Goal: Task Accomplishment & Management: Manage account settings

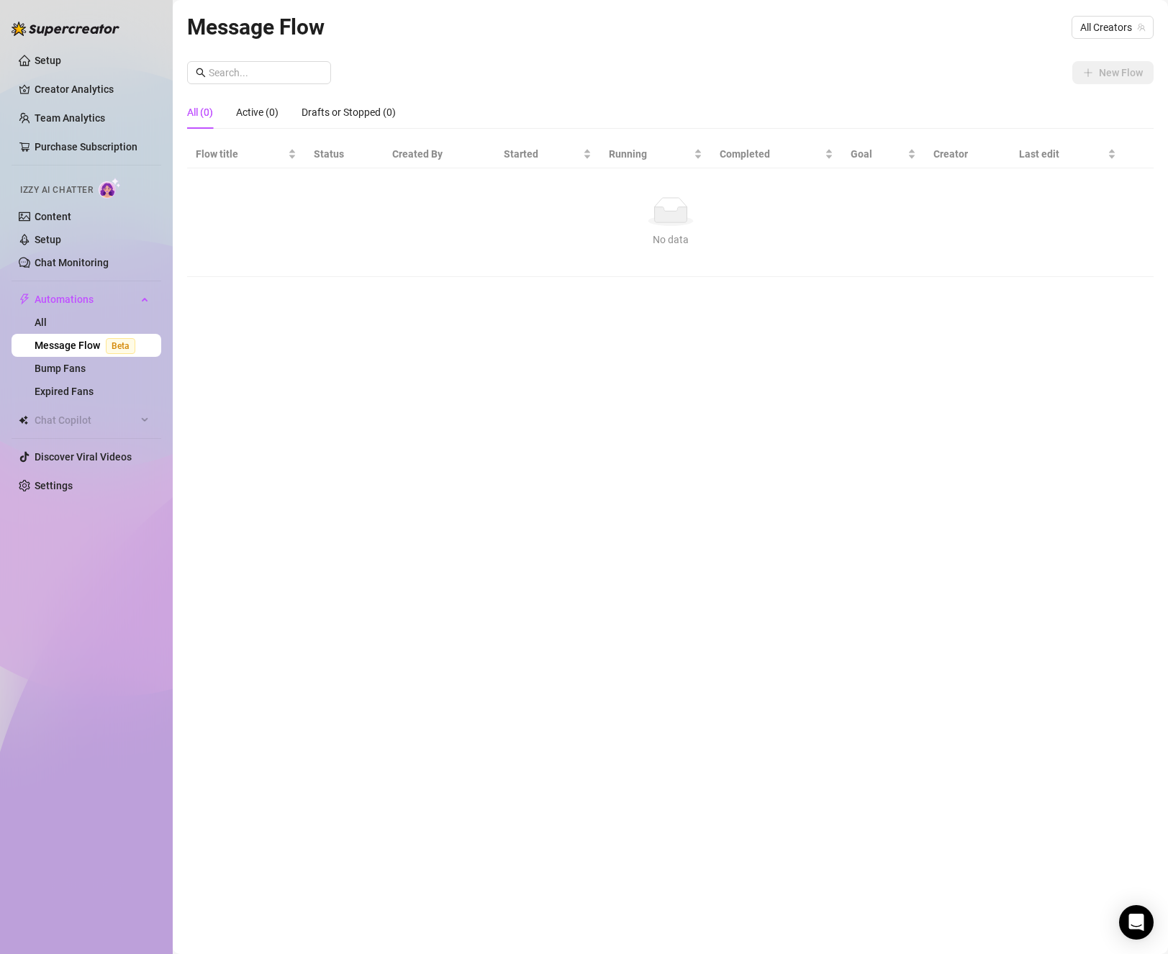
click at [72, 491] on link "Settings" at bounding box center [54, 486] width 38 height 12
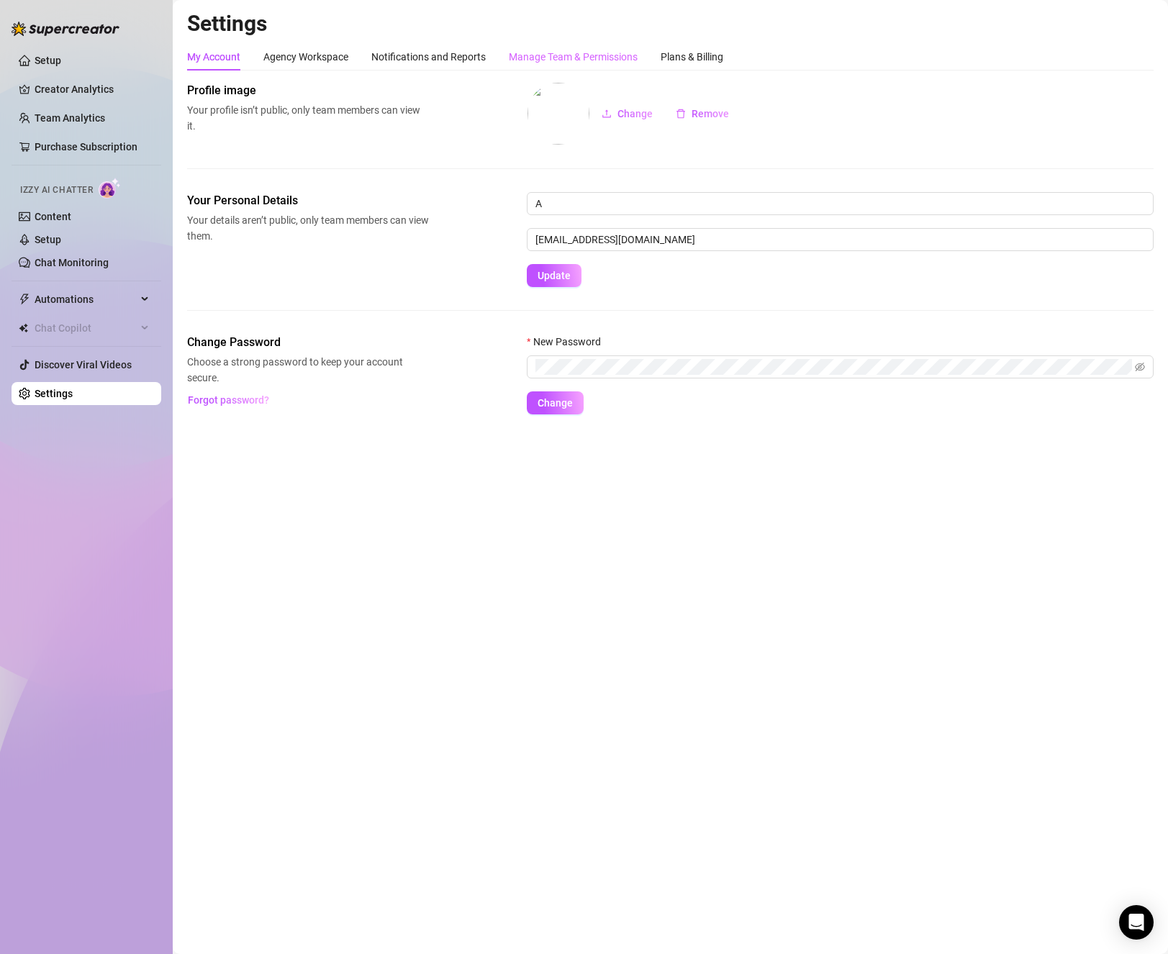
click at [573, 43] on div "Manage Team & Permissions" at bounding box center [573, 56] width 129 height 27
click at [577, 50] on div "Manage Team & Permissions" at bounding box center [573, 57] width 129 height 16
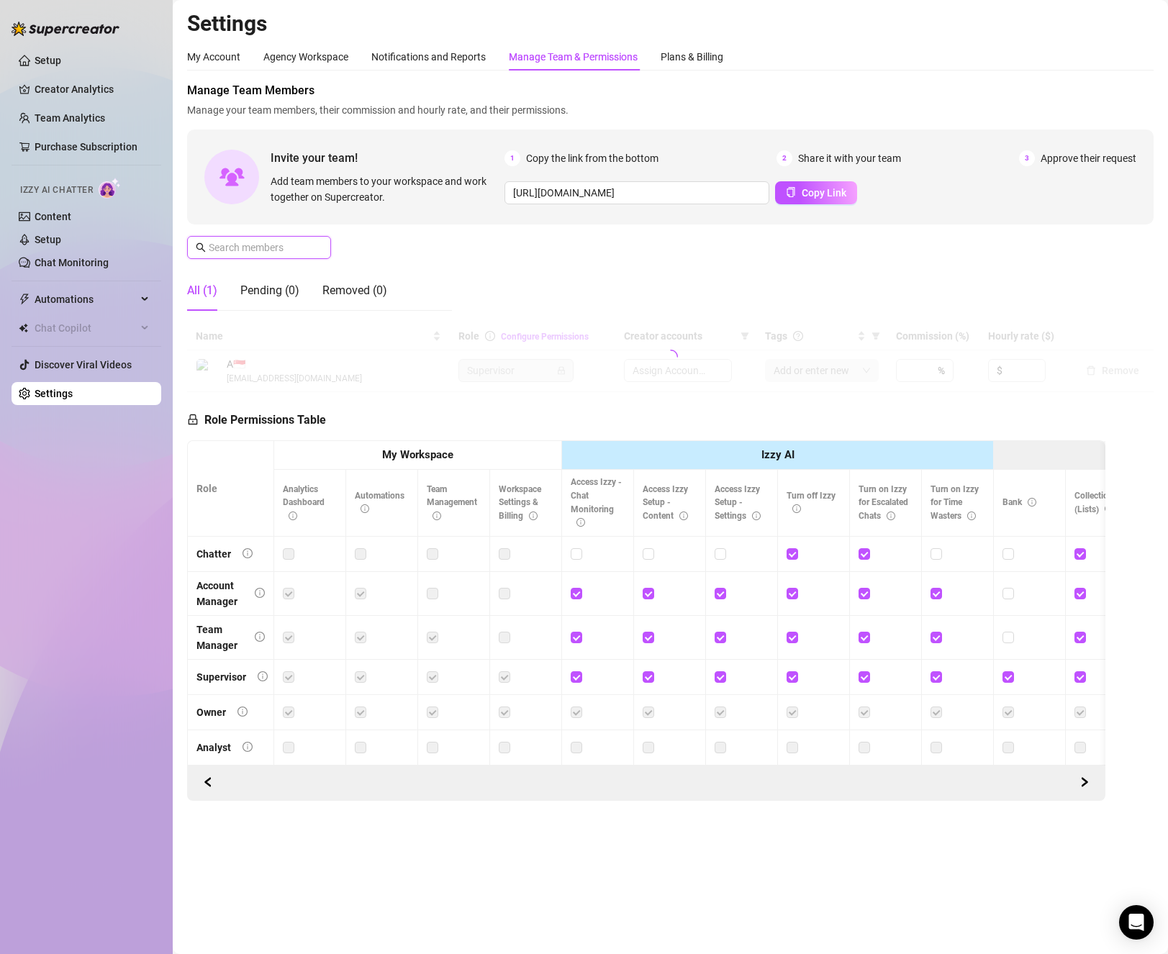
click at [306, 248] on input "text" at bounding box center [260, 248] width 102 height 16
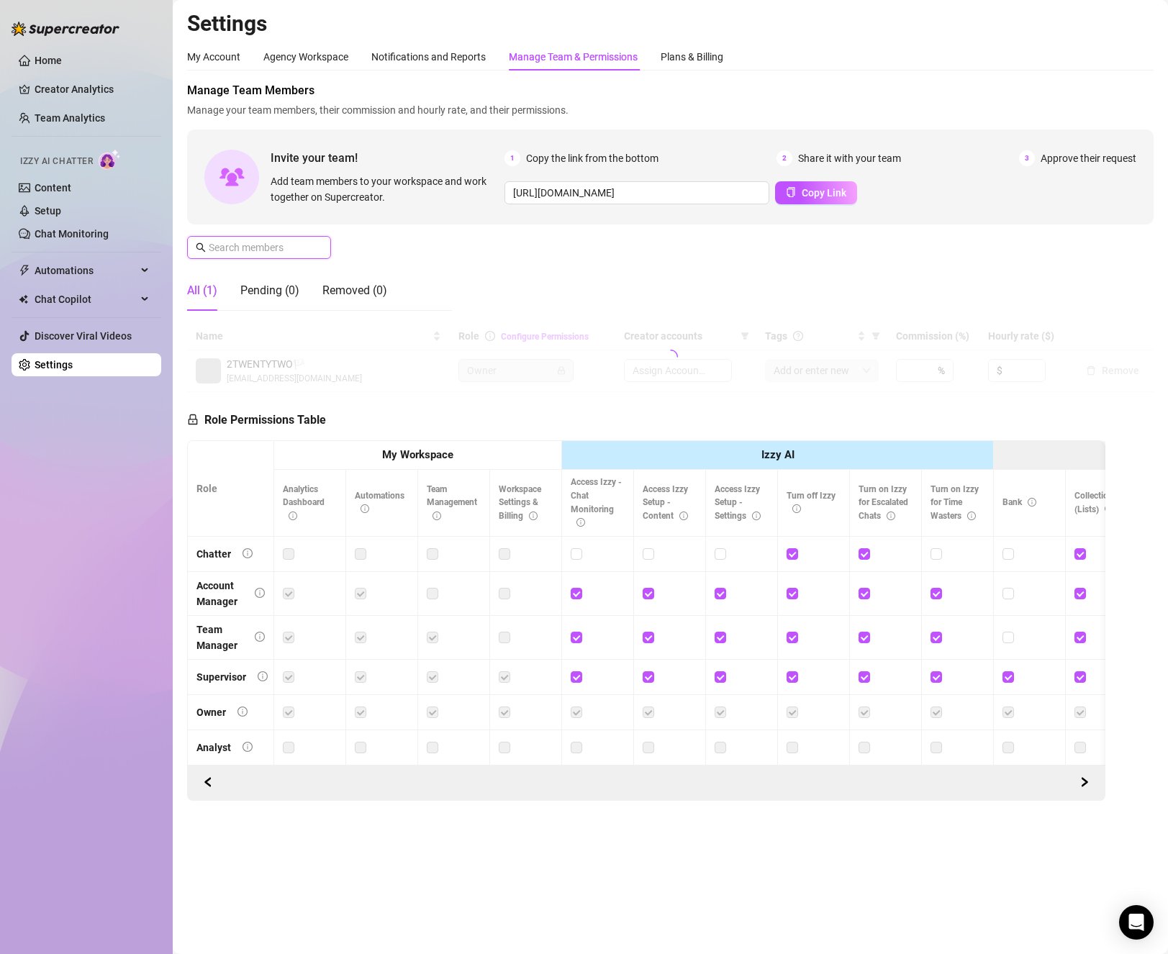
type input "[URL][DOMAIN_NAME]"
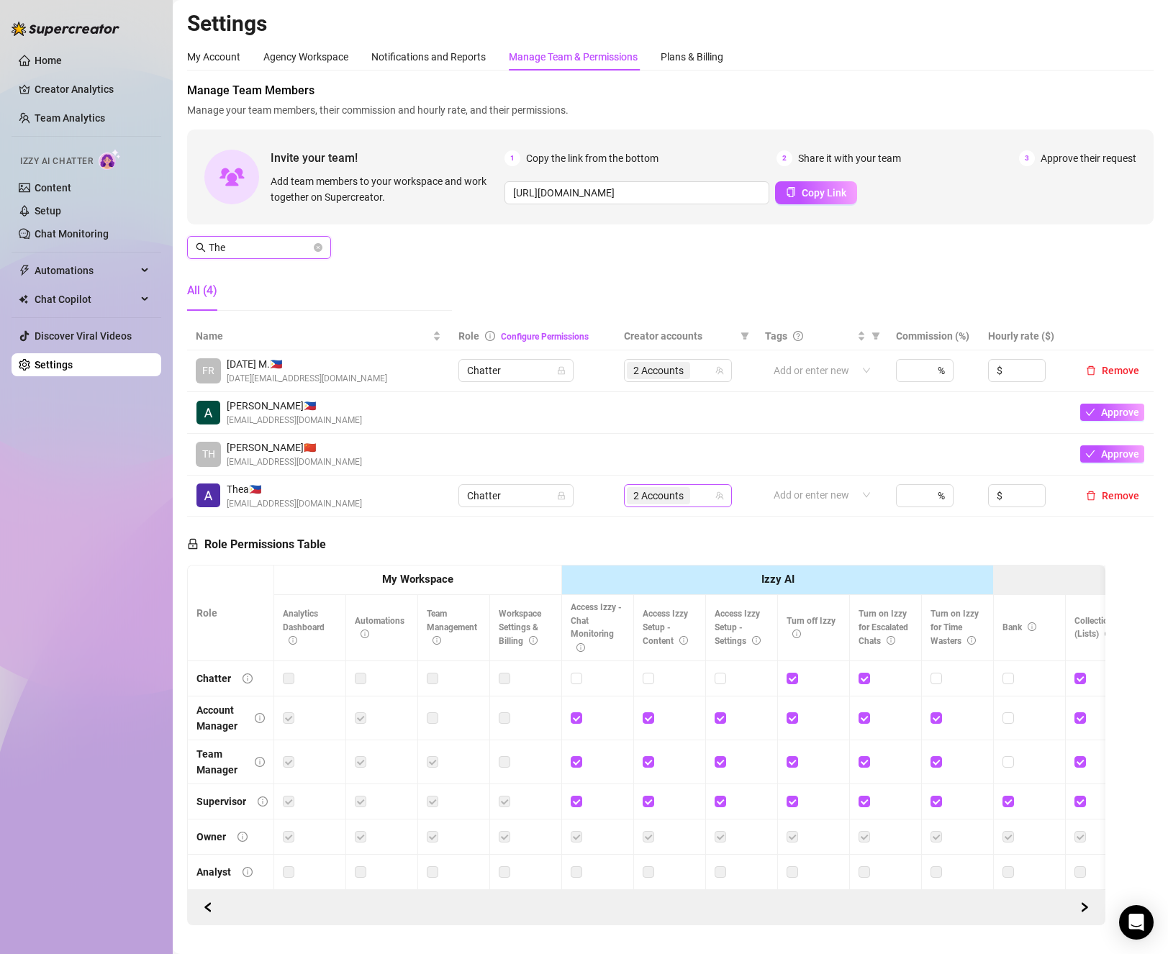
click at [694, 506] on div "2 Accounts" at bounding box center [670, 496] width 87 height 20
type input "The"
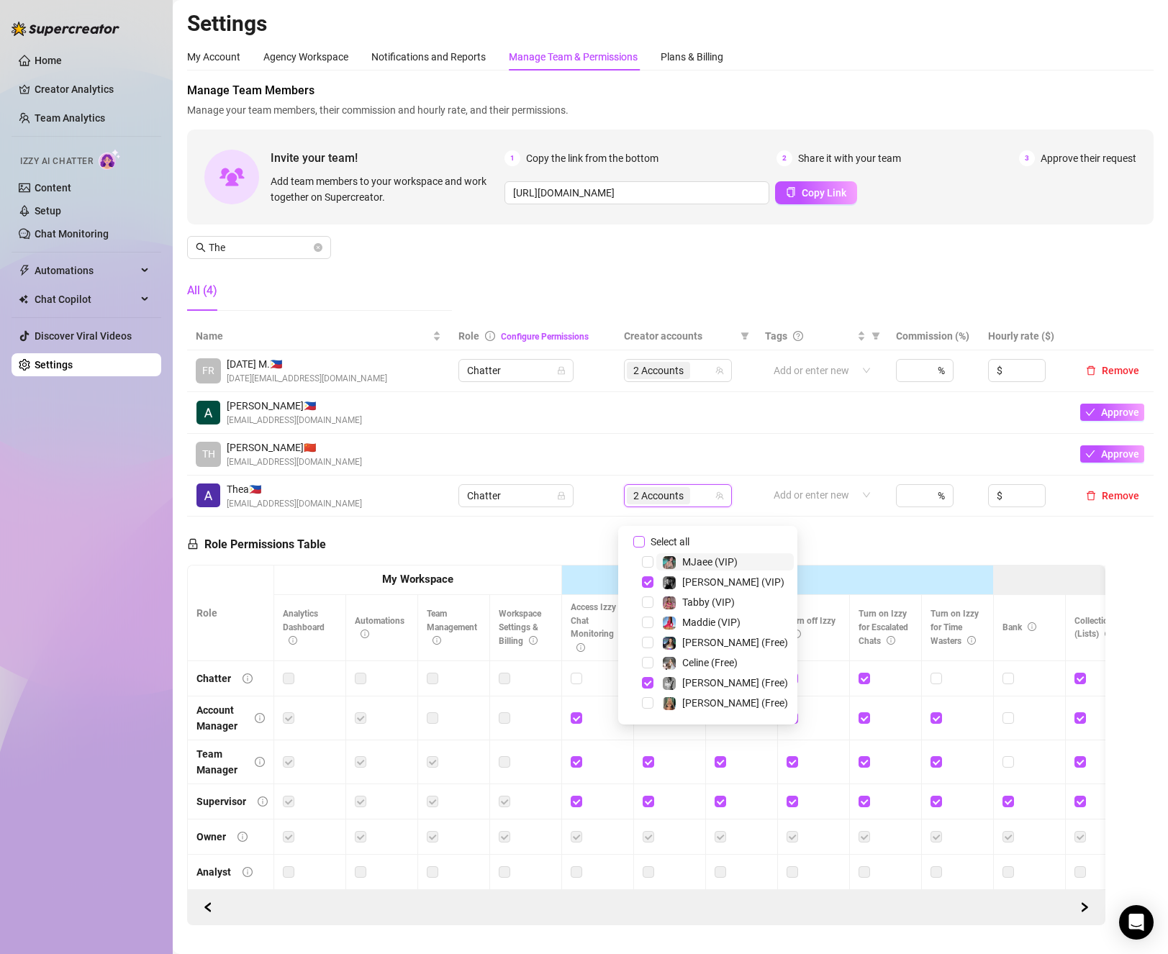
click at [661, 541] on span "Select all" at bounding box center [670, 542] width 50 height 16
click at [645, 541] on input "Select all" at bounding box center [639, 542] width 12 height 12
click at [661, 541] on span "Select all" at bounding box center [670, 542] width 50 height 16
click at [645, 541] on input "Select all" at bounding box center [639, 542] width 12 height 12
checkbox input "false"
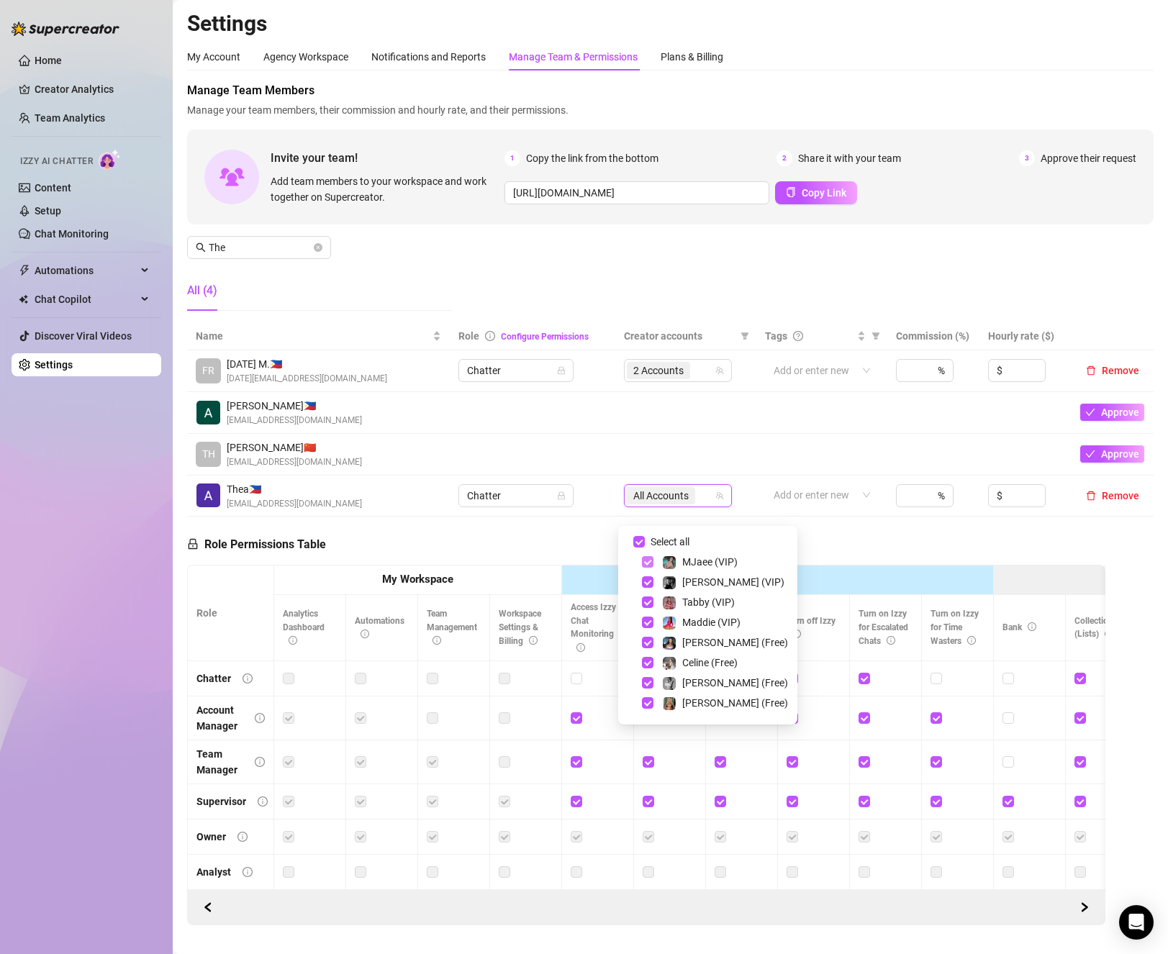
click at [646, 562] on span "Select tree node" at bounding box center [648, 562] width 12 height 12
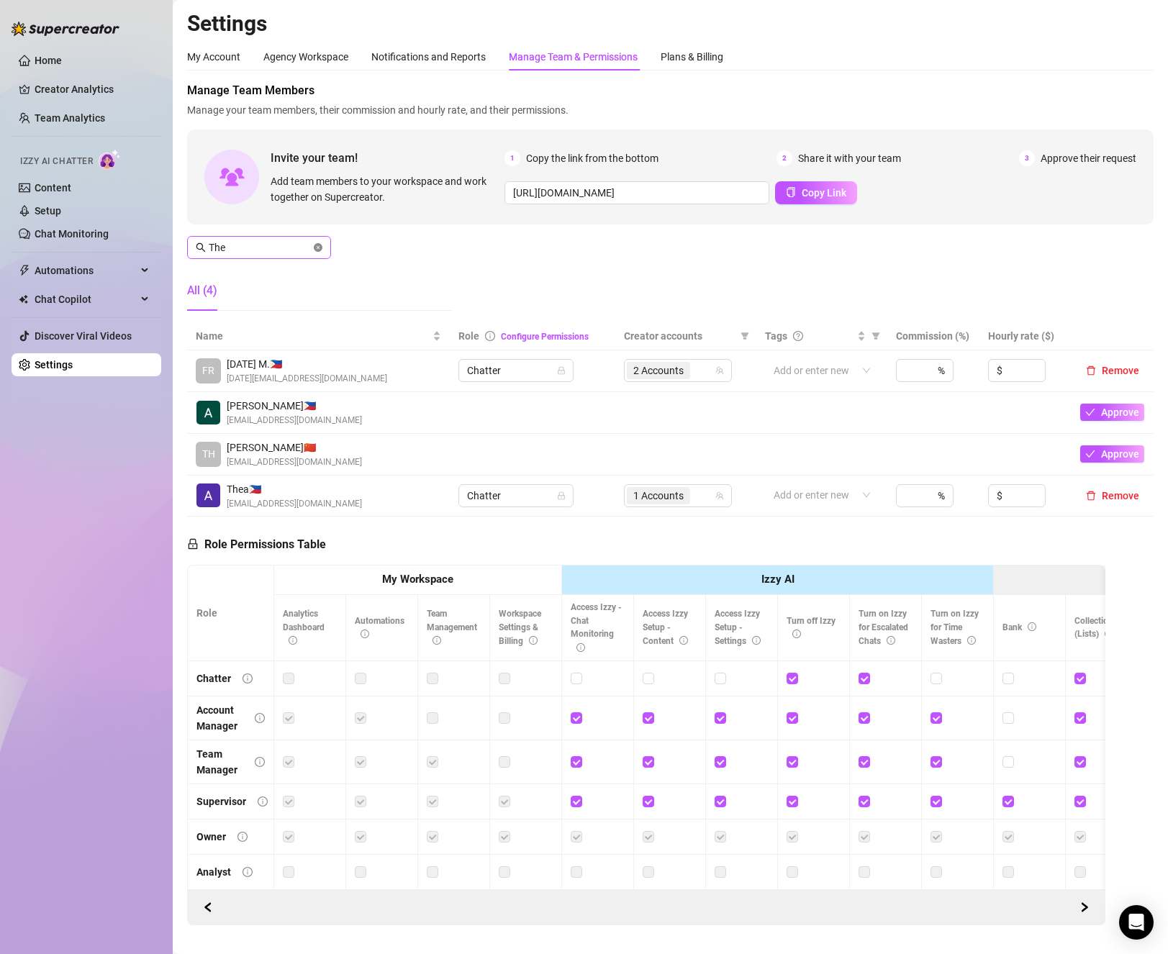
click at [318, 248] on icon "close-circle" at bounding box center [318, 247] width 9 height 9
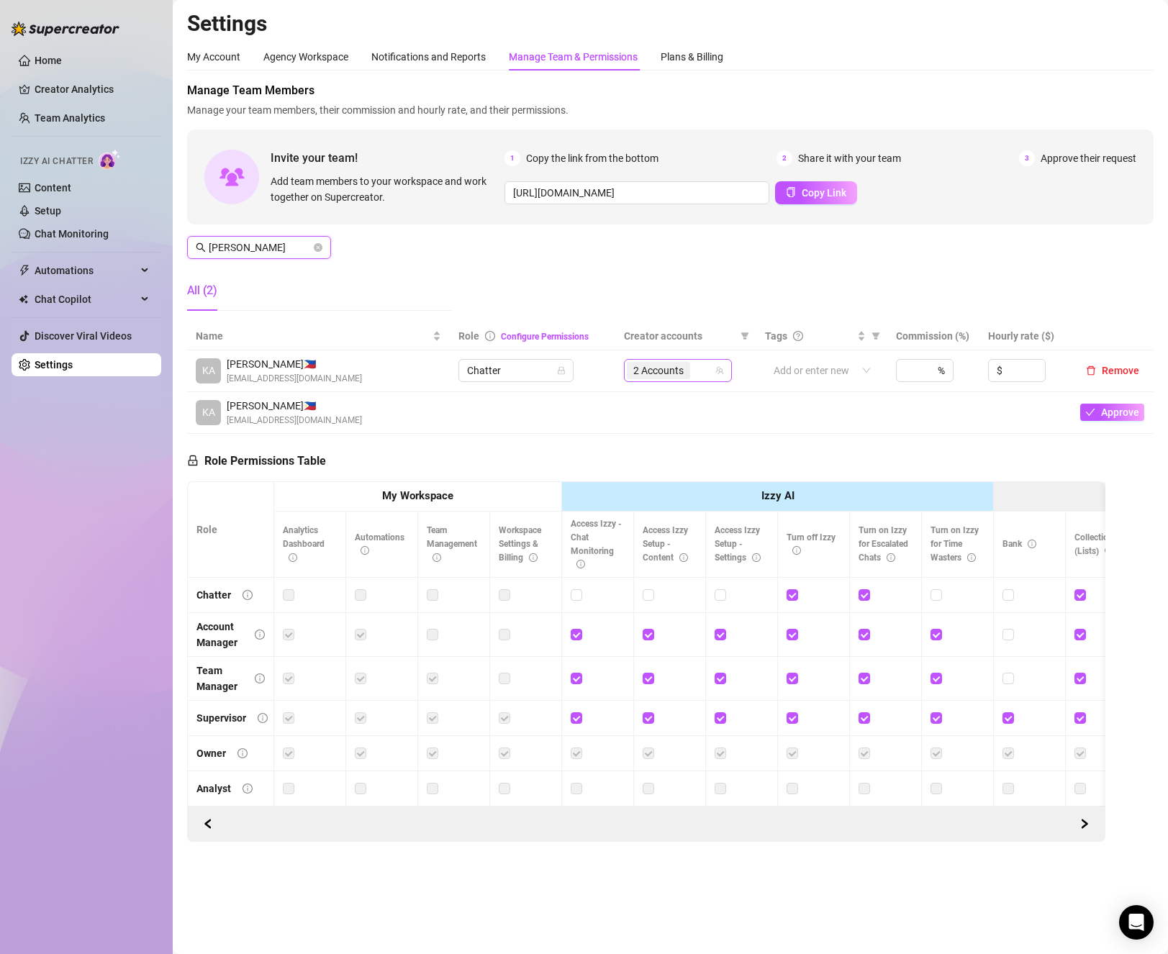
click at [651, 373] on span "2 Accounts" at bounding box center [658, 371] width 50 height 16
type input "[PERSON_NAME]"
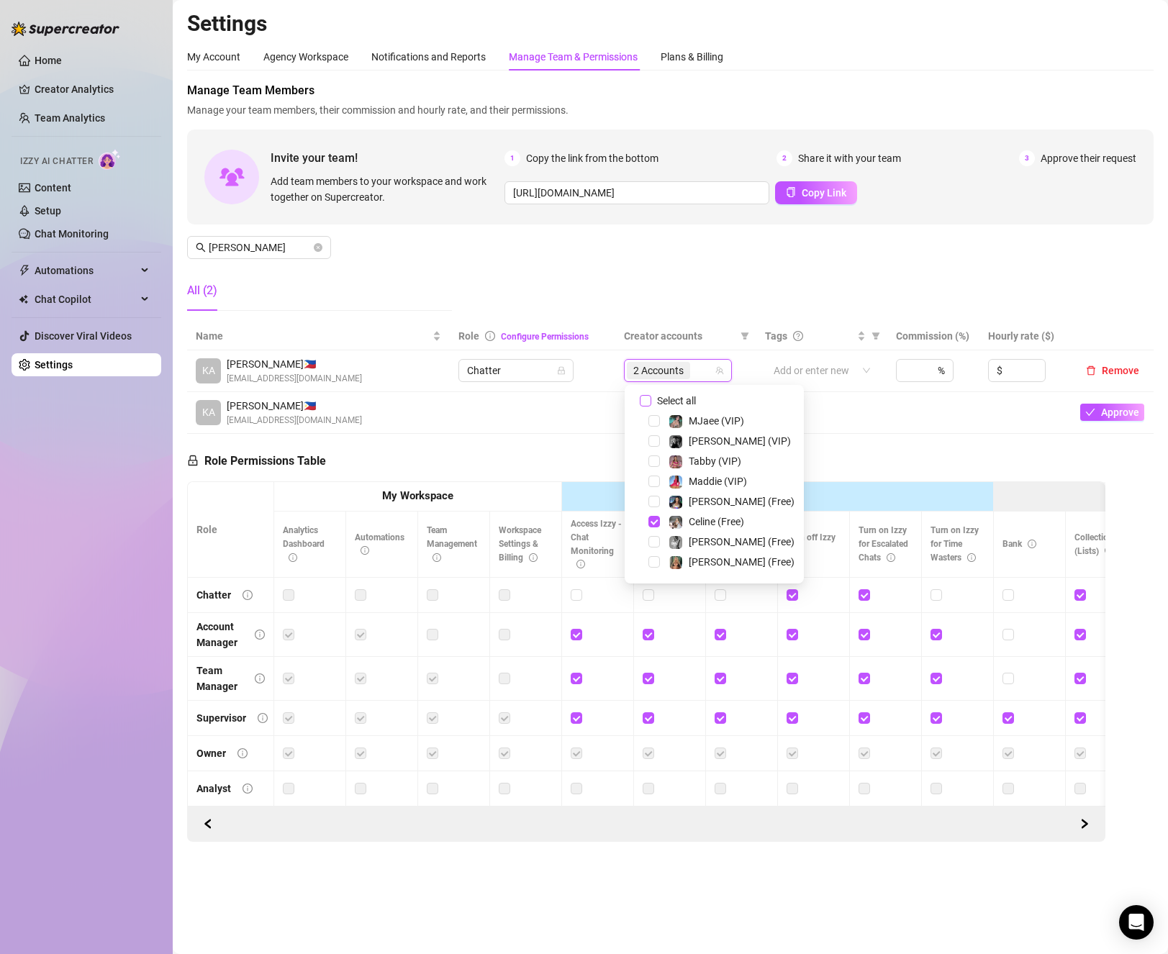
click at [671, 394] on span "Select all" at bounding box center [676, 401] width 50 height 16
click at [651, 395] on input "Select all" at bounding box center [646, 401] width 12 height 12
click at [671, 394] on span "Select all" at bounding box center [676, 401] width 50 height 16
click at [651, 395] on input "Select all" at bounding box center [646, 401] width 12 height 12
checkbox input "false"
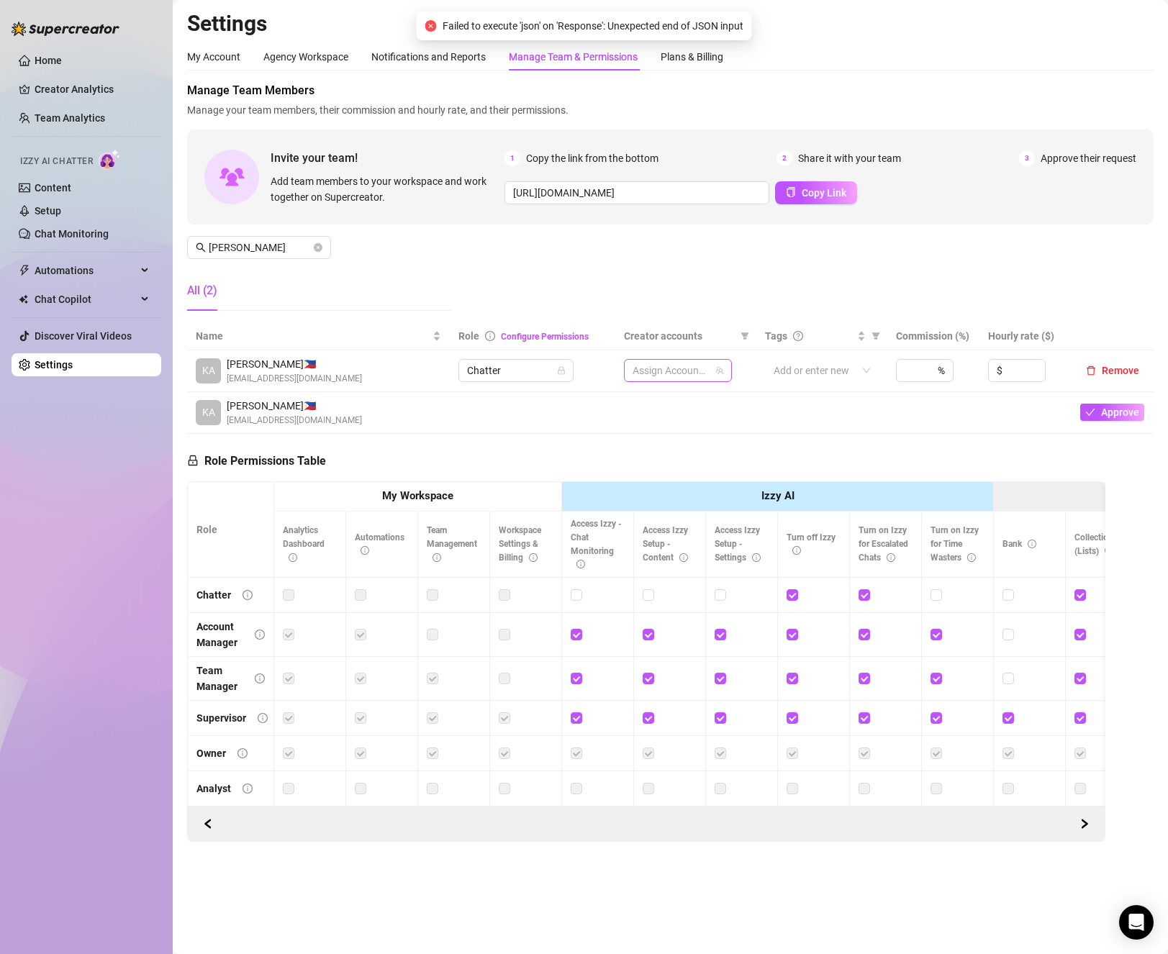
click at [671, 373] on div at bounding box center [670, 370] width 87 height 20
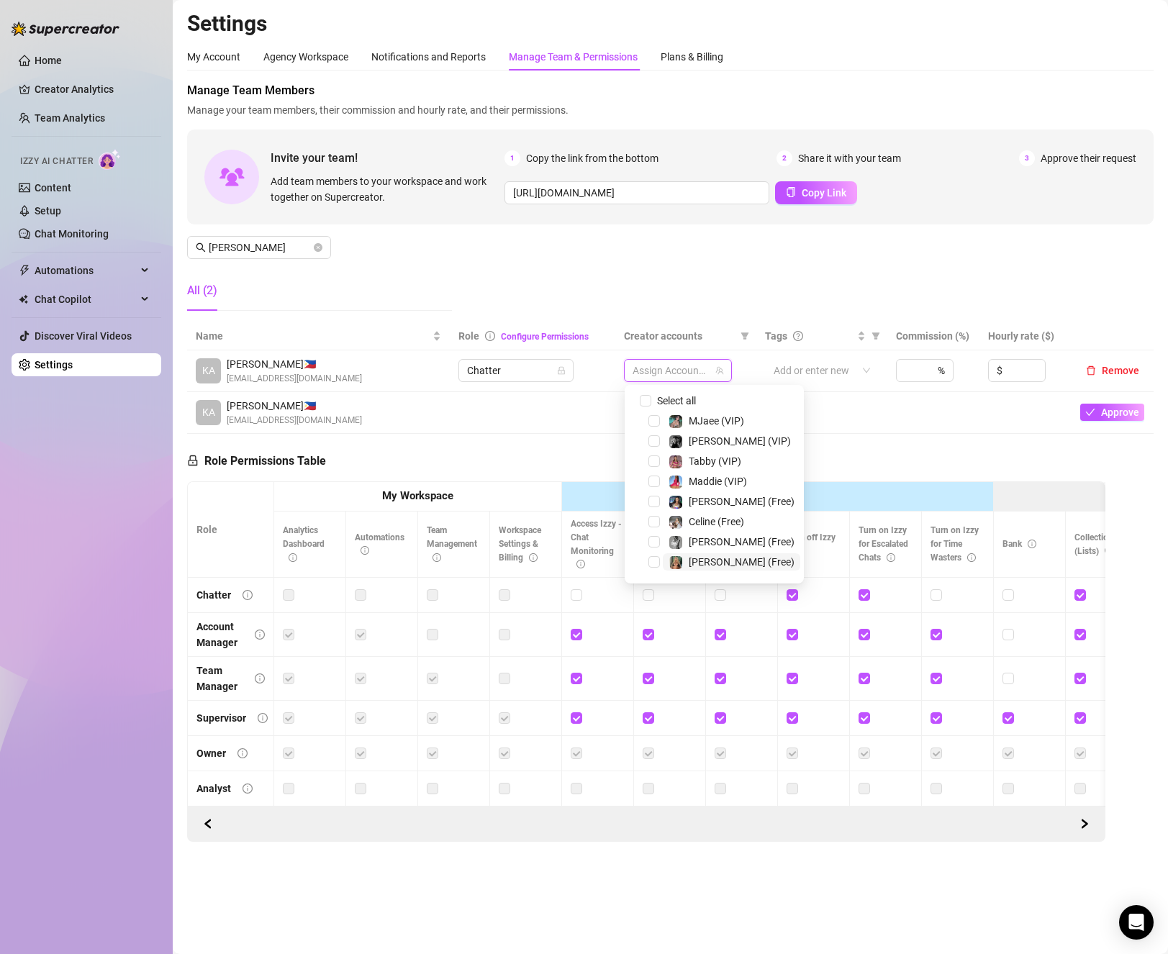
scroll to position [72, 0]
click at [645, 478] on div "[PERSON_NAME] (Free)" at bounding box center [714, 469] width 172 height 17
click at [648, 486] on div "[PERSON_NAME] (Free)" at bounding box center [714, 489] width 172 height 17
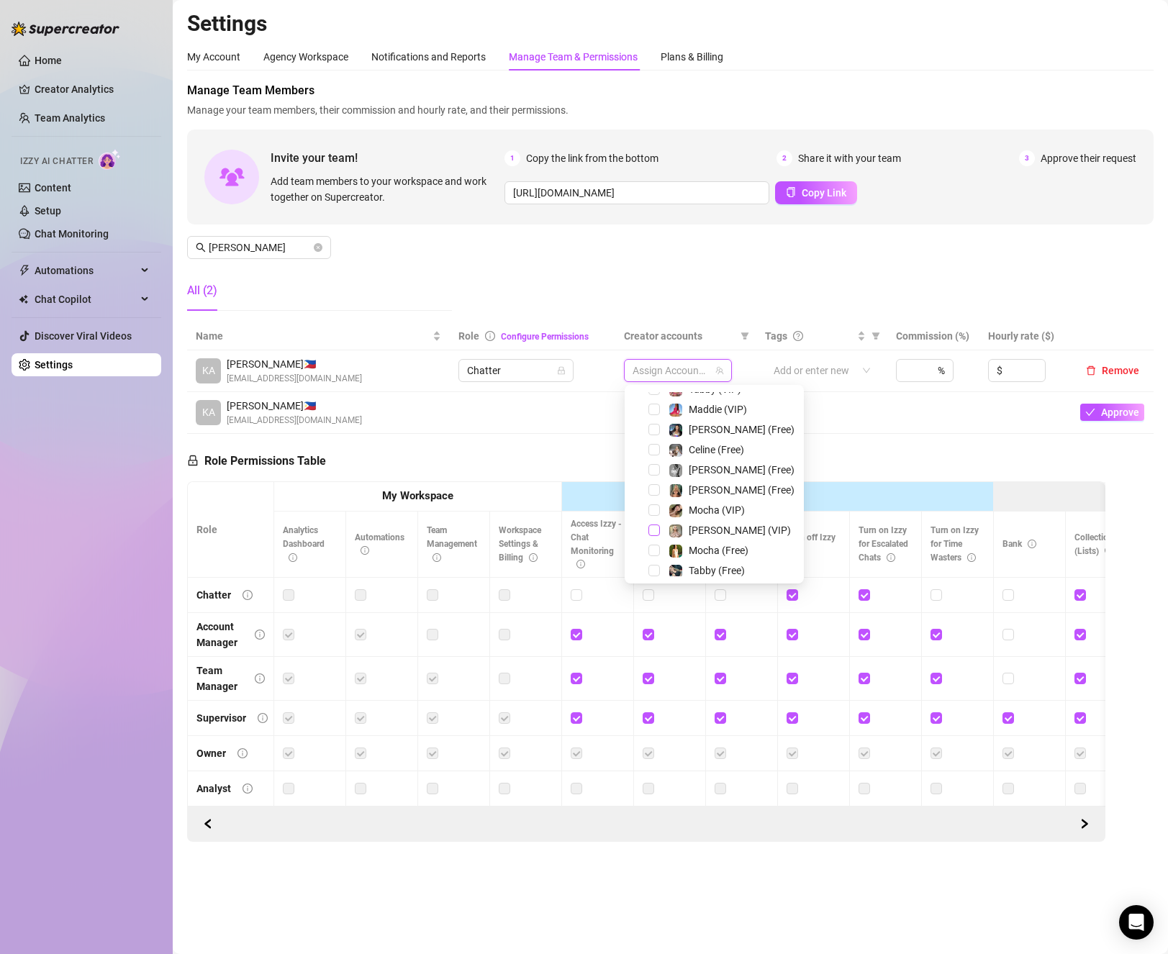
click at [650, 531] on span "Select tree node" at bounding box center [654, 531] width 12 height 12
click at [653, 489] on span "Select tree node" at bounding box center [654, 490] width 12 height 12
click at [1053, 435] on div "Role Permissions Table Role My Workspace Izzy AI OnlyFans Side Menu OnlyFans Ch…" at bounding box center [646, 638] width 918 height 409
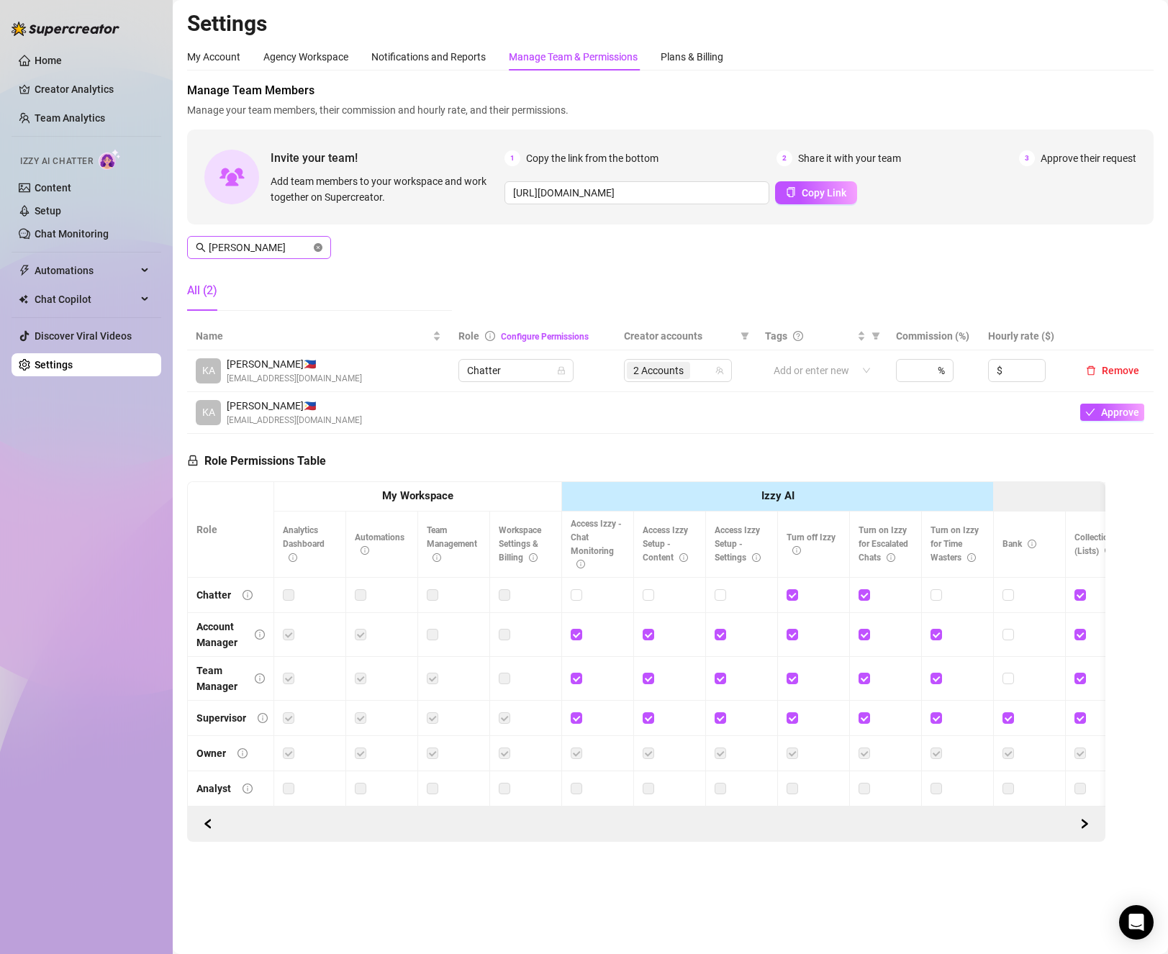
click at [319, 249] on icon "close-circle" at bounding box center [318, 247] width 9 height 9
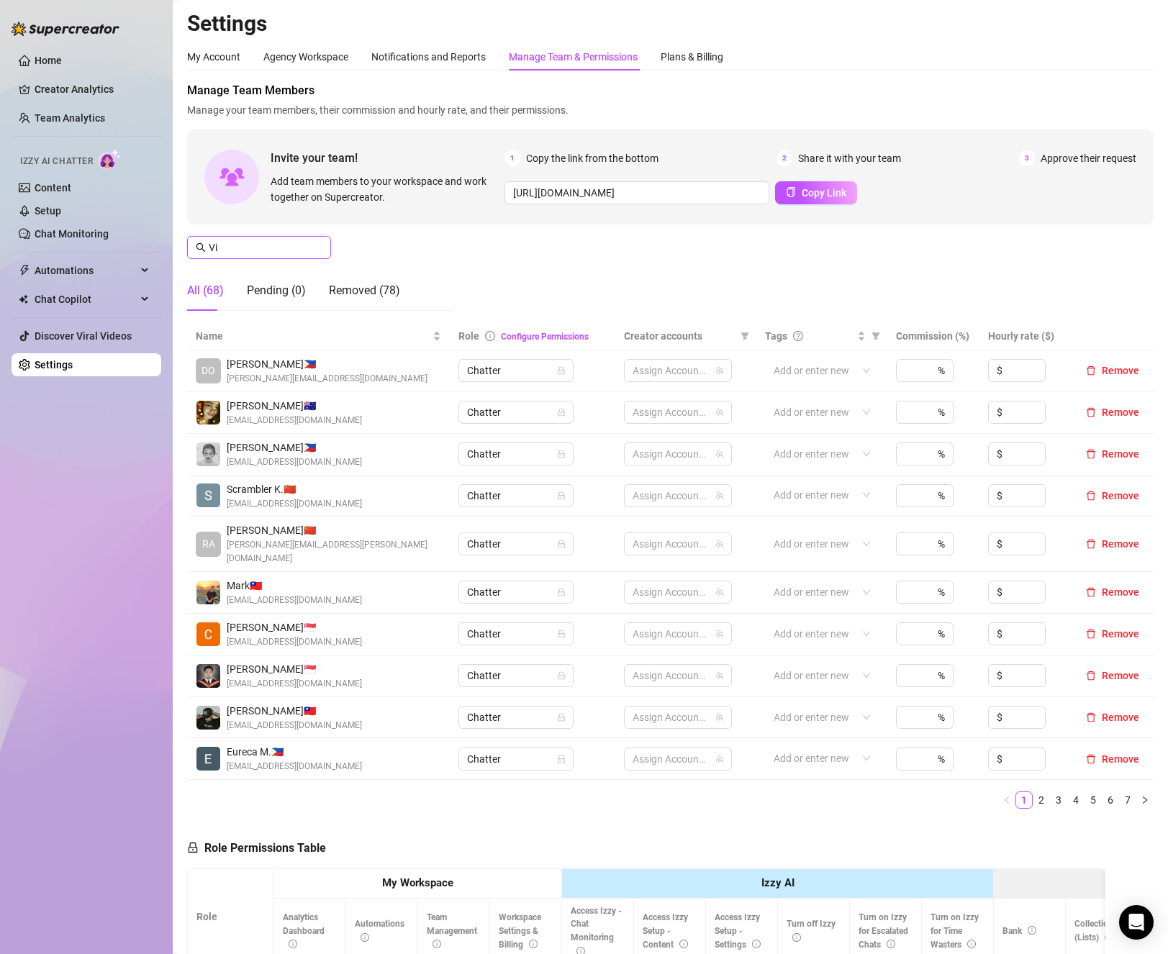
type input "Viv"
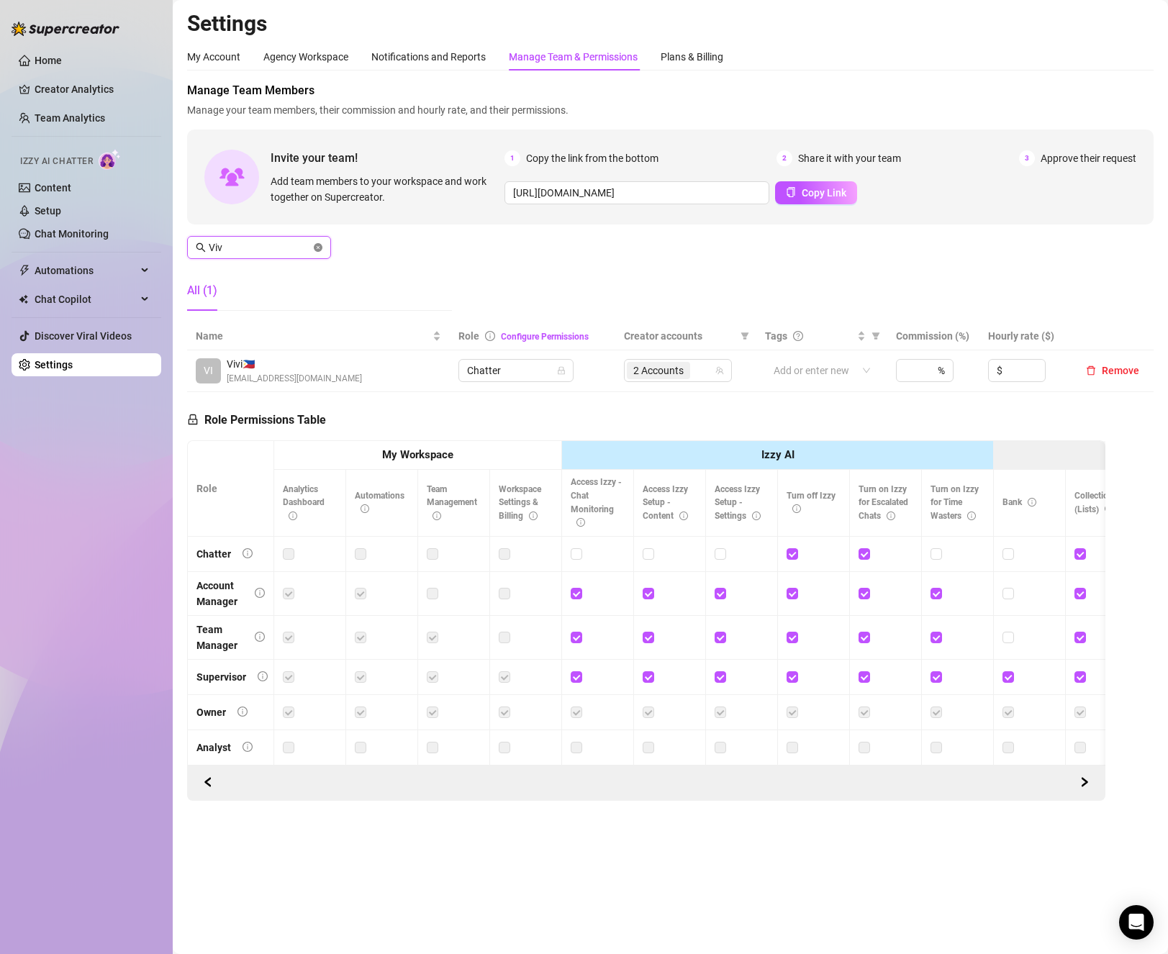
click at [317, 248] on icon "close-circle" at bounding box center [318, 247] width 9 height 9
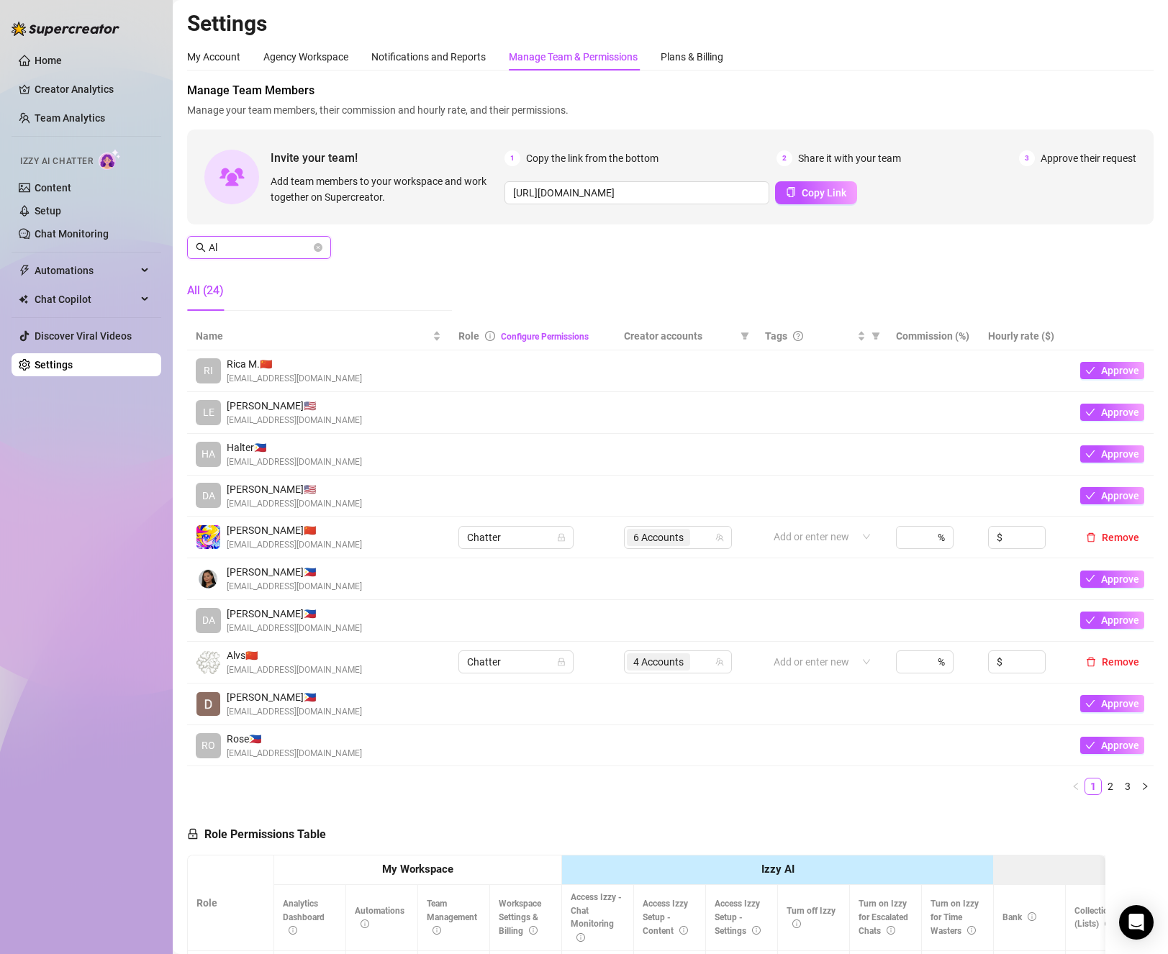
type input "Al"
click at [555, 1] on main "Settings My Account Agency Workspace Notifications and Reports Manage Team & Pe…" at bounding box center [670, 638] width 995 height 1276
click at [1120, 794] on link "3" at bounding box center [1128, 787] width 16 height 16
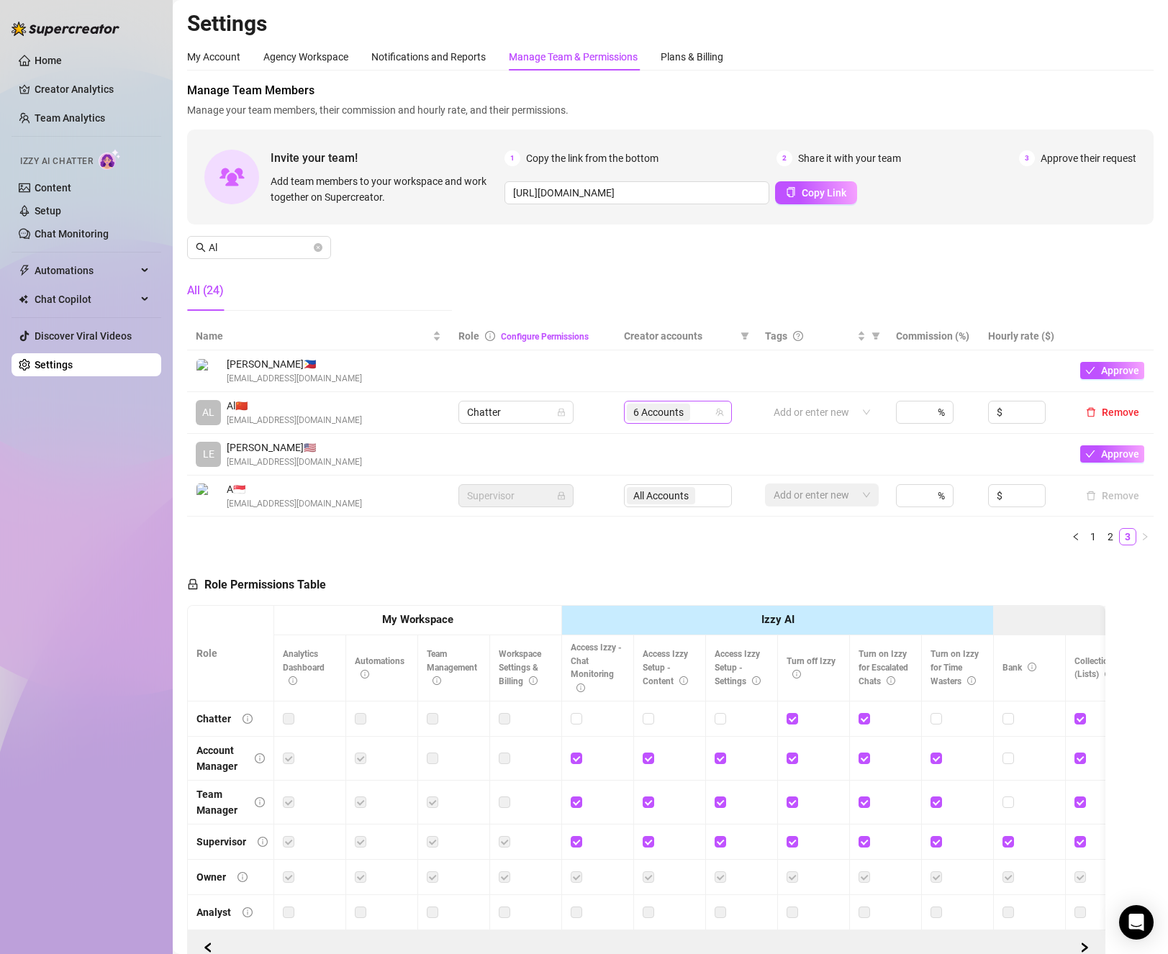
click at [704, 422] on div "6 Accounts" at bounding box center [670, 412] width 87 height 20
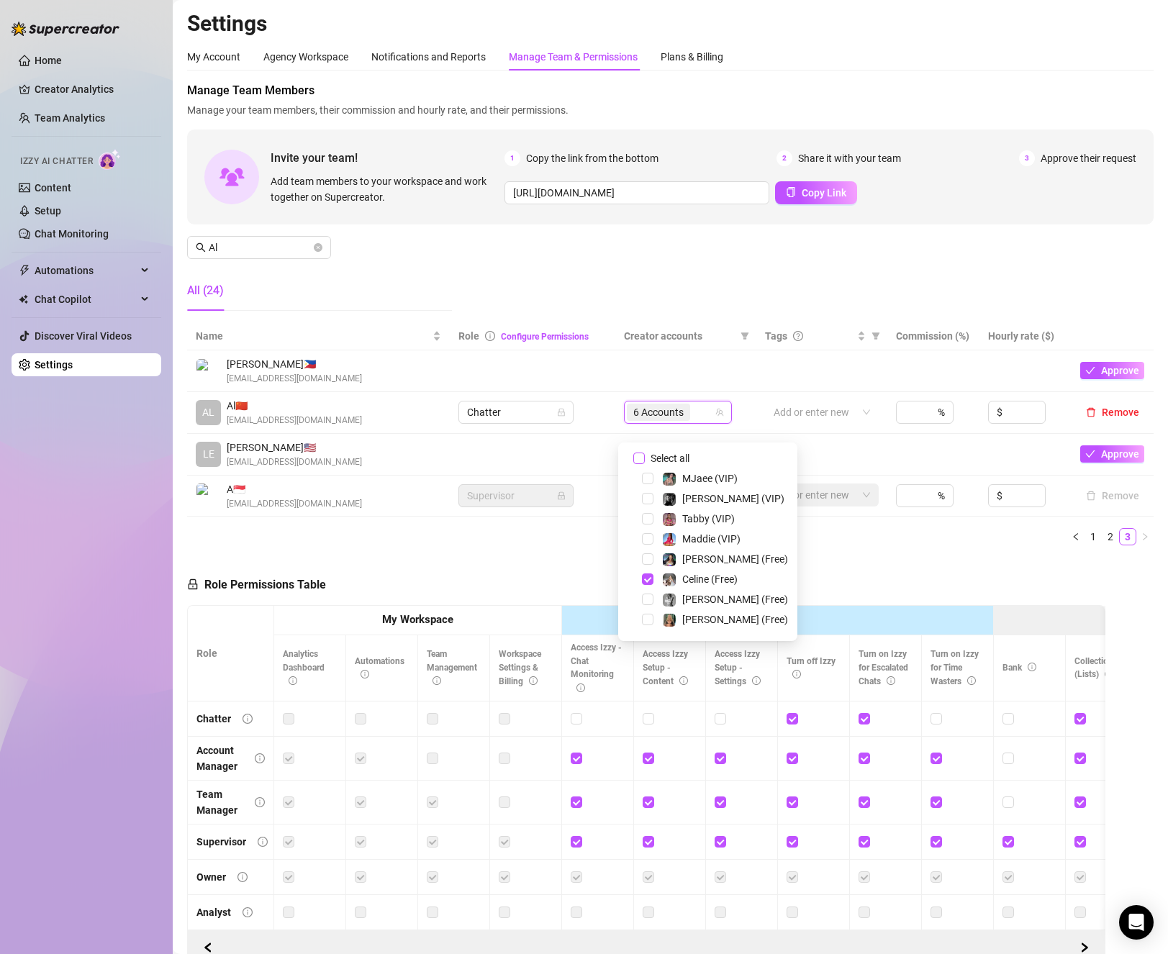
click at [669, 459] on span "Select all" at bounding box center [670, 458] width 50 height 16
click at [645, 459] on input "Select all" at bounding box center [639, 459] width 12 height 12
click at [669, 459] on span "Select all" at bounding box center [670, 458] width 50 height 16
click at [645, 459] on input "Select all" at bounding box center [639, 459] width 12 height 12
checkbox input "false"
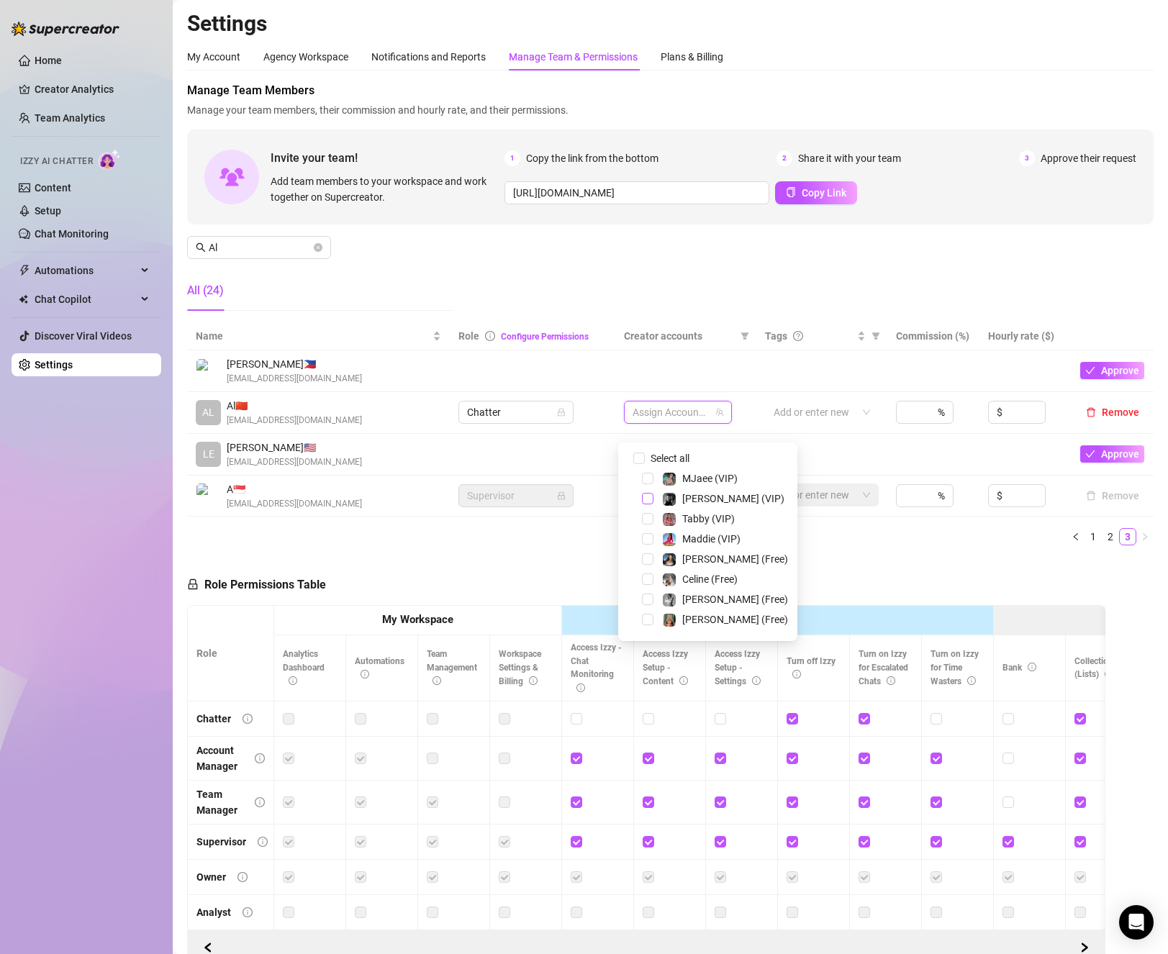
click at [643, 495] on span "Select tree node" at bounding box center [648, 499] width 12 height 12
click at [649, 576] on span "Select tree node" at bounding box center [648, 579] width 12 height 12
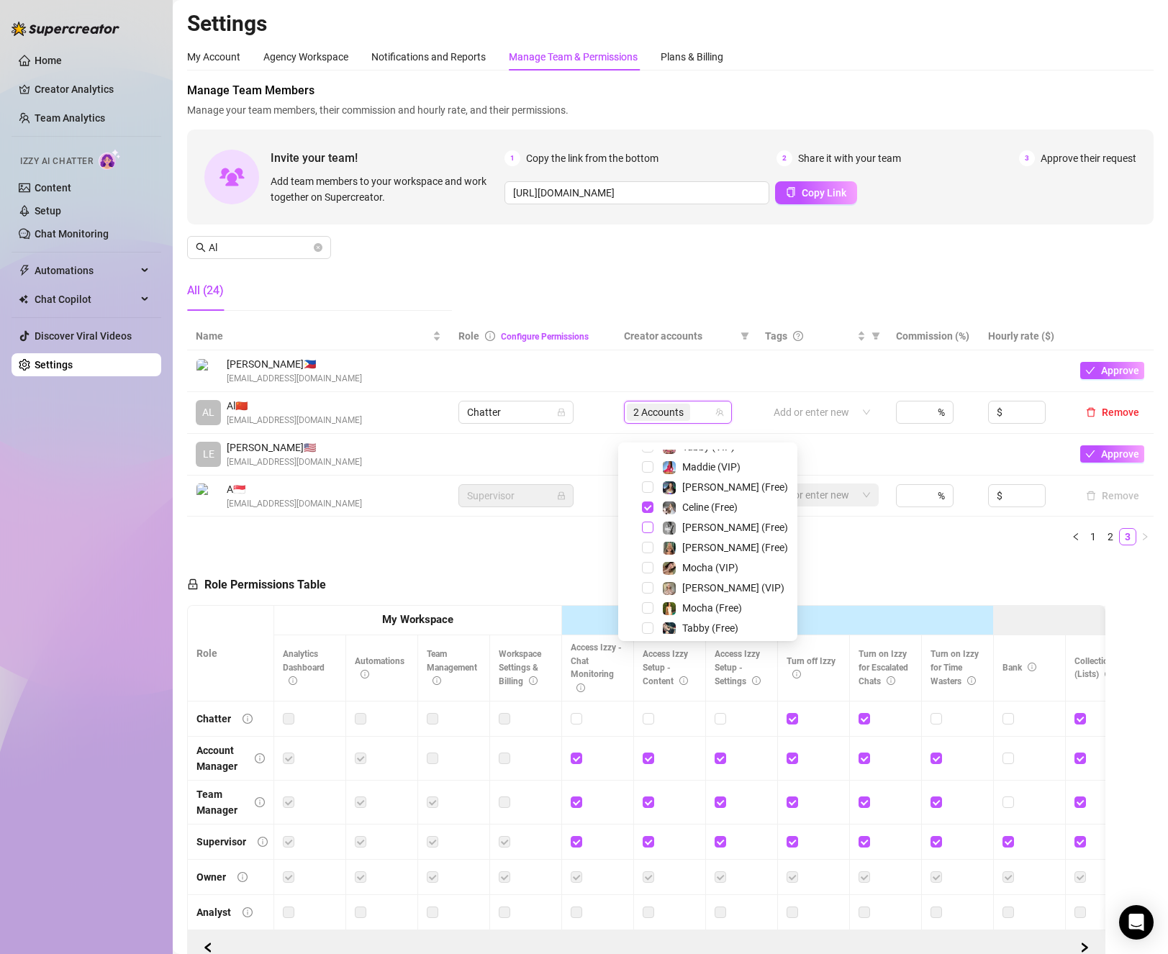
click at [650, 529] on span "Select tree node" at bounding box center [648, 528] width 12 height 12
click at [649, 561] on span "Select tree node" at bounding box center [648, 562] width 12 height 12
click at [648, 588] on div "Celine (VIP)" at bounding box center [708, 581] width 172 height 17
click at [643, 584] on span "Select tree node" at bounding box center [648, 582] width 12 height 12
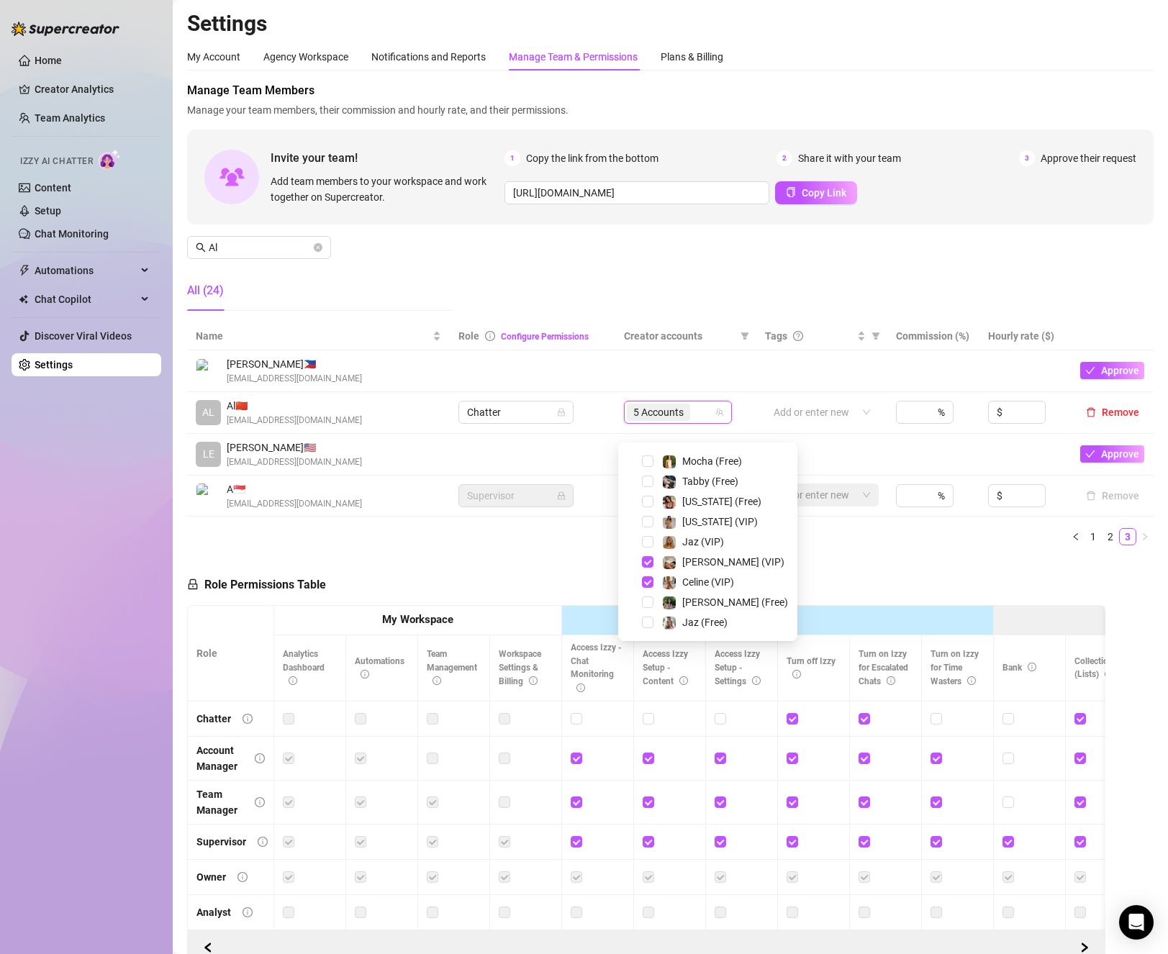
click at [643, 609] on div "[PERSON_NAME] (Free)" at bounding box center [708, 602] width 172 height 17
click at [646, 602] on span "Select tree node" at bounding box center [648, 602] width 12 height 12
click at [317, 244] on icon "close-circle" at bounding box center [318, 247] width 9 height 9
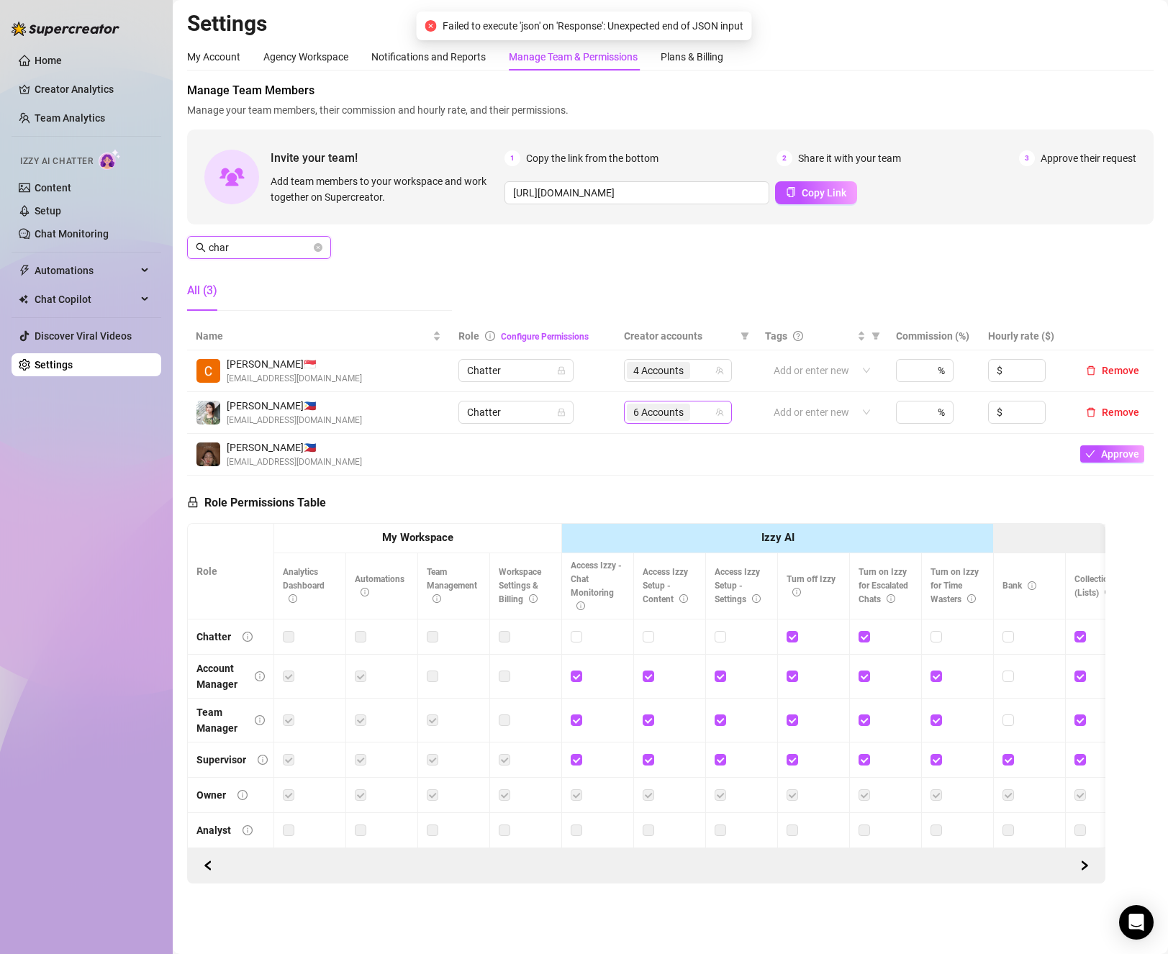
click at [698, 422] on div "6 Accounts" at bounding box center [670, 412] width 87 height 20
type input "char"
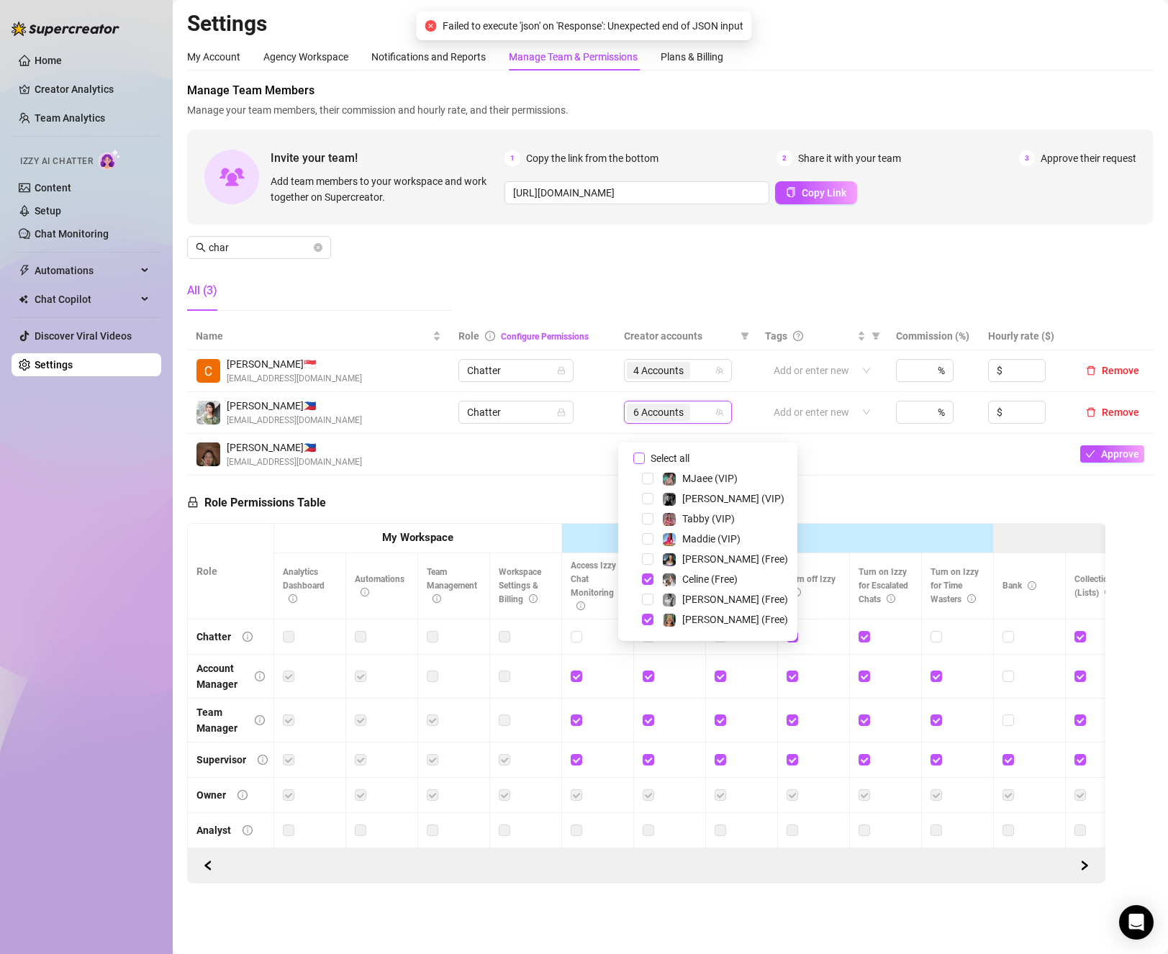
click at [644, 464] on label "Select all" at bounding box center [664, 458] width 62 height 16
click at [644, 464] on input "Select all" at bounding box center [639, 459] width 12 height 12
click at [644, 464] on label "Select all" at bounding box center [664, 458] width 62 height 16
click at [644, 464] on input "Select all" at bounding box center [639, 459] width 12 height 12
checkbox input "false"
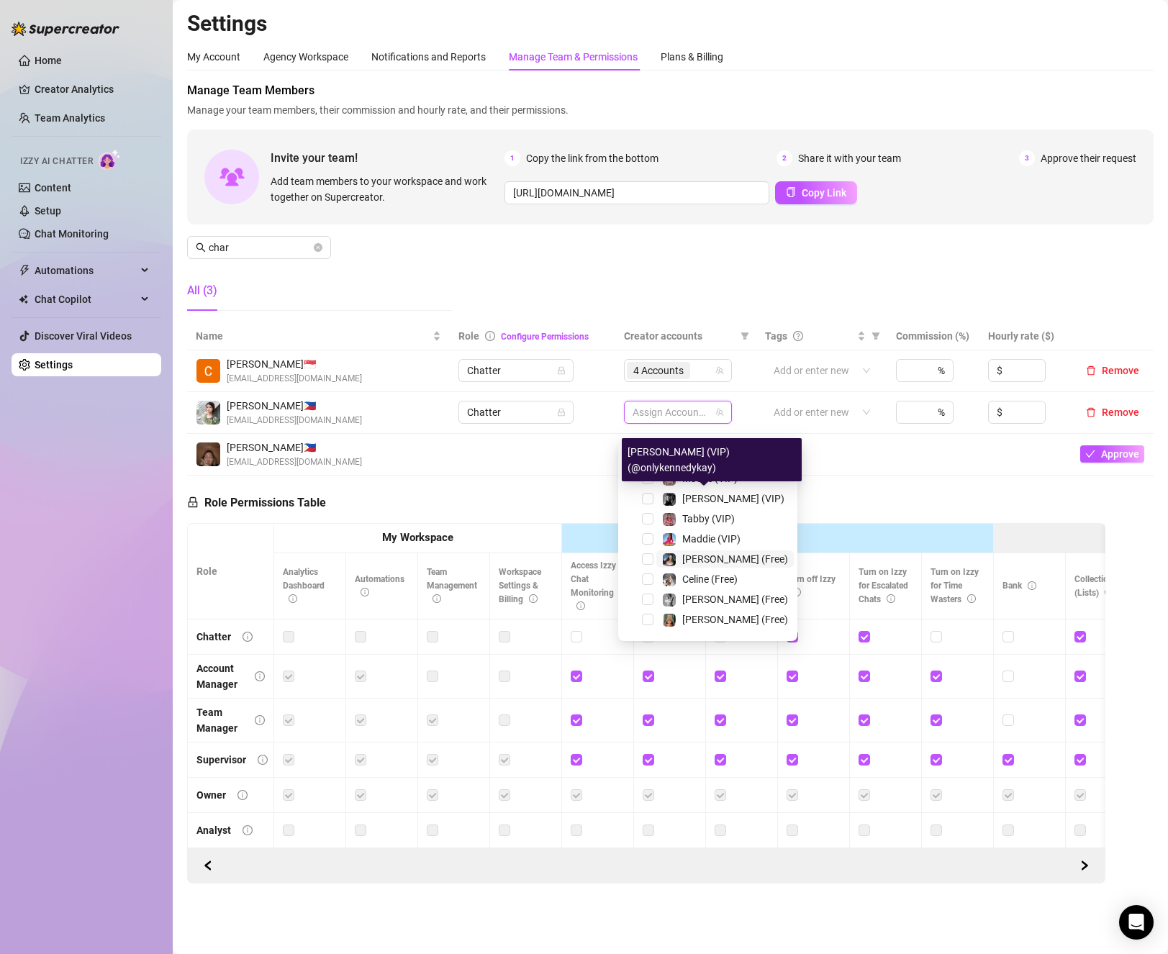
scroll to position [72, 0]
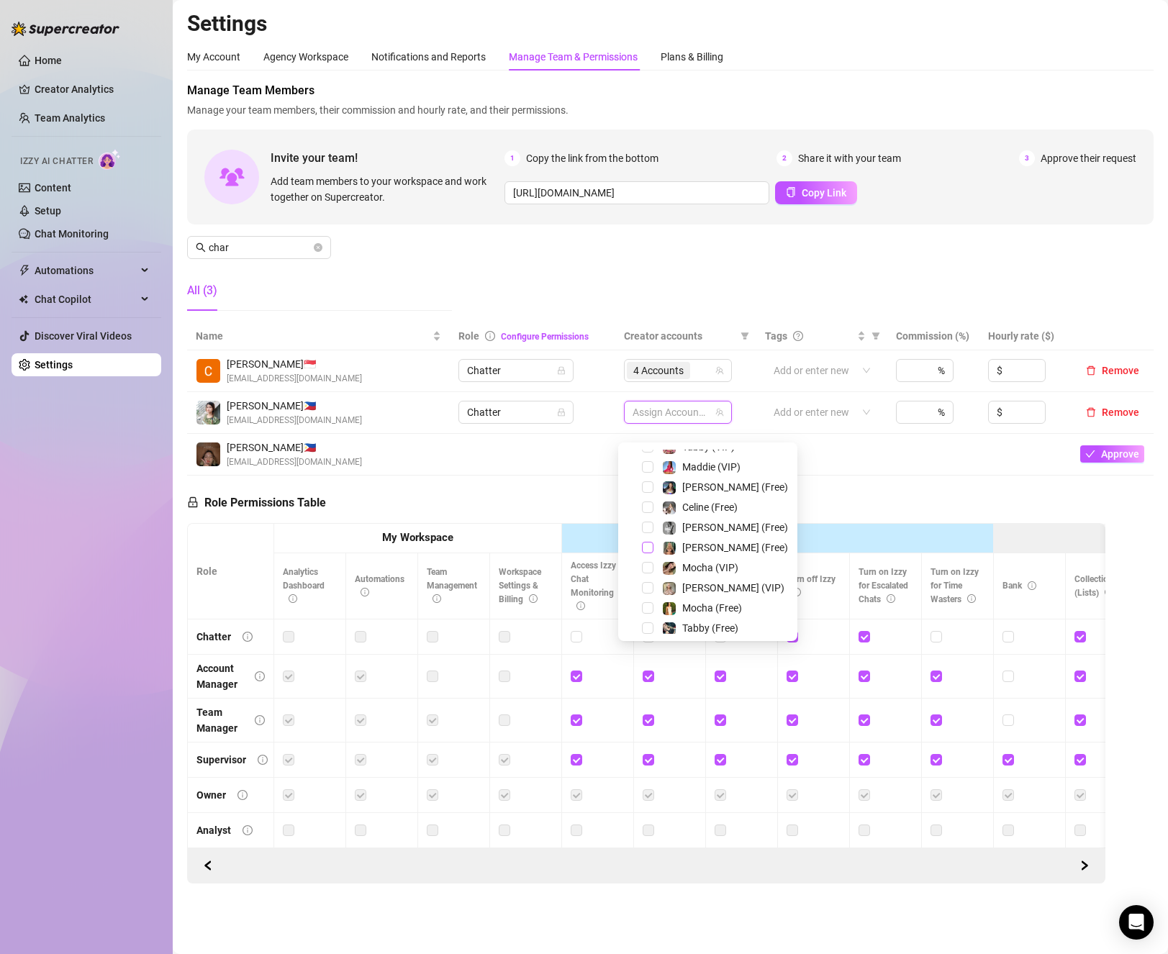
click at [648, 545] on span "Select tree node" at bounding box center [648, 548] width 12 height 12
click at [649, 585] on span "Select tree node" at bounding box center [648, 588] width 12 height 12
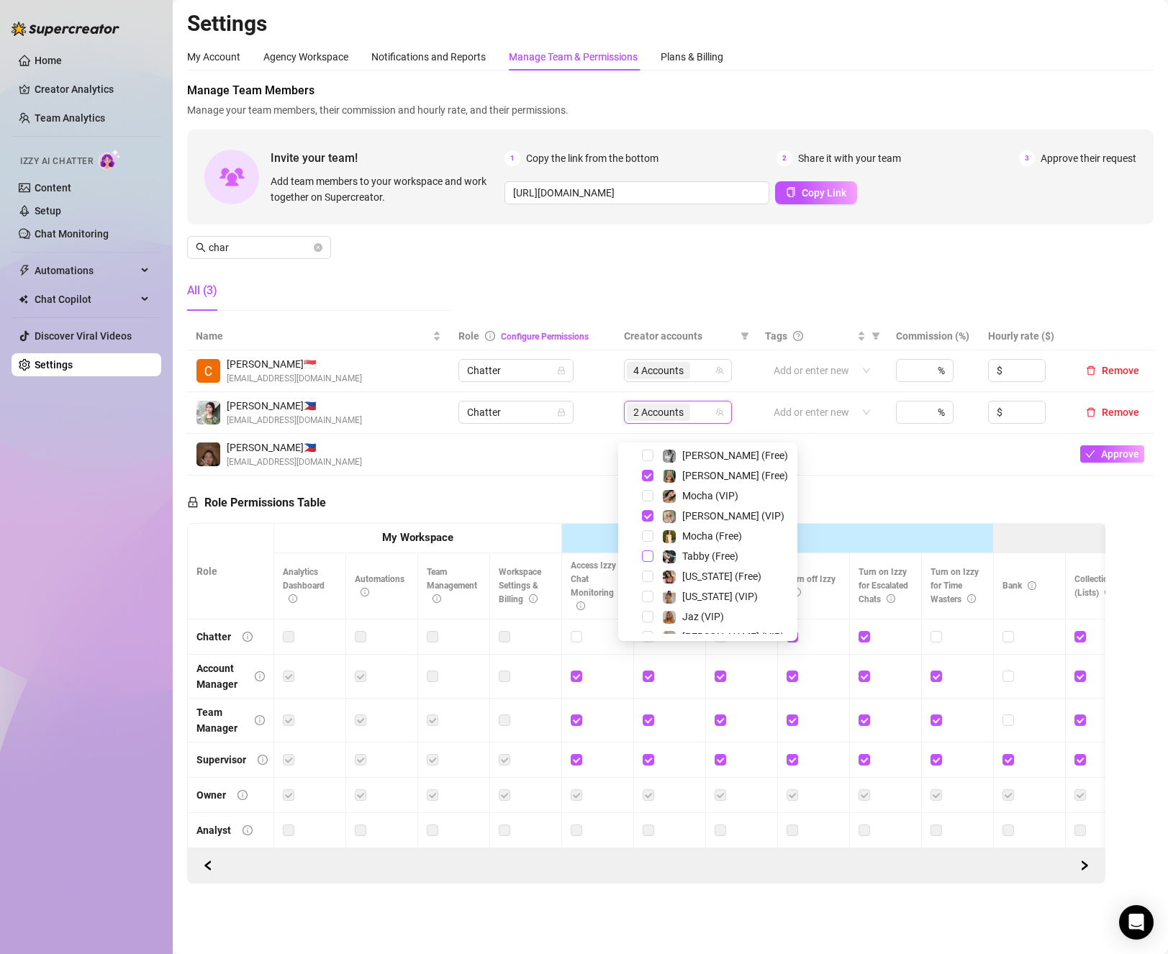
click at [643, 550] on span "Select tree node" at bounding box center [648, 556] width 12 height 12
click at [645, 522] on span "Select tree node" at bounding box center [648, 519] width 12 height 12
click at [525, 476] on td at bounding box center [532, 455] width 165 height 42
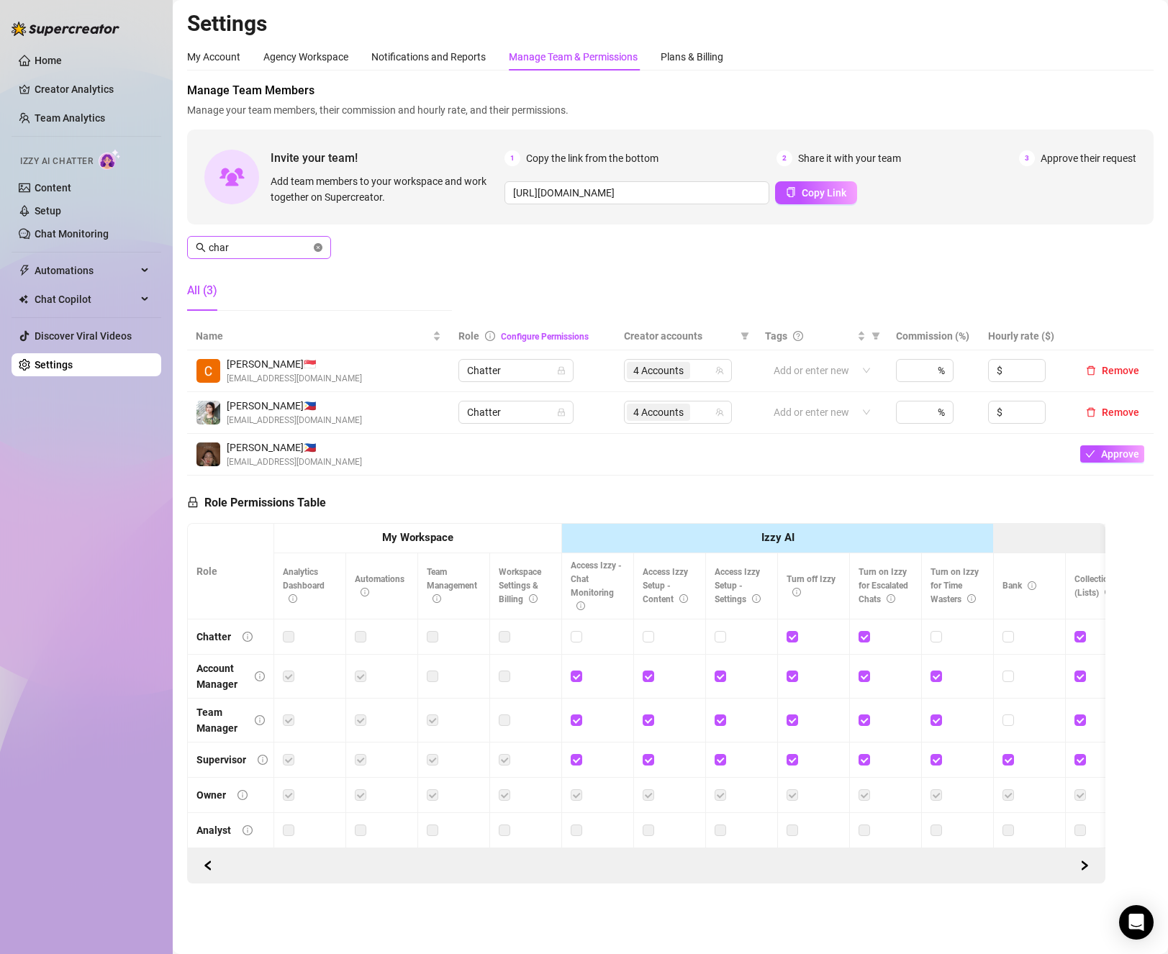
click at [318, 250] on icon "close-circle" at bounding box center [318, 247] width 9 height 9
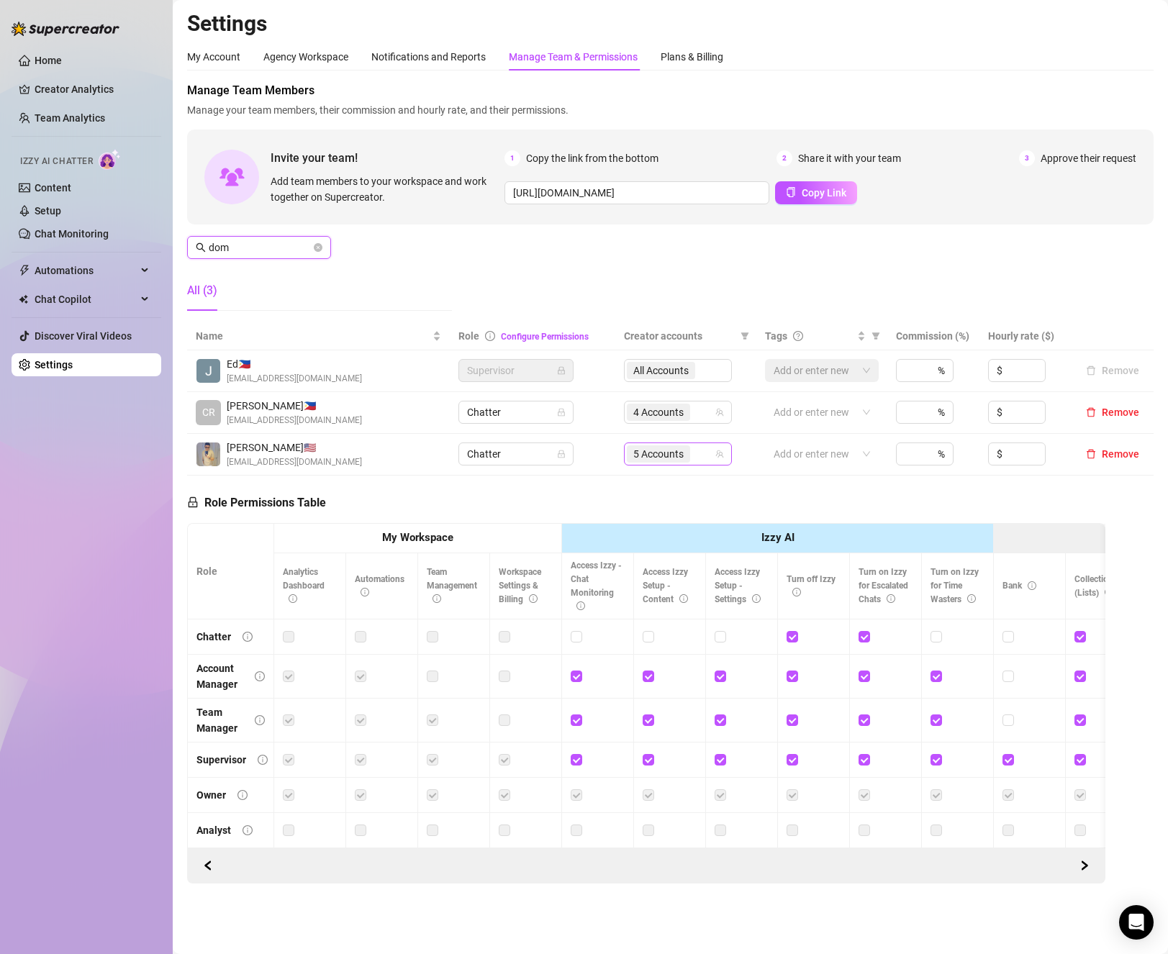
click at [702, 464] on div "5 Accounts" at bounding box center [670, 454] width 87 height 20
type input "dom"
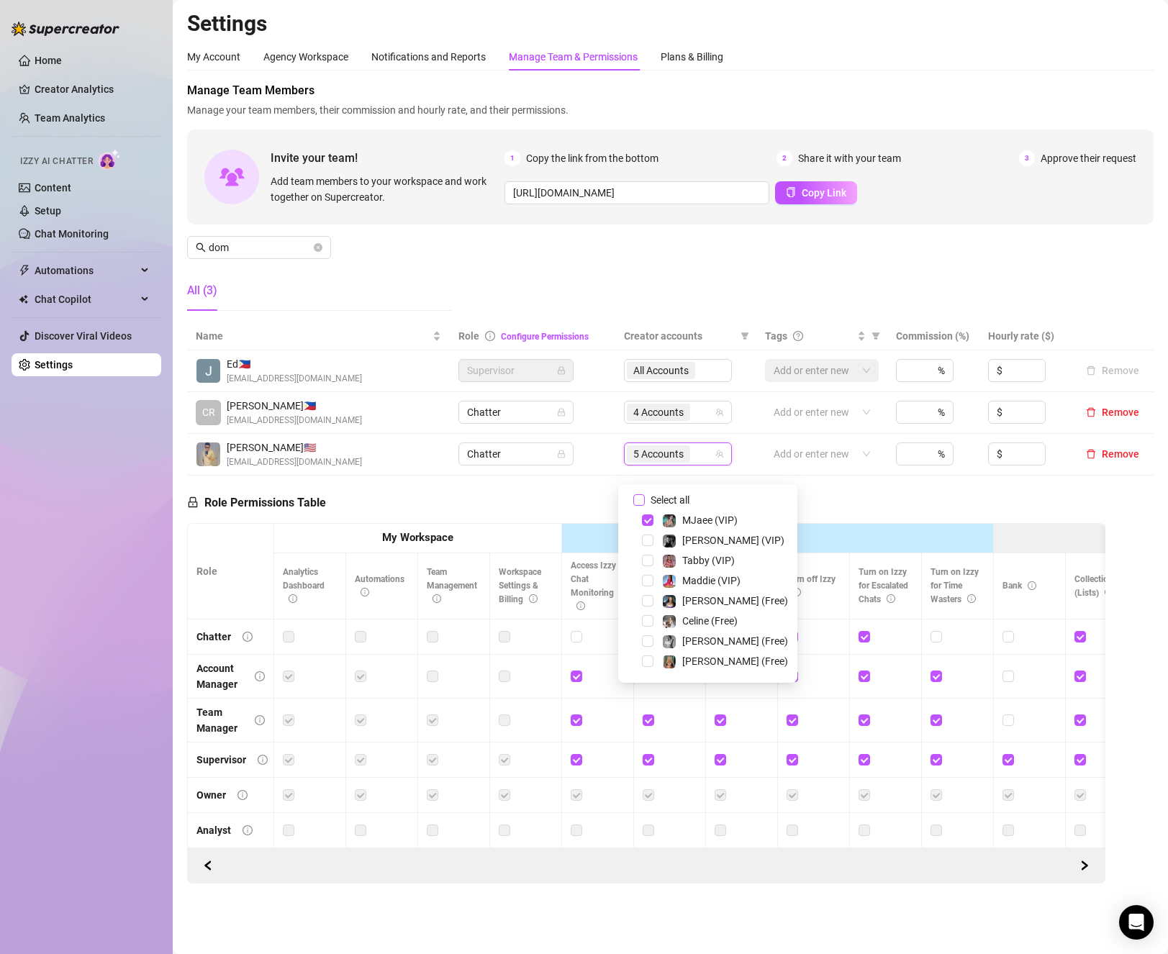
click at [640, 496] on input "Select all" at bounding box center [639, 500] width 12 height 12
checkbox input "false"
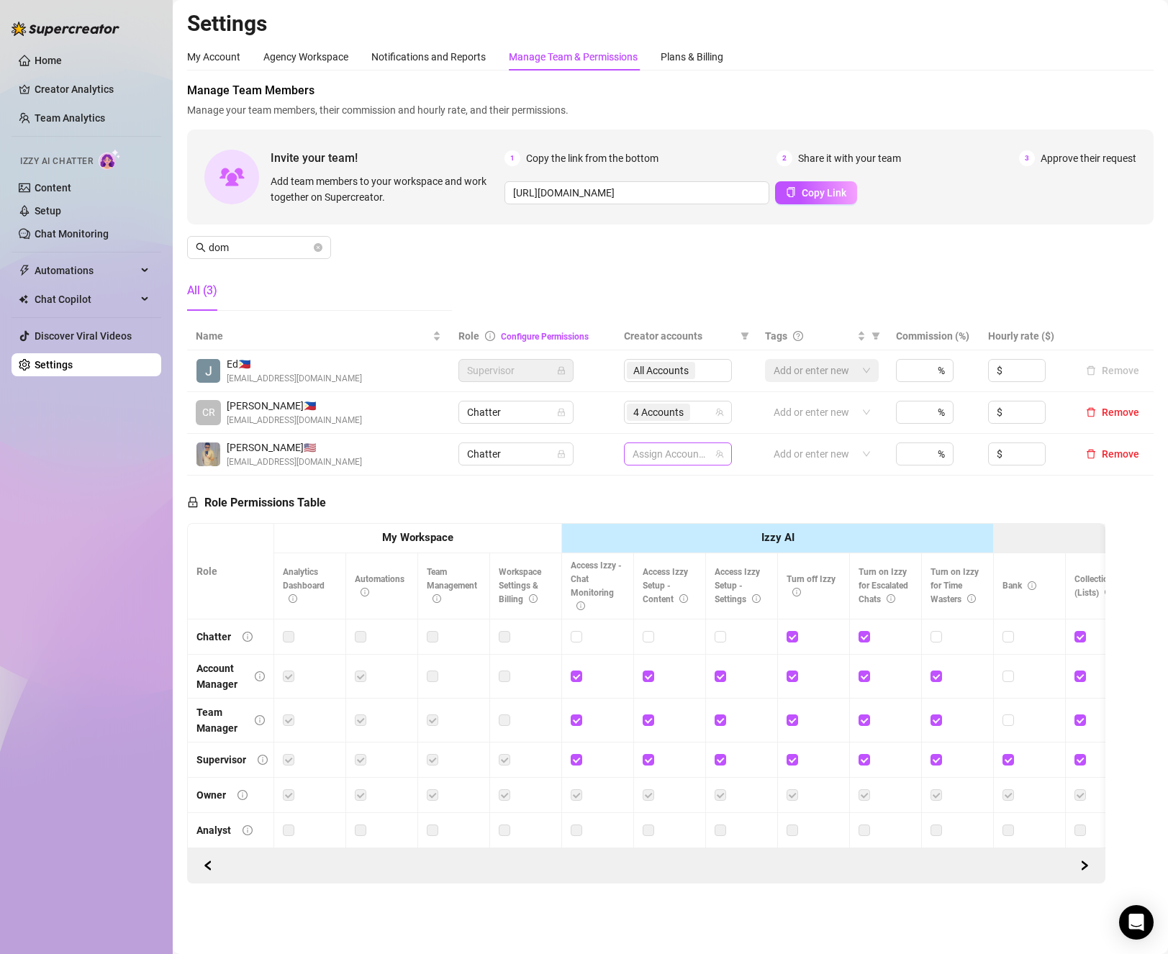
click at [647, 464] on div at bounding box center [670, 454] width 87 height 20
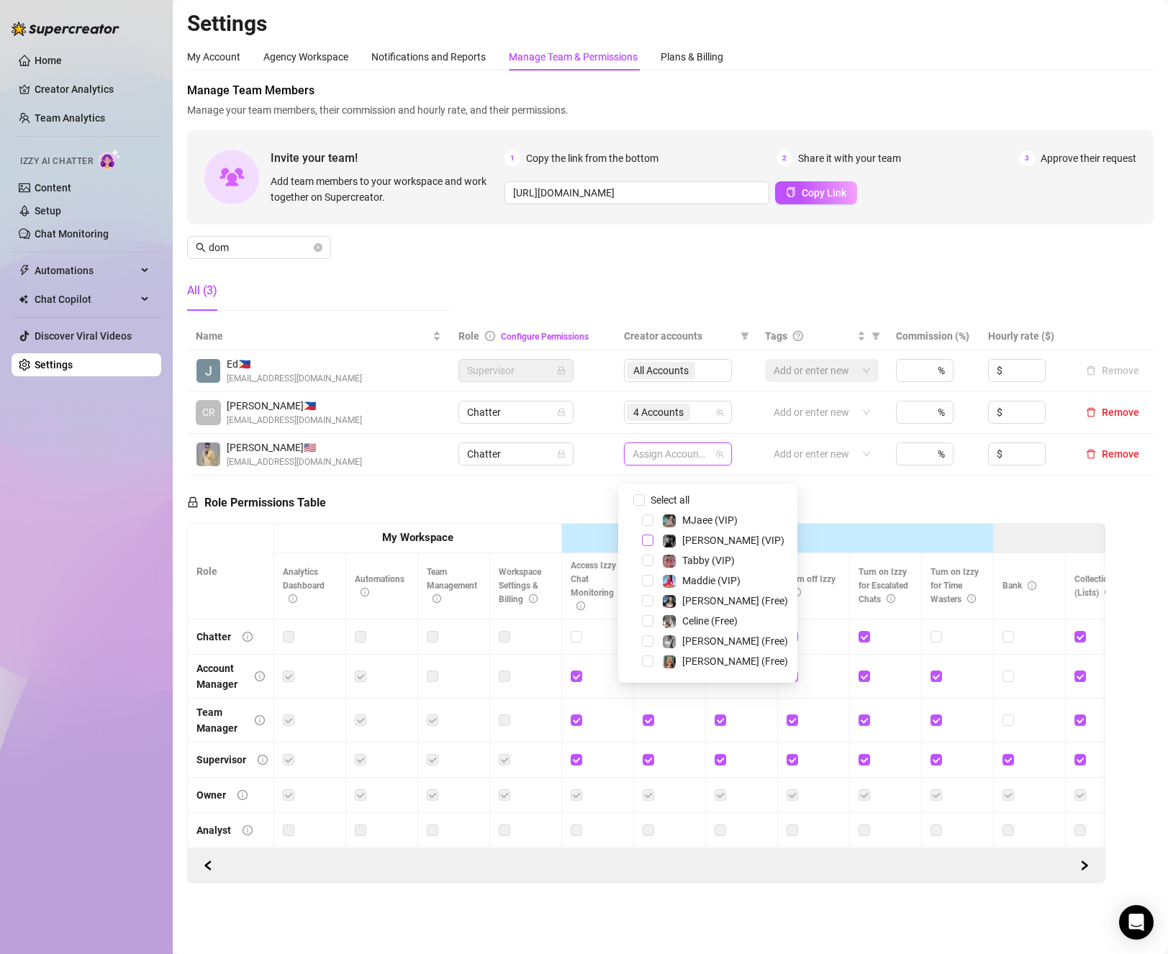
click at [645, 543] on span "Select tree node" at bounding box center [648, 541] width 12 height 12
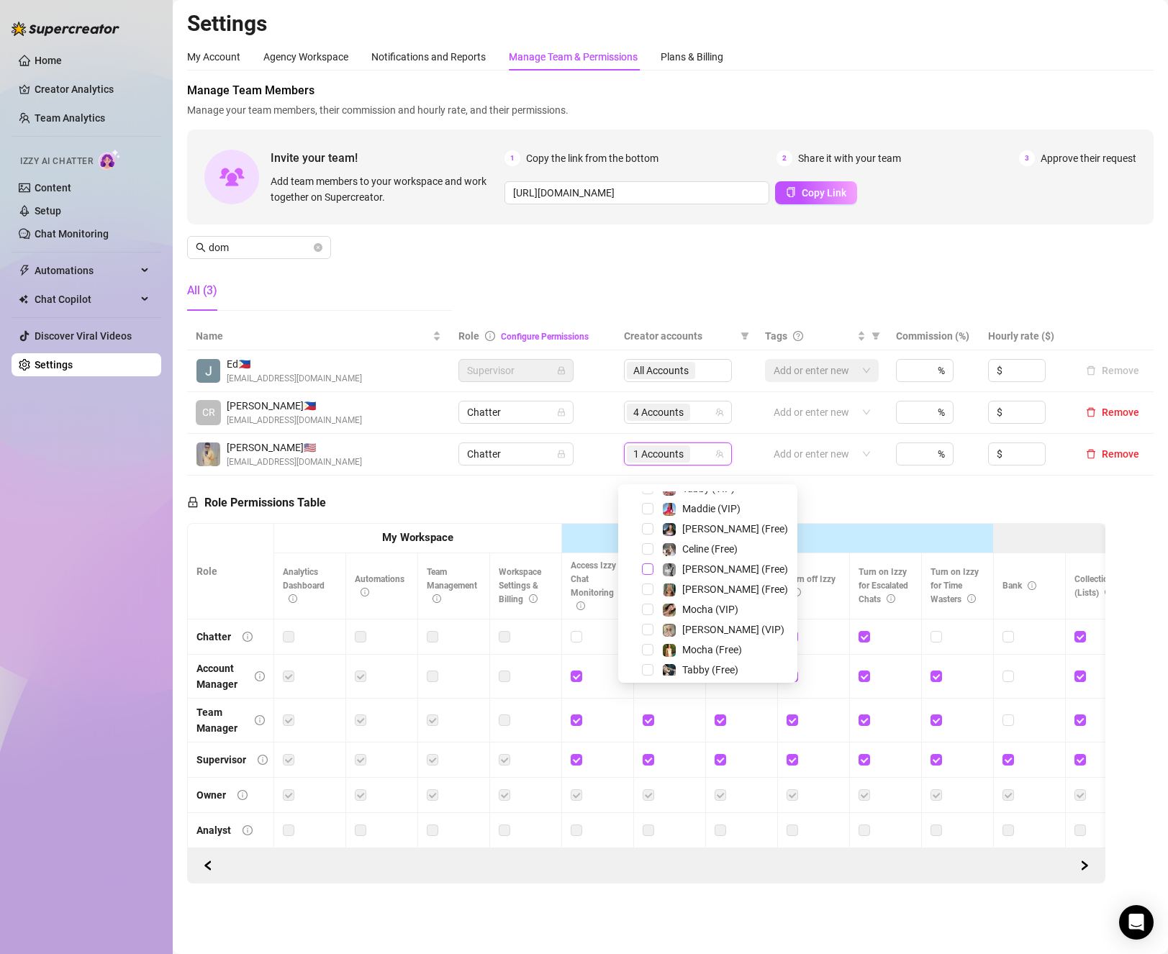
click at [646, 571] on span "Select tree node" at bounding box center [648, 569] width 12 height 12
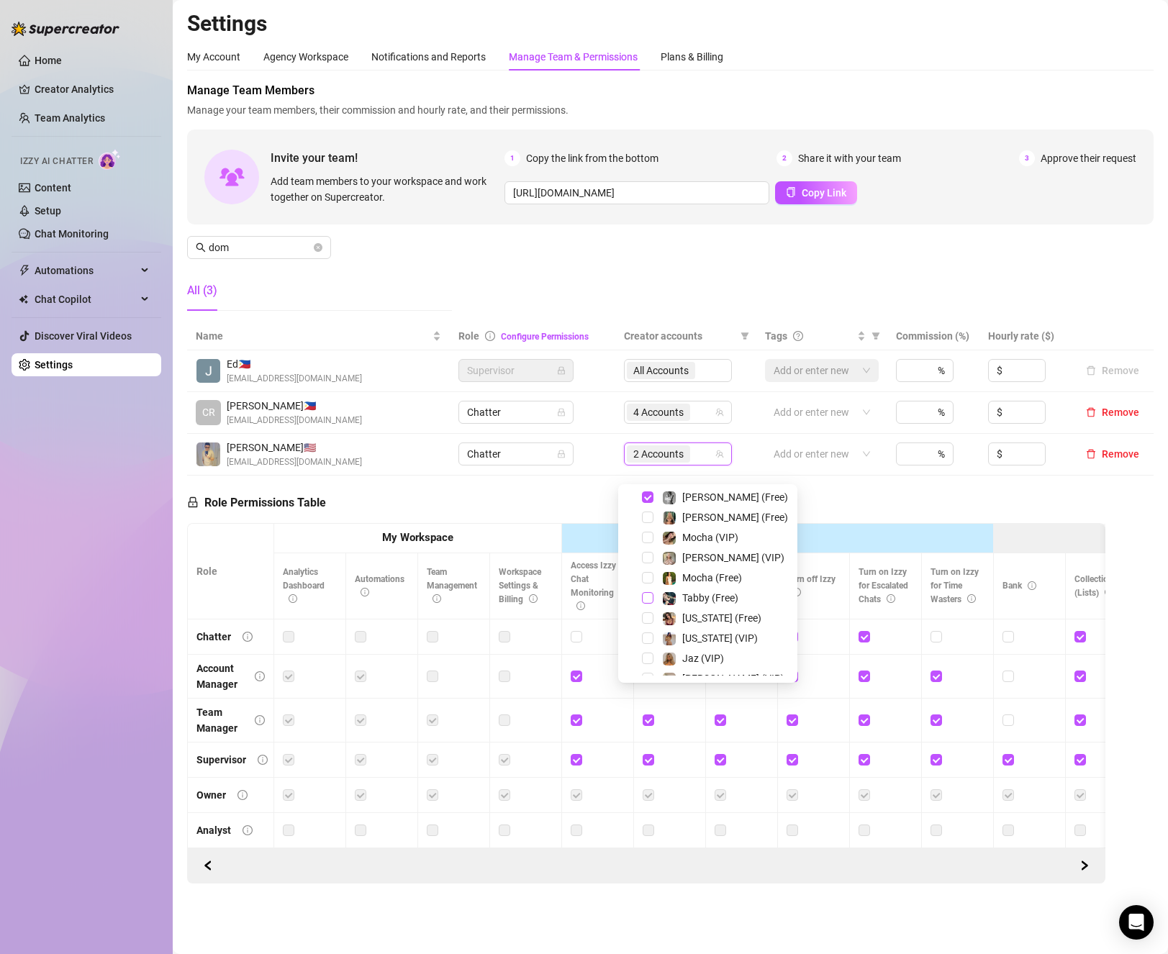
click at [648, 599] on span "Select tree node" at bounding box center [648, 598] width 12 height 12
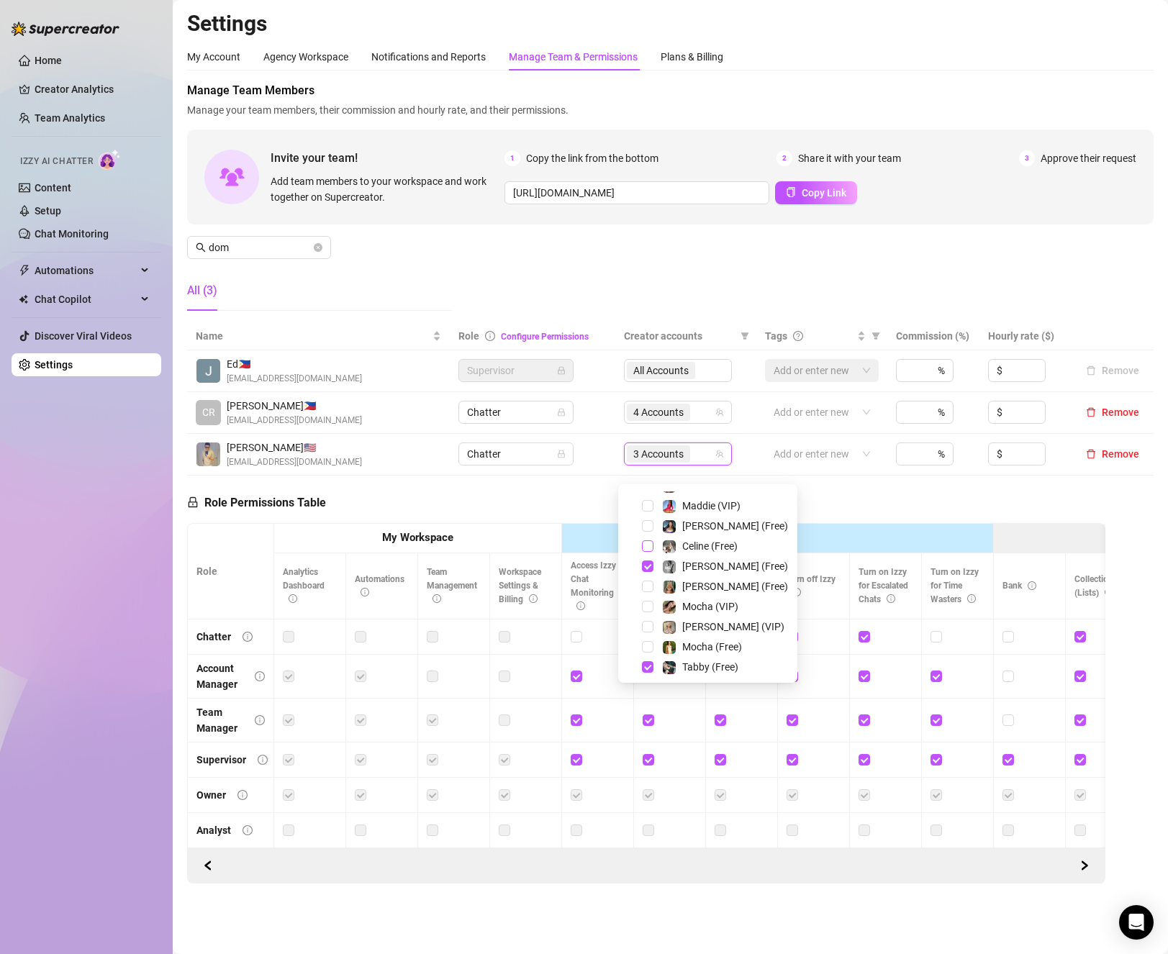
scroll to position [3, 0]
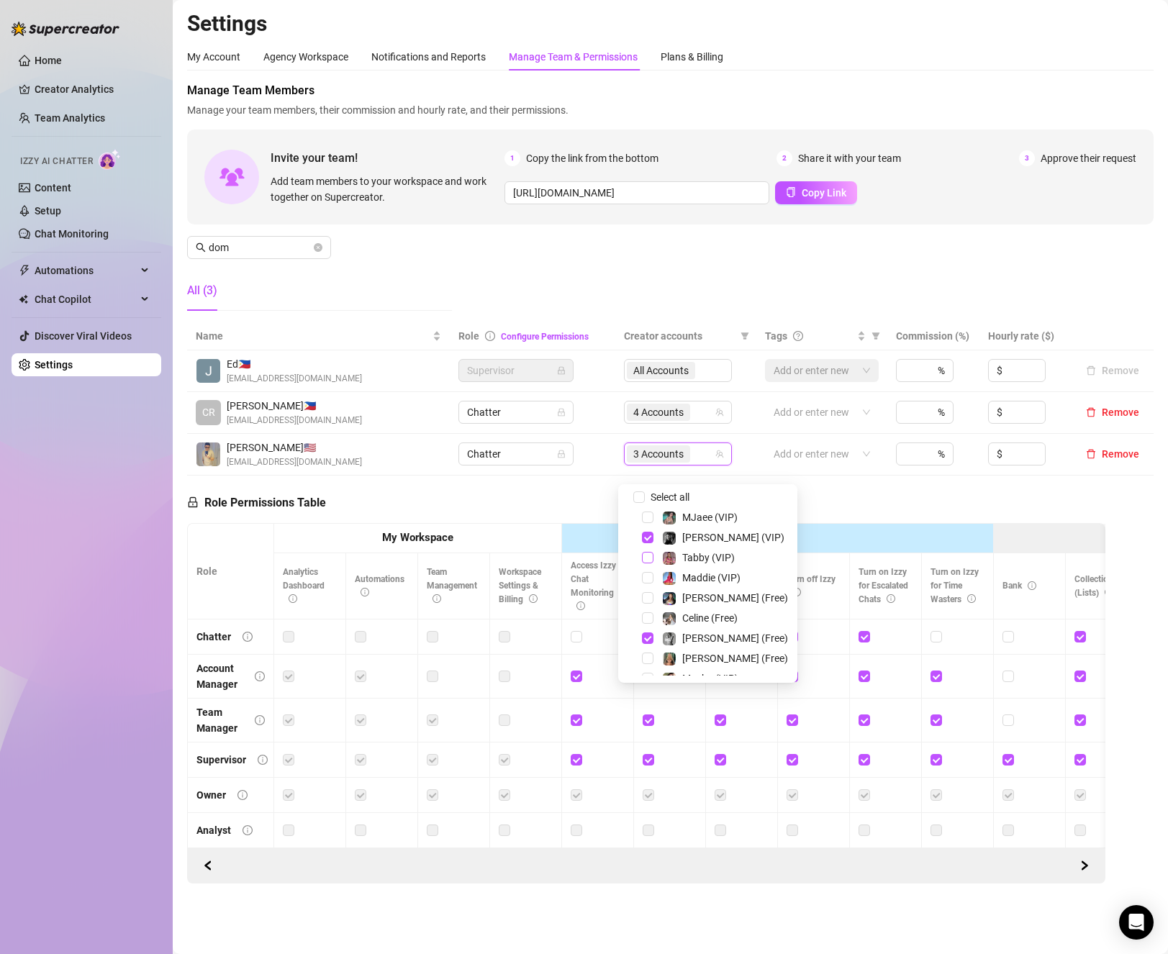
click at [645, 554] on span "Select tree node" at bounding box center [648, 558] width 12 height 12
click at [309, 249] on input "dom" at bounding box center [260, 248] width 102 height 16
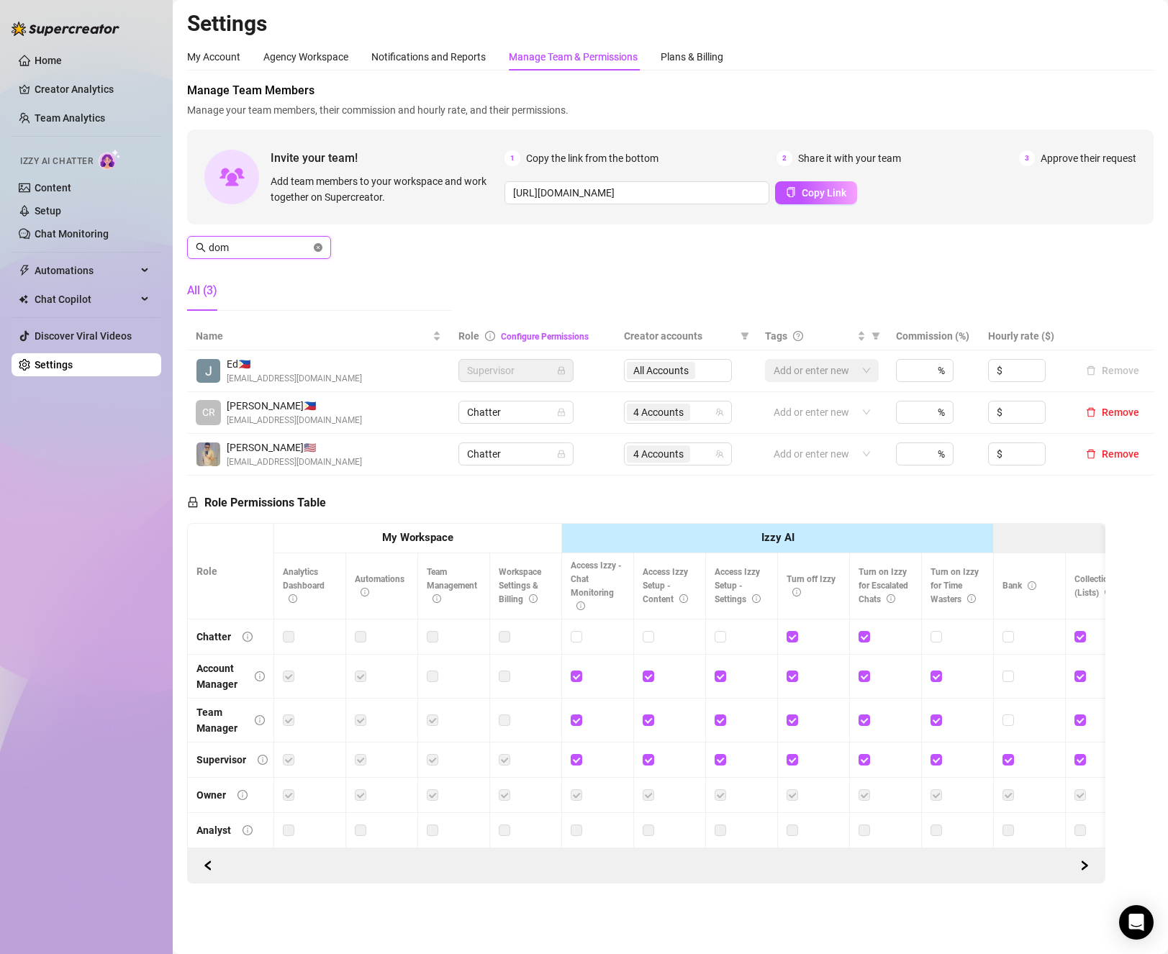
click at [314, 247] on icon "close-circle" at bounding box center [318, 247] width 9 height 9
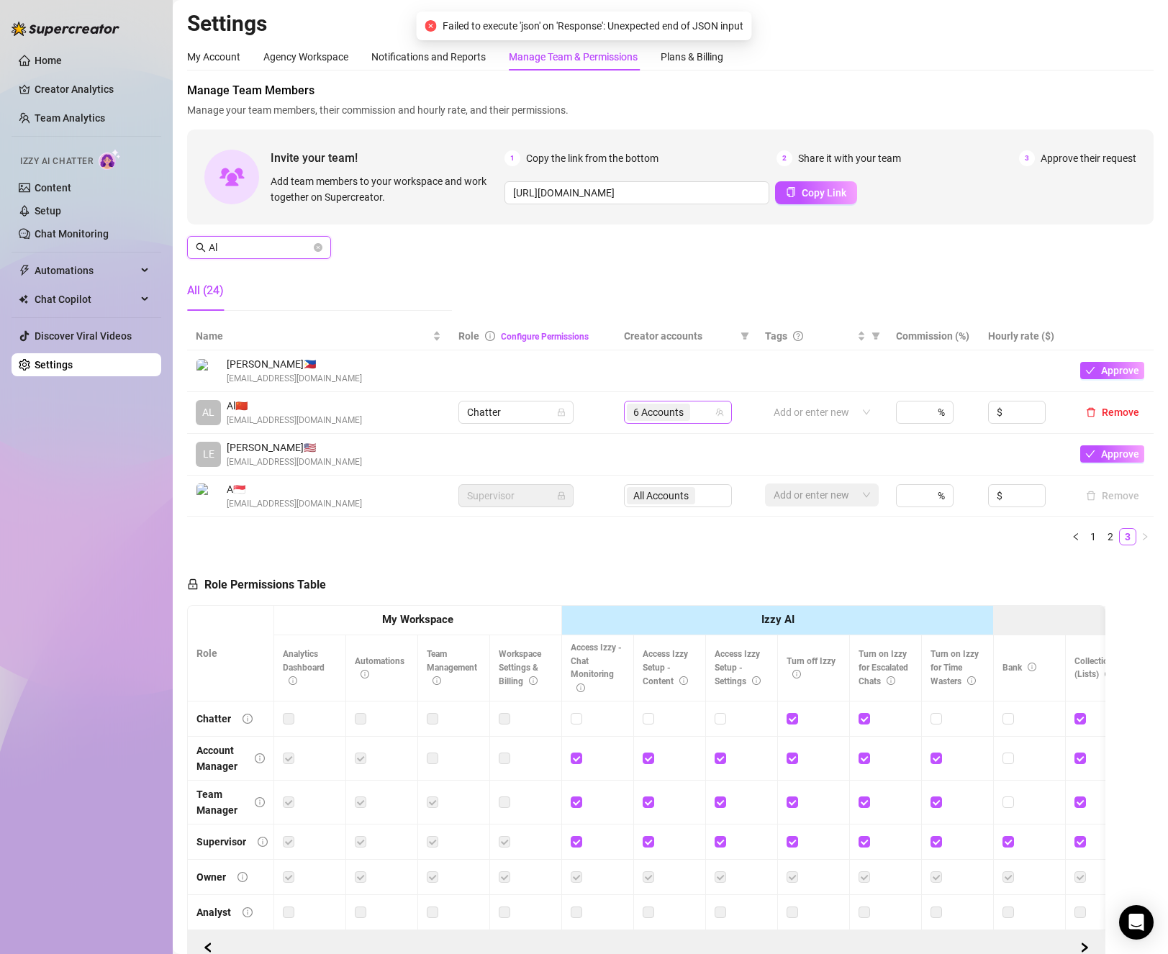
type input "Al"
click at [693, 421] on input "search" at bounding box center [694, 412] width 3 height 17
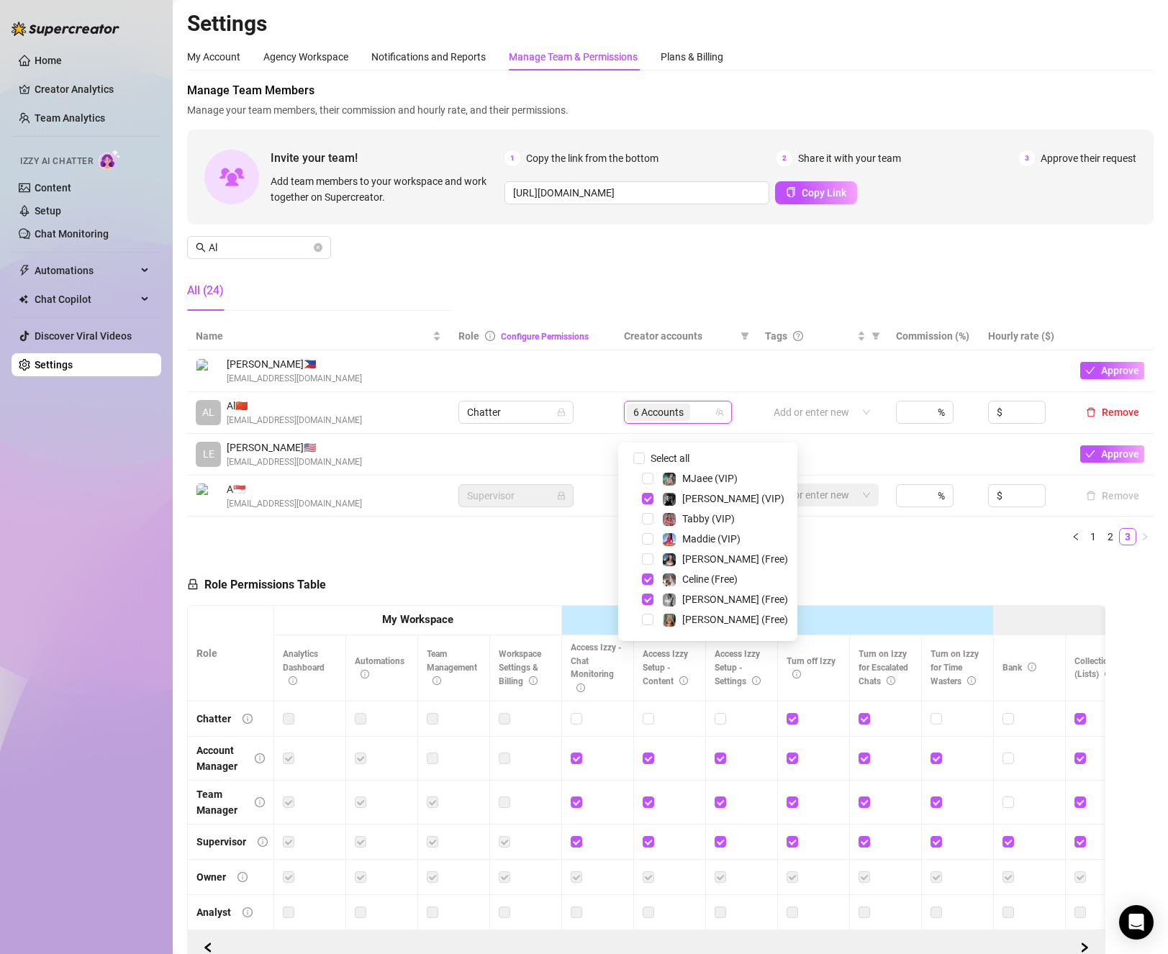
click at [641, 497] on div "[PERSON_NAME] (VIP)" at bounding box center [708, 498] width 172 height 17
click at [645, 494] on span "Select tree node" at bounding box center [648, 499] width 12 height 12
click at [643, 600] on span "Select tree node" at bounding box center [648, 600] width 12 height 12
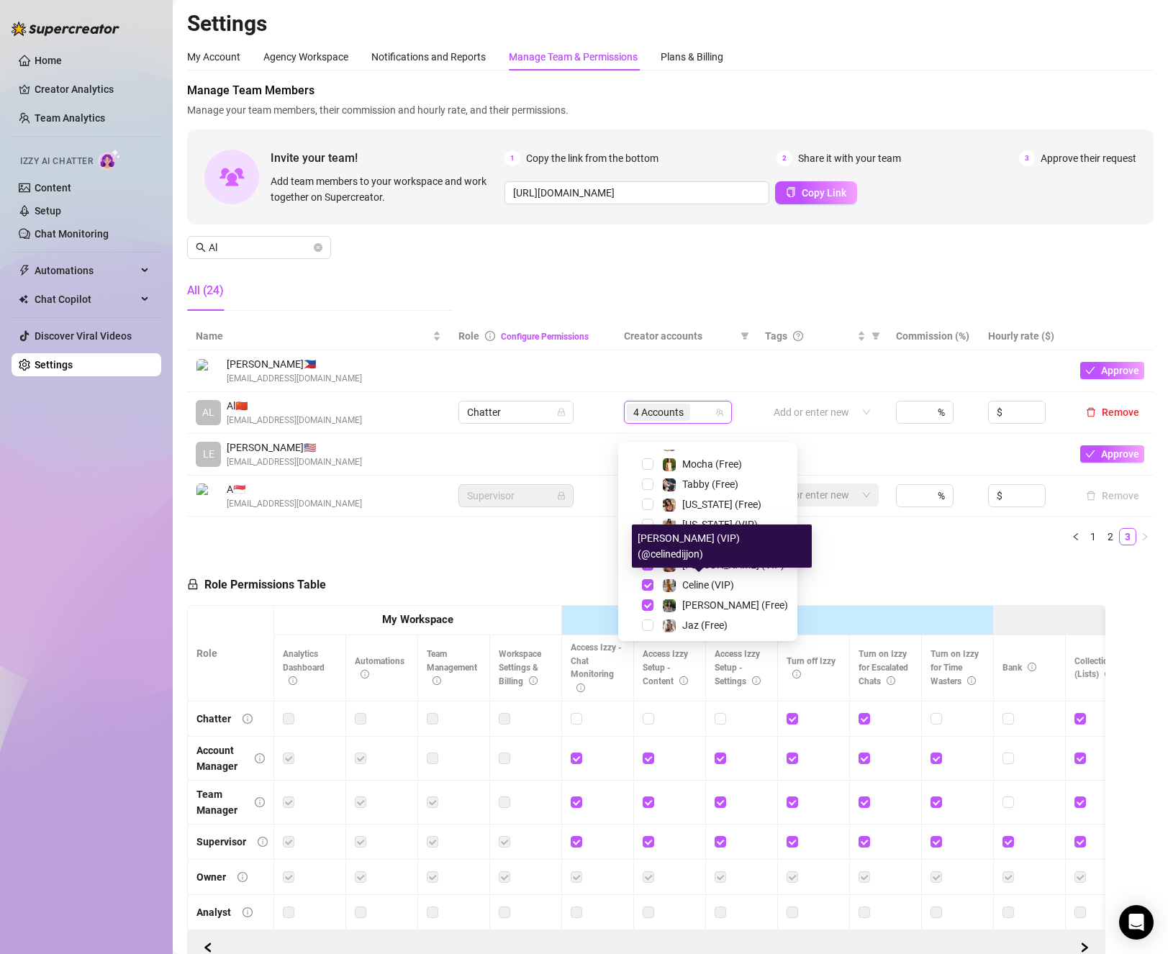
drag, startPoint x: 935, startPoint y: 600, endPoint x: 850, endPoint y: 700, distance: 131.2
click at [935, 602] on div "Role Permissions Table Role My Workspace Izzy AI OnlyFans Side Menu OnlyFans Ch…" at bounding box center [646, 761] width 918 height 409
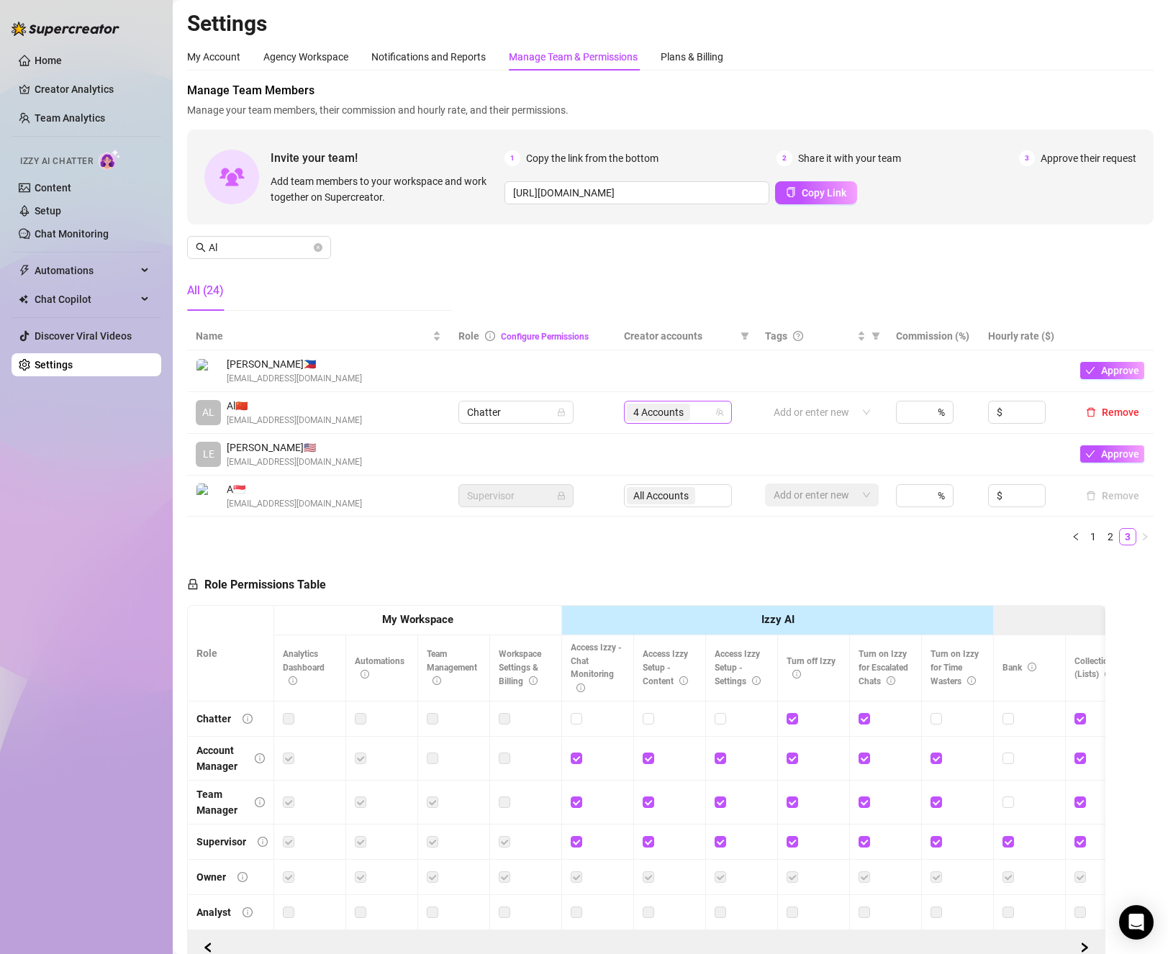
scroll to position [20, 0]
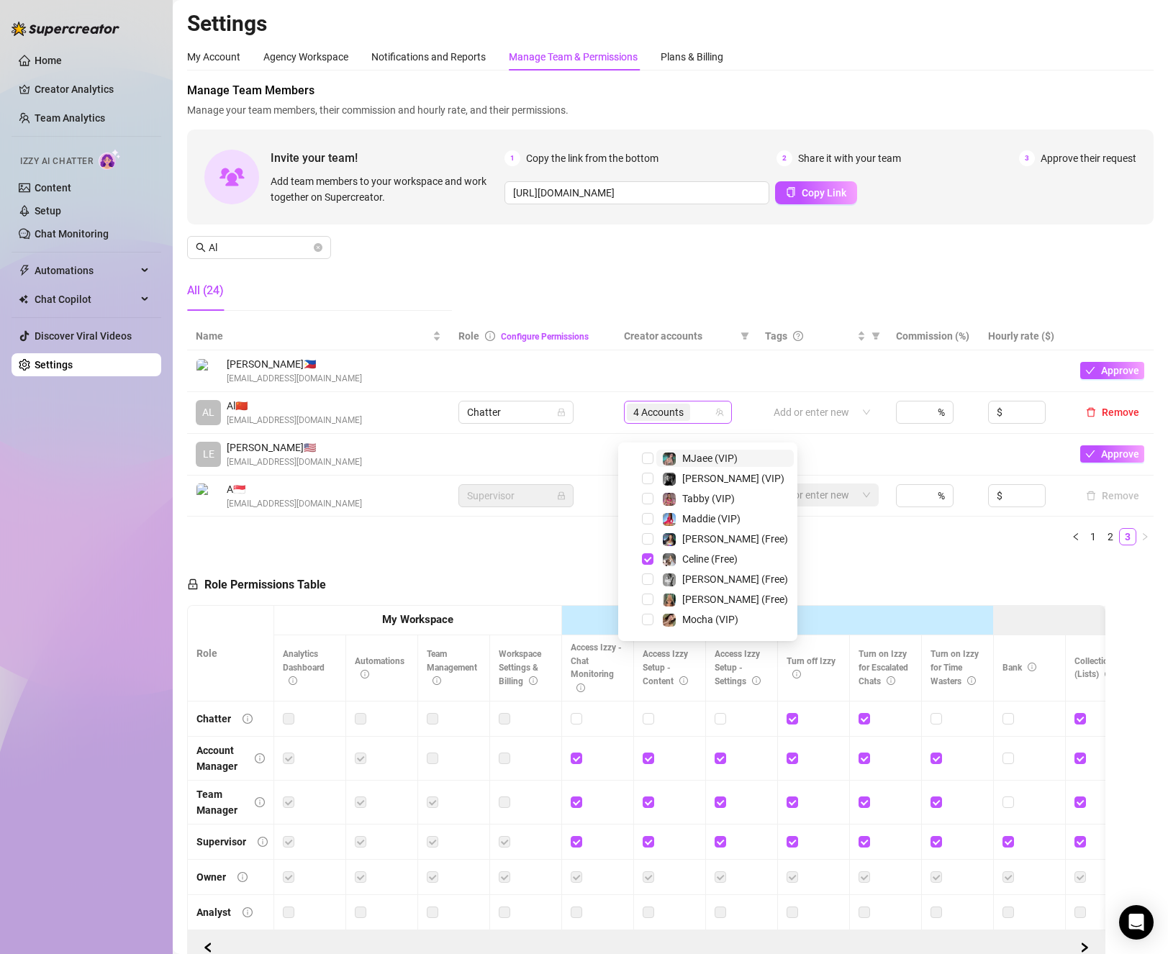
click at [693, 422] on div "4 Accounts" at bounding box center [670, 412] width 87 height 20
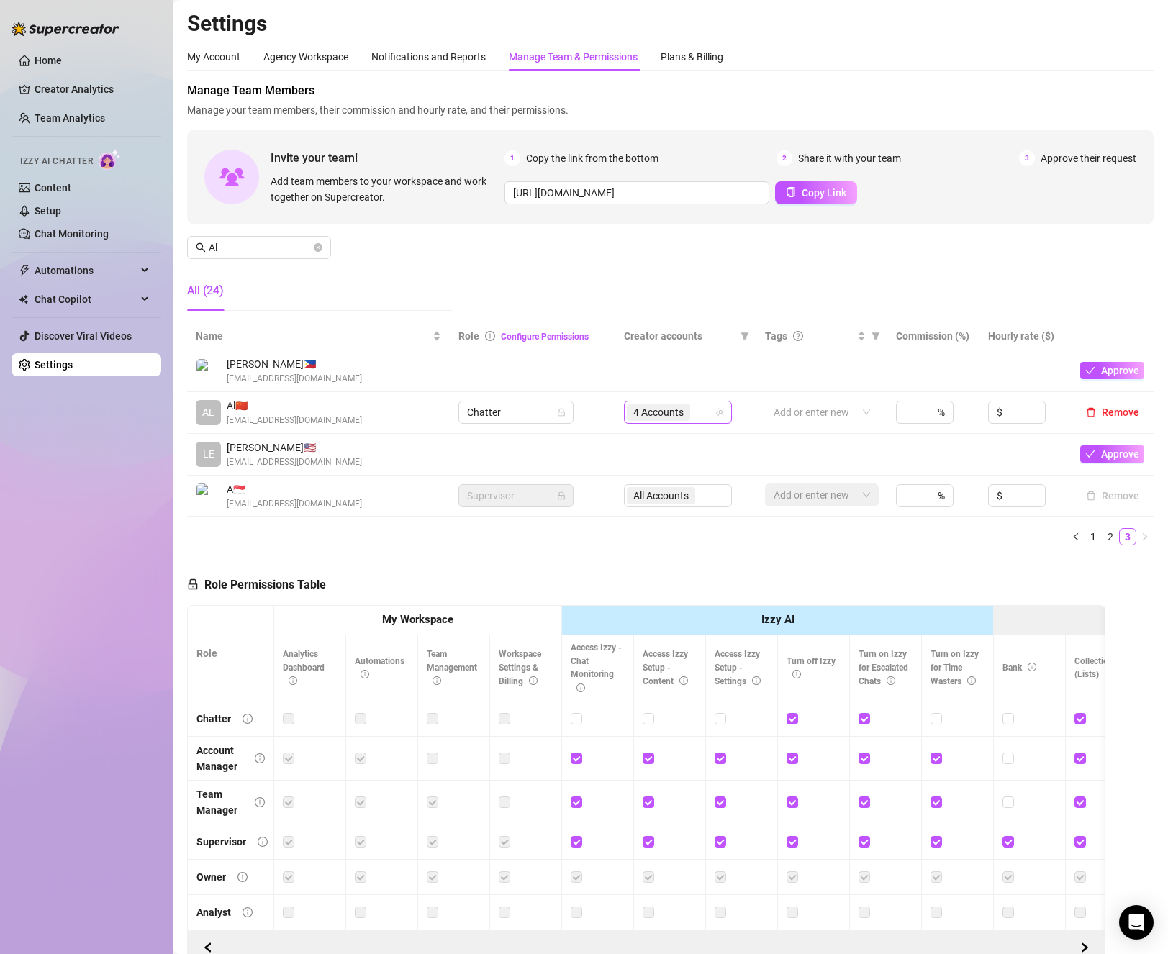
click at [693, 421] on input "search" at bounding box center [694, 412] width 3 height 17
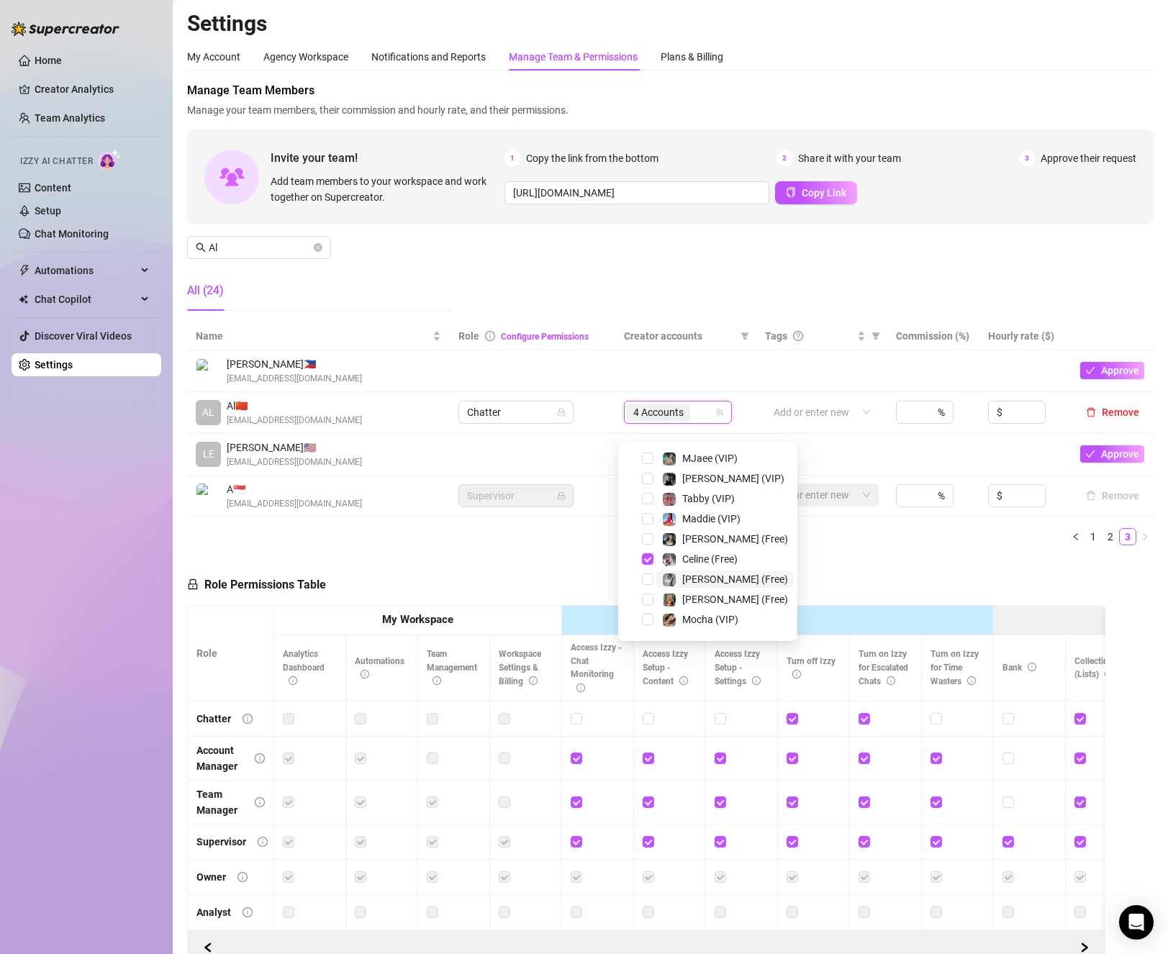
click at [660, 578] on span "[PERSON_NAME] (Free)" at bounding box center [724, 579] width 137 height 17
click at [646, 476] on span "Select tree node" at bounding box center [648, 479] width 12 height 12
click at [559, 434] on td "Chatter" at bounding box center [532, 413] width 165 height 42
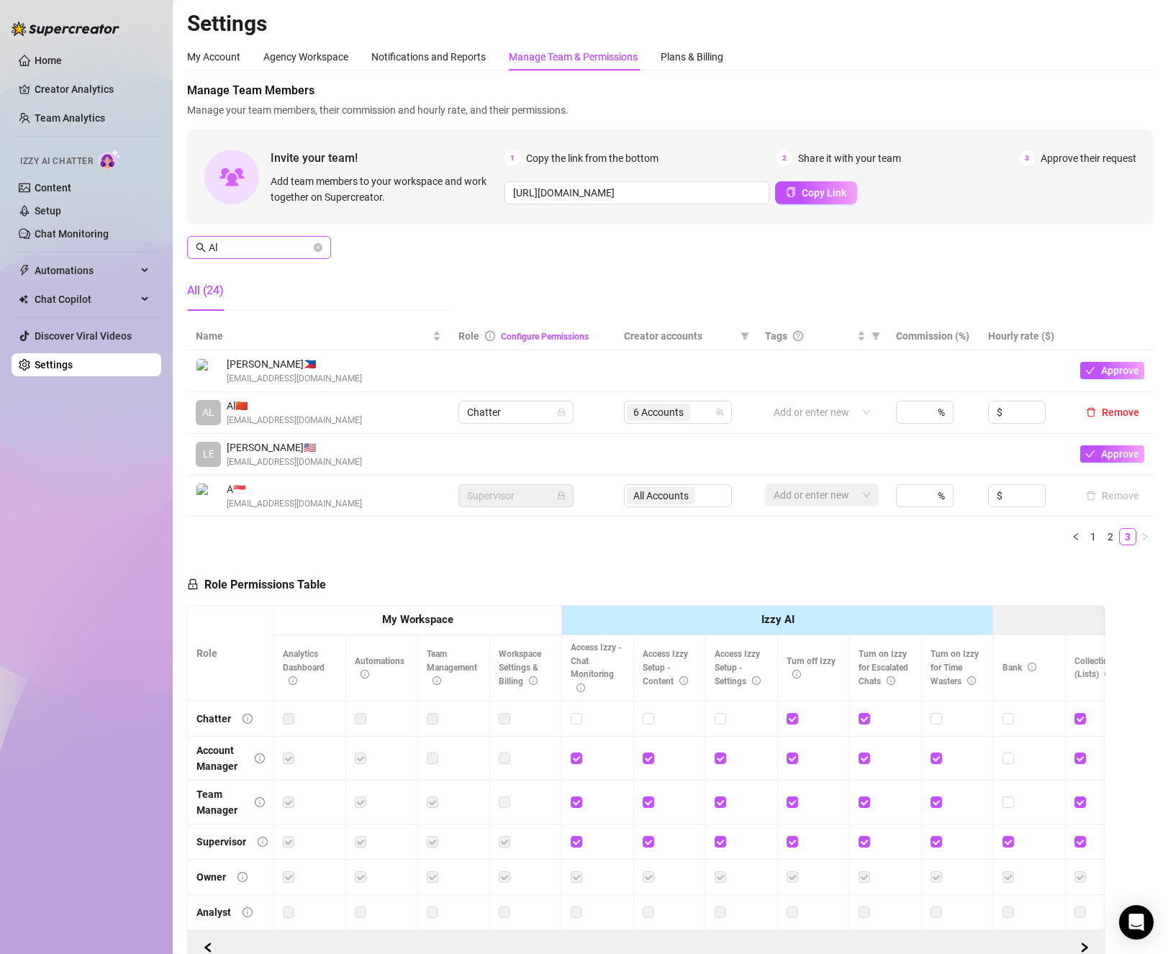
click at [319, 248] on icon "close-circle" at bounding box center [318, 247] width 9 height 9
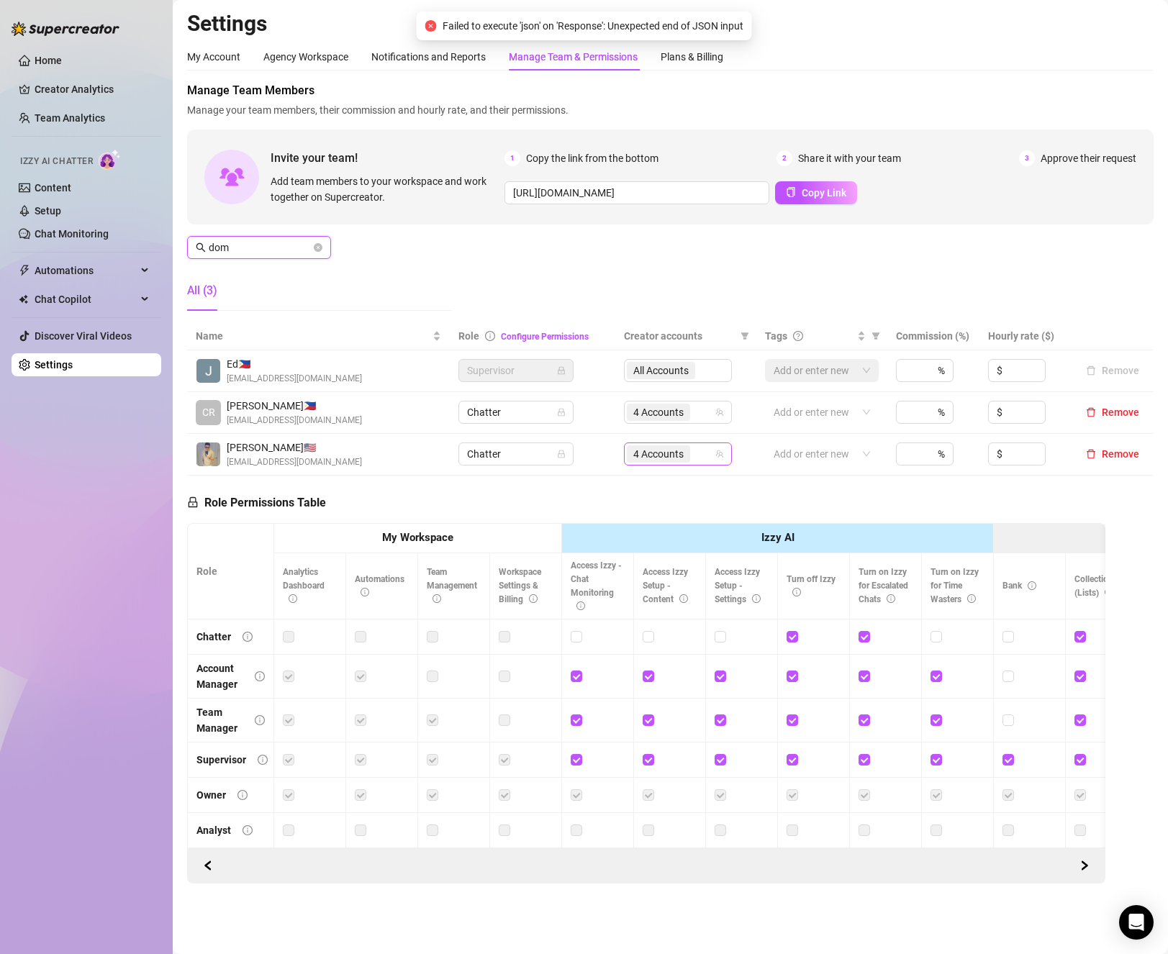
click at [686, 464] on div "4 Accounts" at bounding box center [660, 454] width 66 height 20
type input "dom"
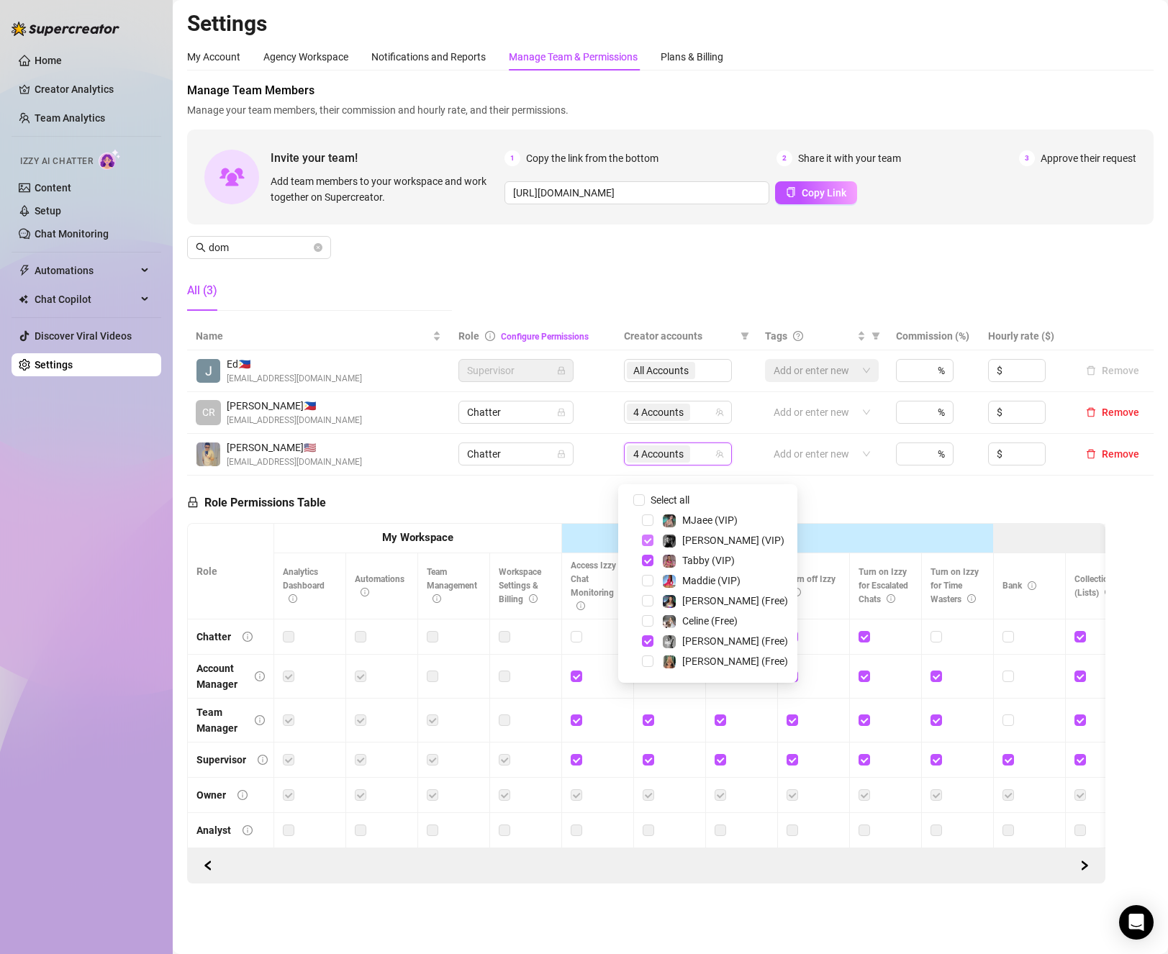
click at [643, 537] on span "Select tree node" at bounding box center [648, 541] width 12 height 12
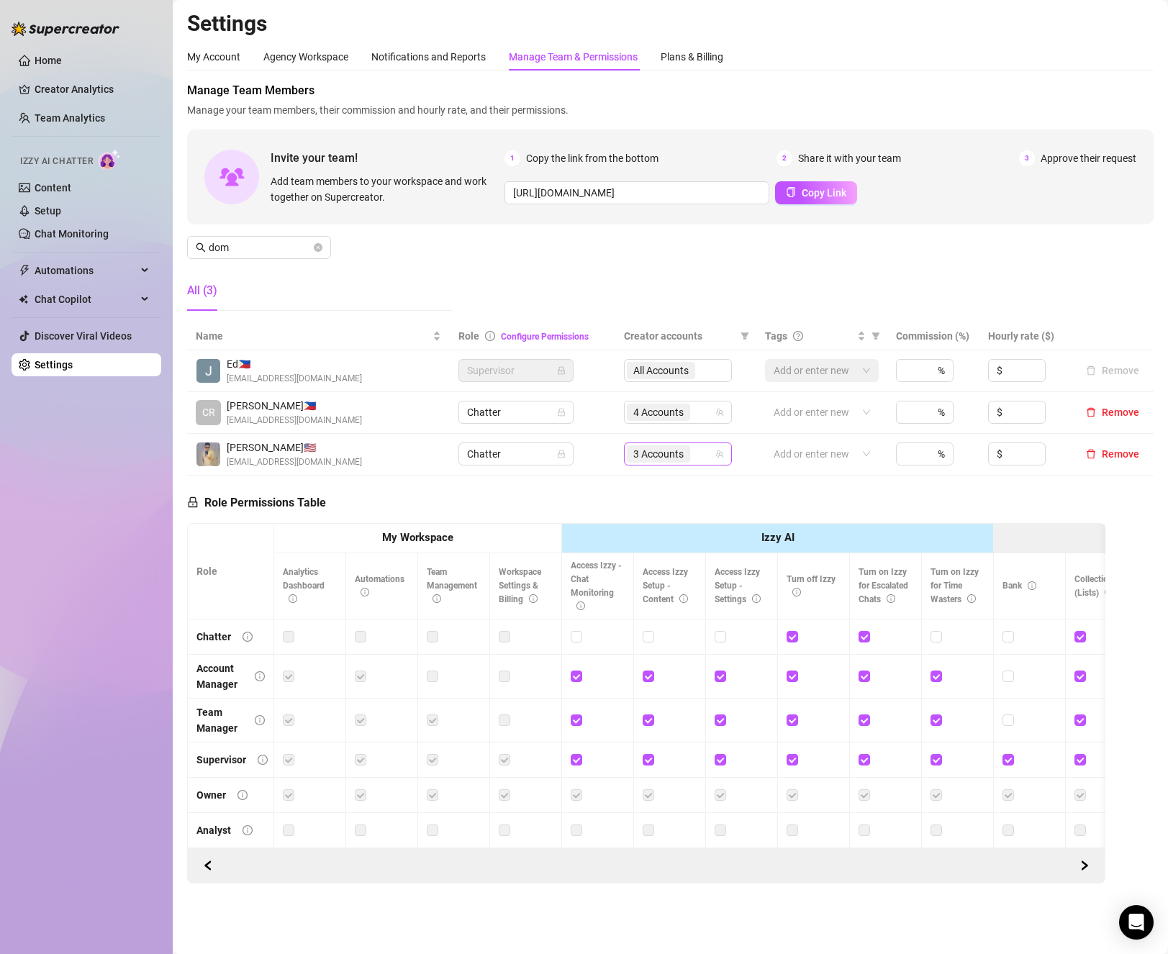
click at [686, 464] on div "3 Accounts" at bounding box center [660, 454] width 66 height 20
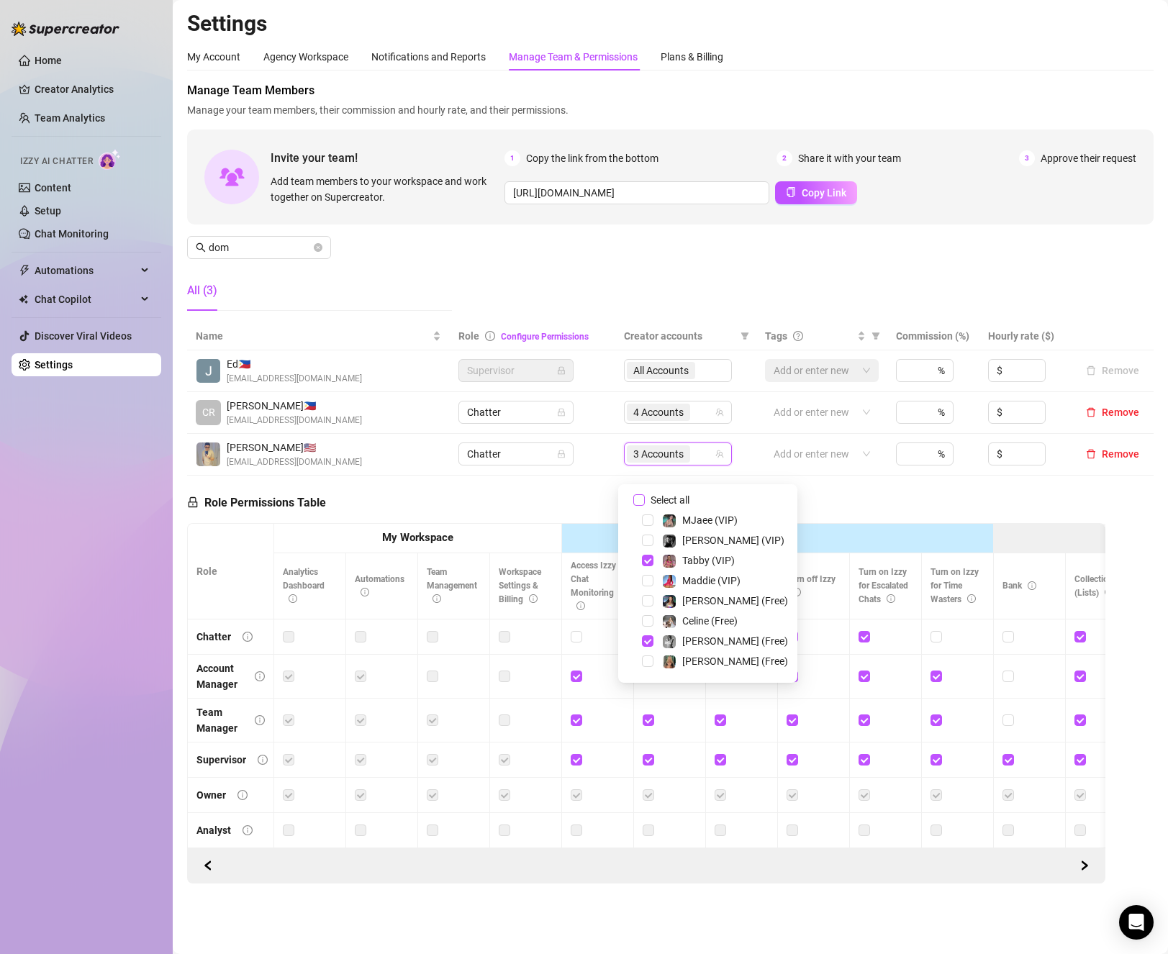
click at [637, 503] on input "Select all" at bounding box center [639, 500] width 12 height 12
click at [637, 502] on input "Select all" at bounding box center [639, 500] width 12 height 12
checkbox input "false"
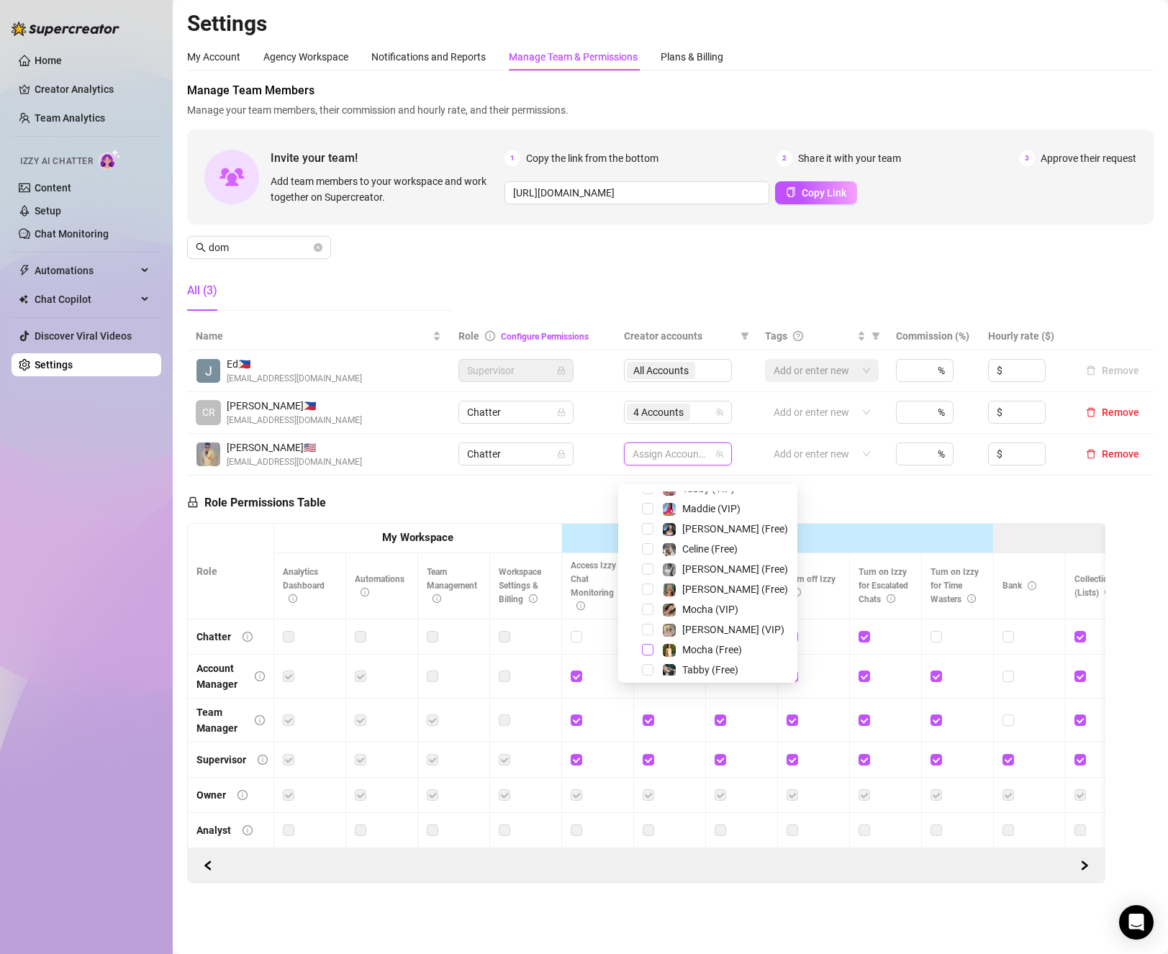
scroll to position [144, 0]
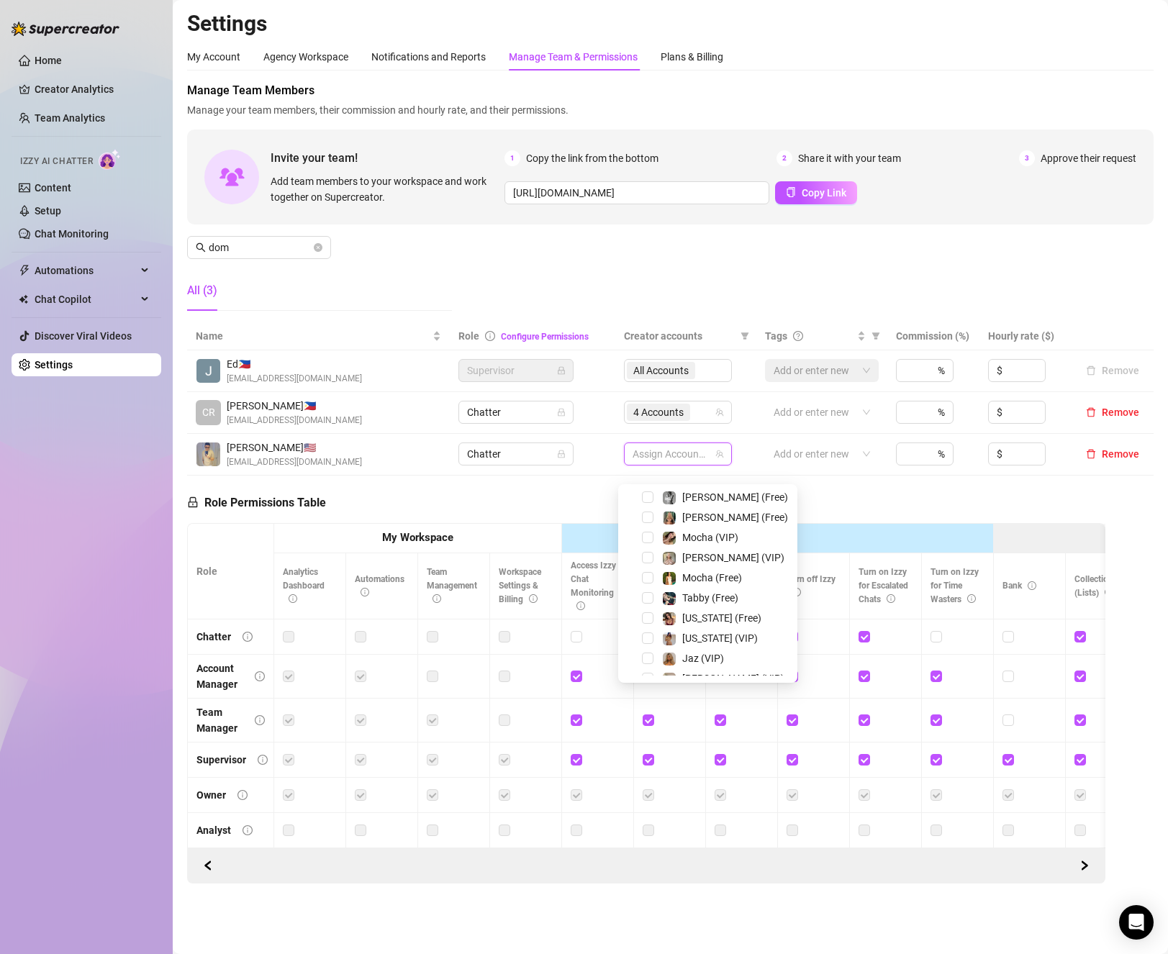
click at [648, 571] on div "Mocha (Free)" at bounding box center [708, 577] width 172 height 17
click at [647, 578] on span "Select tree node" at bounding box center [648, 578] width 12 height 12
click at [650, 532] on span "Select tree node" at bounding box center [648, 538] width 12 height 12
click at [472, 517] on div "Role Permissions Table Role My Workspace Izzy AI OnlyFans Side Menu OnlyFans Ch…" at bounding box center [646, 680] width 918 height 409
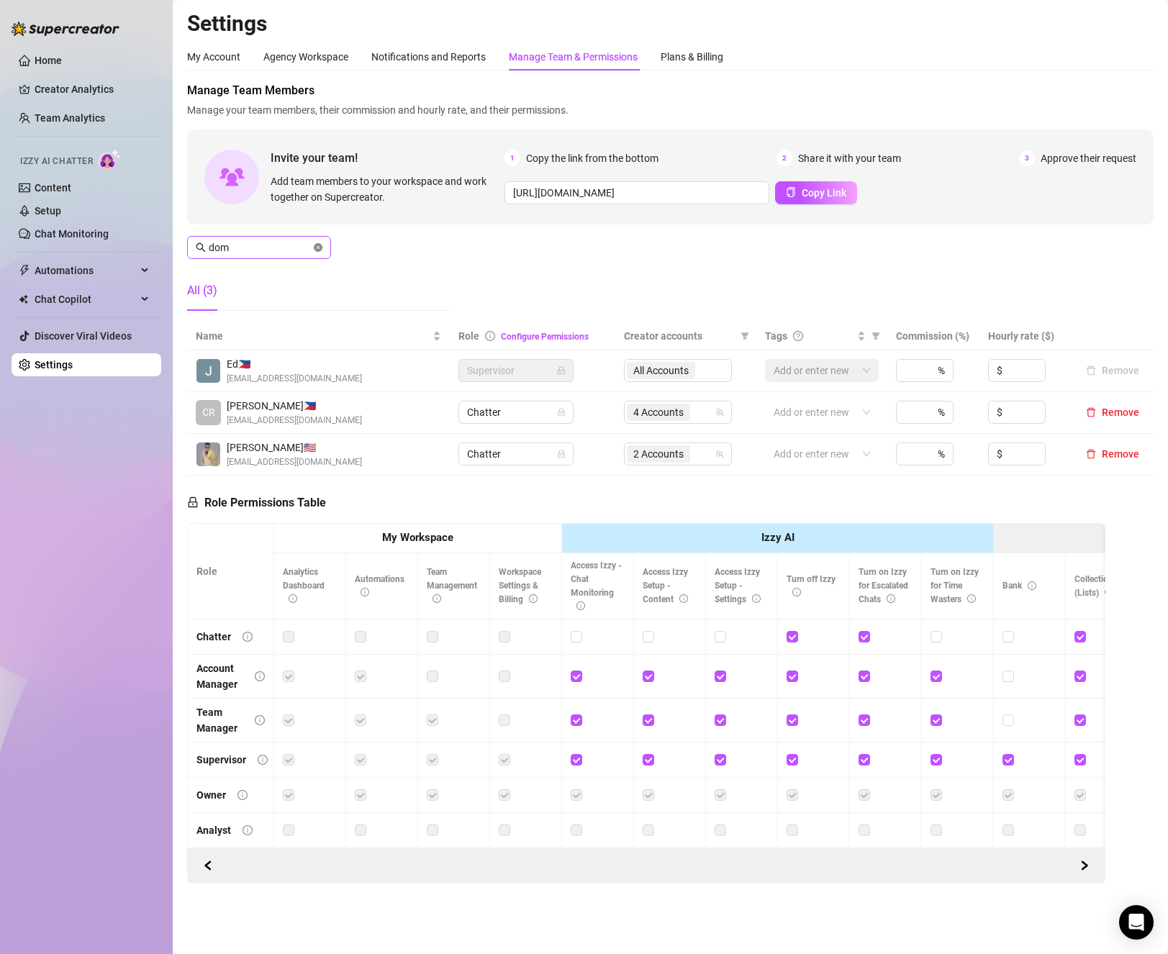
click at [321, 248] on icon "close-circle" at bounding box center [318, 247] width 9 height 9
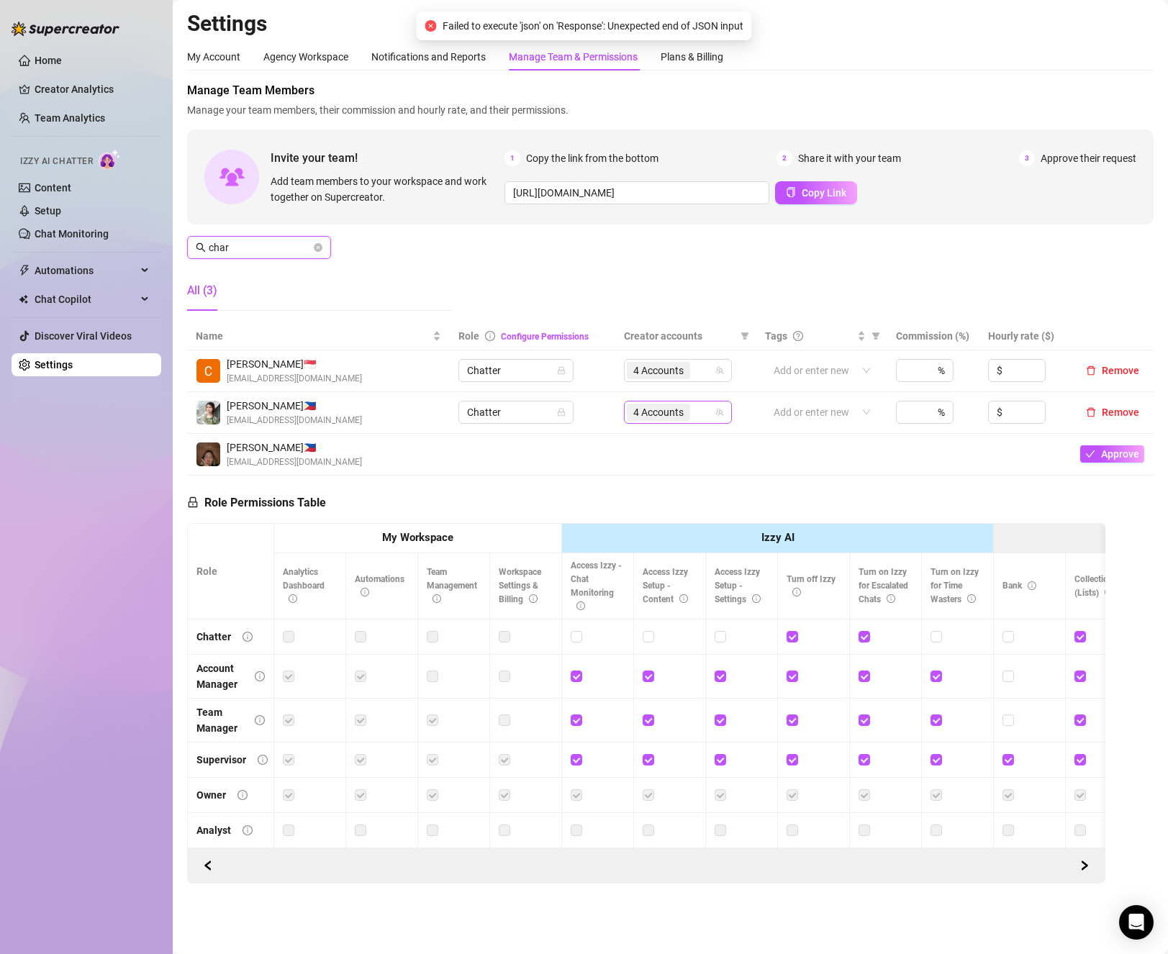
click at [698, 422] on div "4 Accounts" at bounding box center [670, 412] width 87 height 20
type input "char"
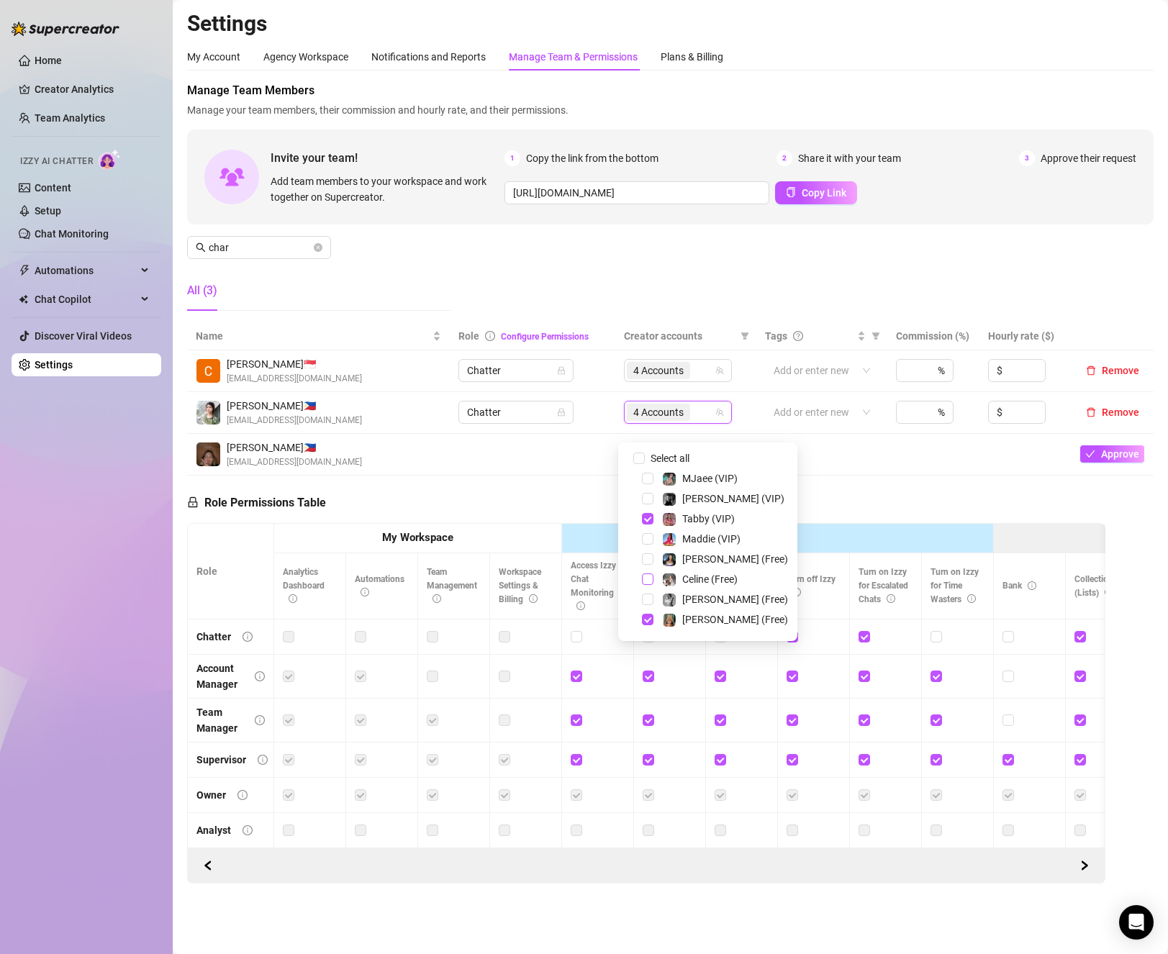
scroll to position [72, 0]
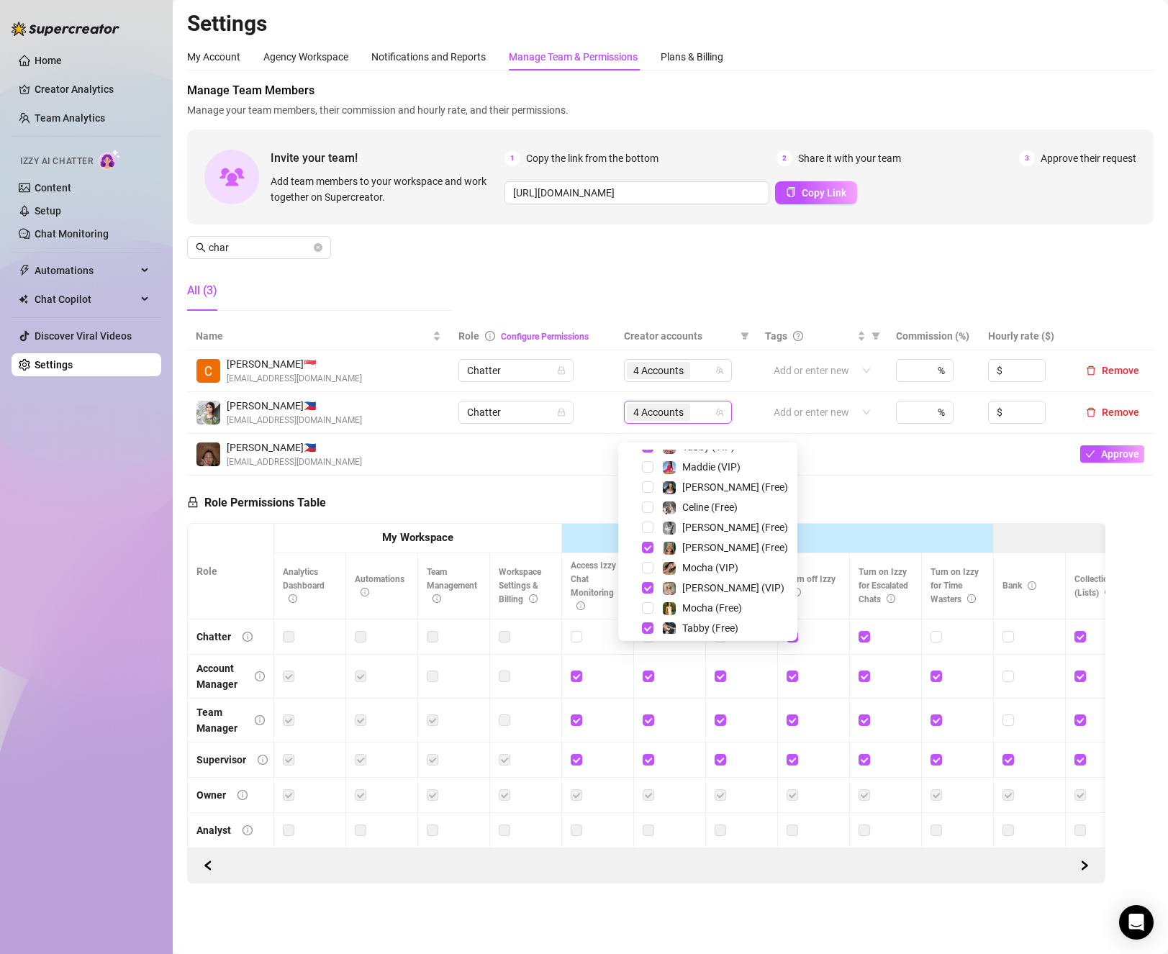
drag, startPoint x: 462, startPoint y: 493, endPoint x: 450, endPoint y: 505, distance: 16.8
click at [460, 493] on div "Role Permissions Table Role My Workspace Izzy AI OnlyFans Side Menu OnlyFans Ch…" at bounding box center [646, 680] width 918 height 409
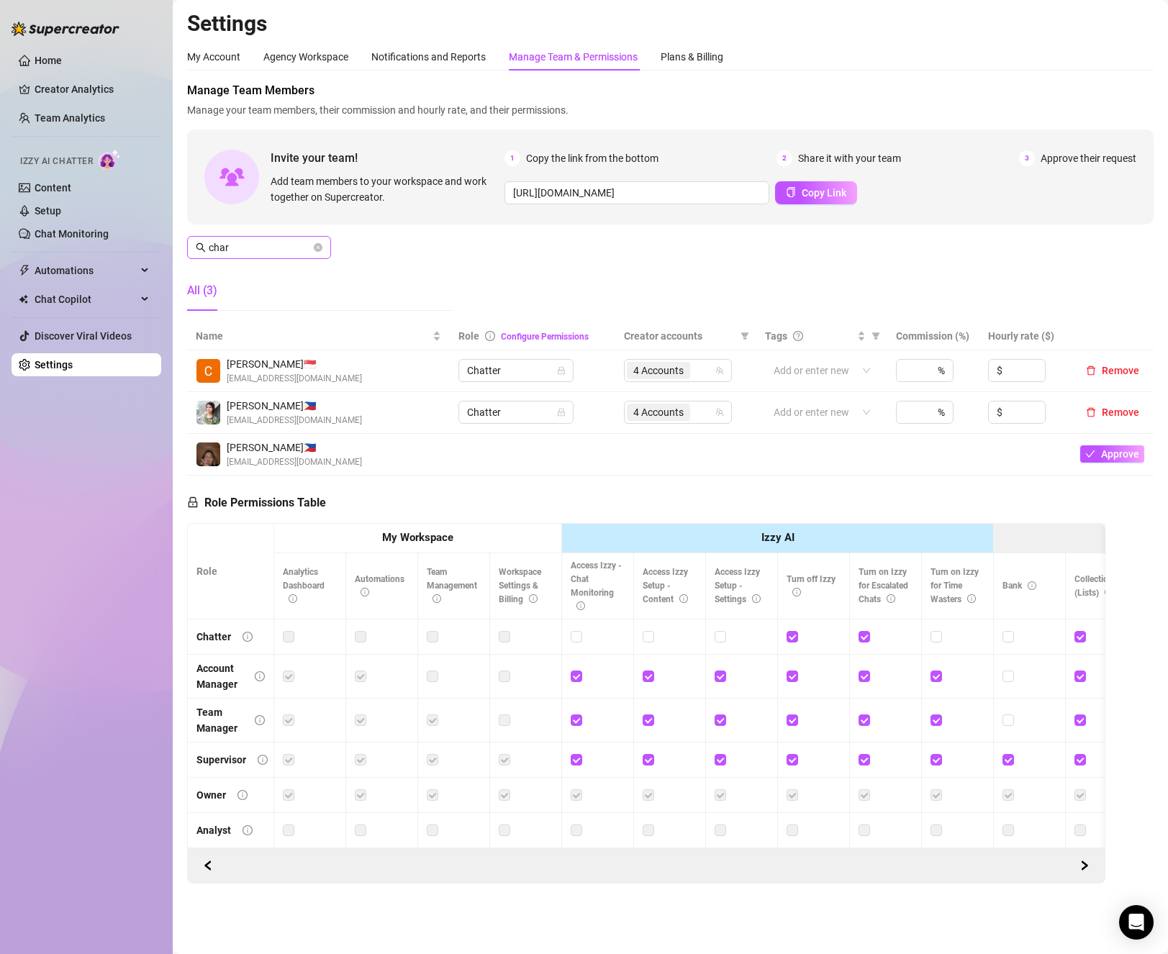
click at [316, 252] on span at bounding box center [318, 248] width 9 height 16
click at [317, 250] on icon "close-circle" at bounding box center [318, 247] width 9 height 9
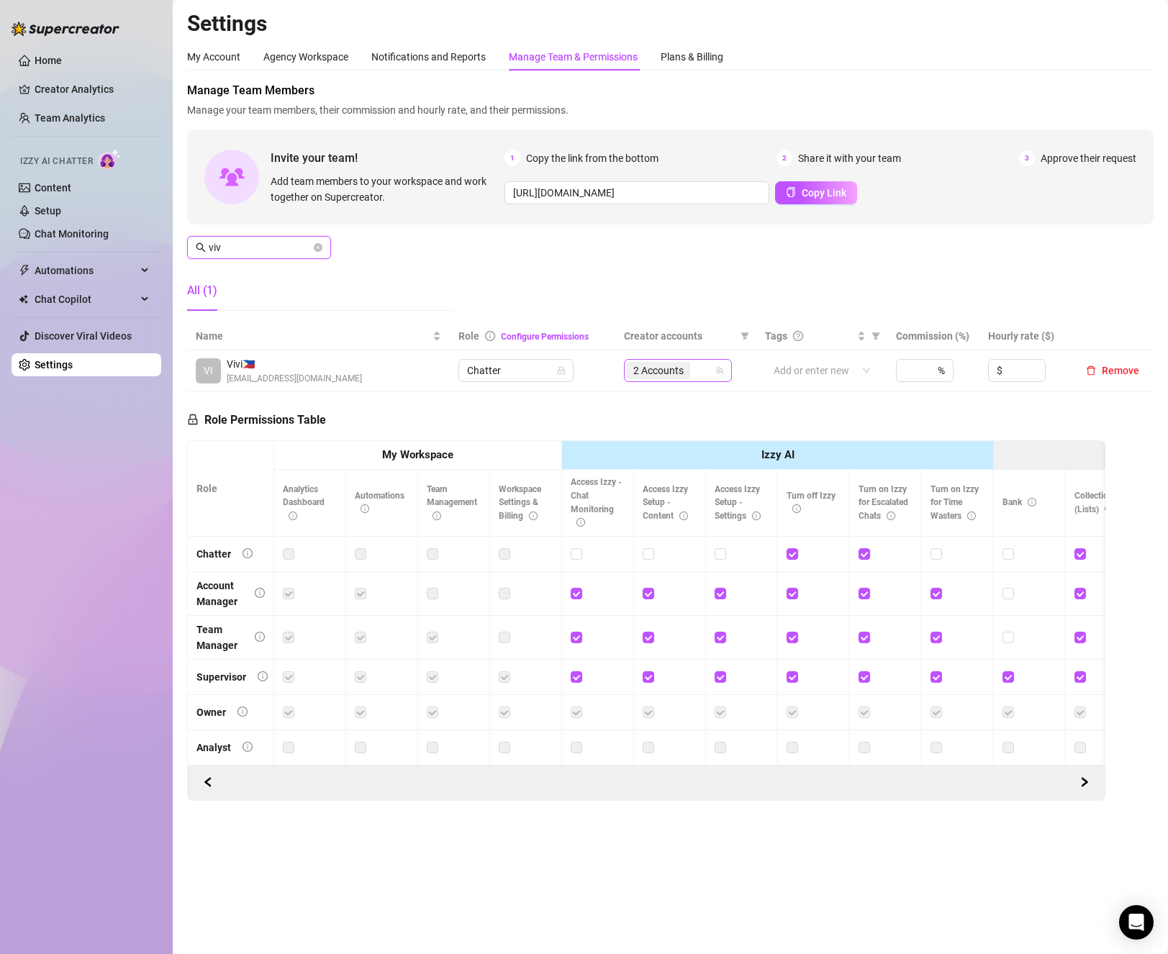
click at [692, 372] on div "2 Accounts" at bounding box center [660, 370] width 66 height 20
type input "viv"
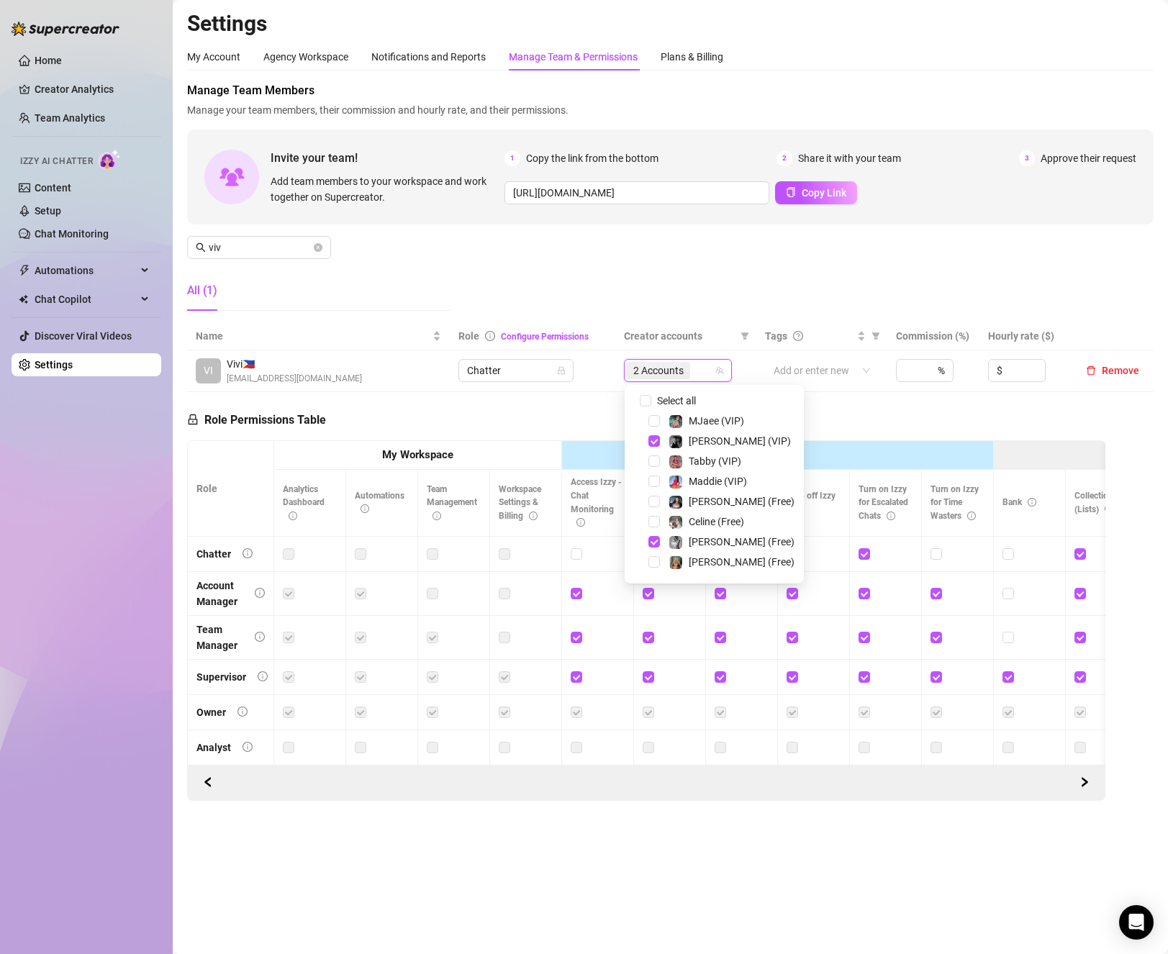
scroll to position [144, 0]
click at [653, 474] on span "Select tree node" at bounding box center [654, 479] width 12 height 12
click at [658, 440] on span "Select tree node" at bounding box center [654, 438] width 12 height 12
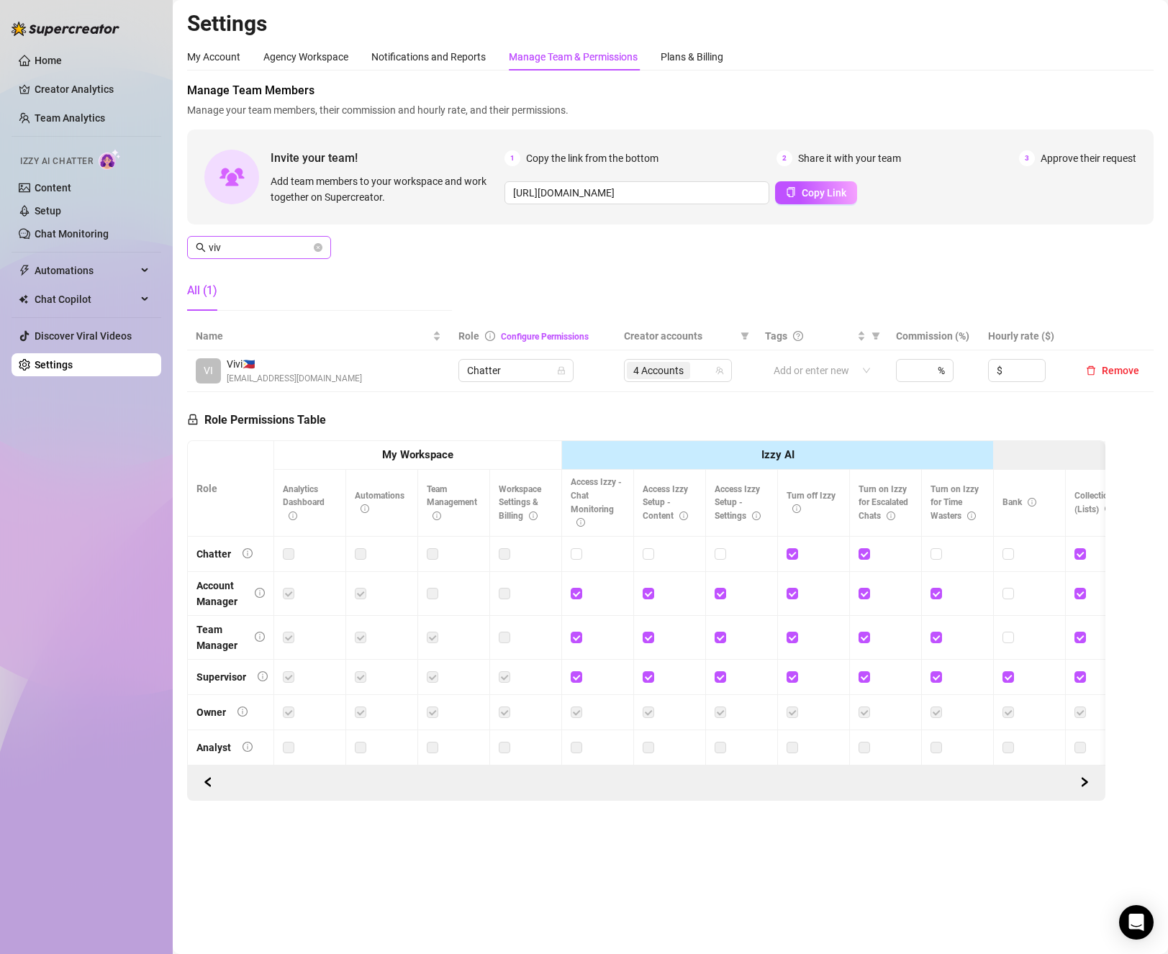
click at [319, 252] on span at bounding box center [318, 248] width 9 height 16
click at [319, 250] on icon "close-circle" at bounding box center [318, 247] width 9 height 9
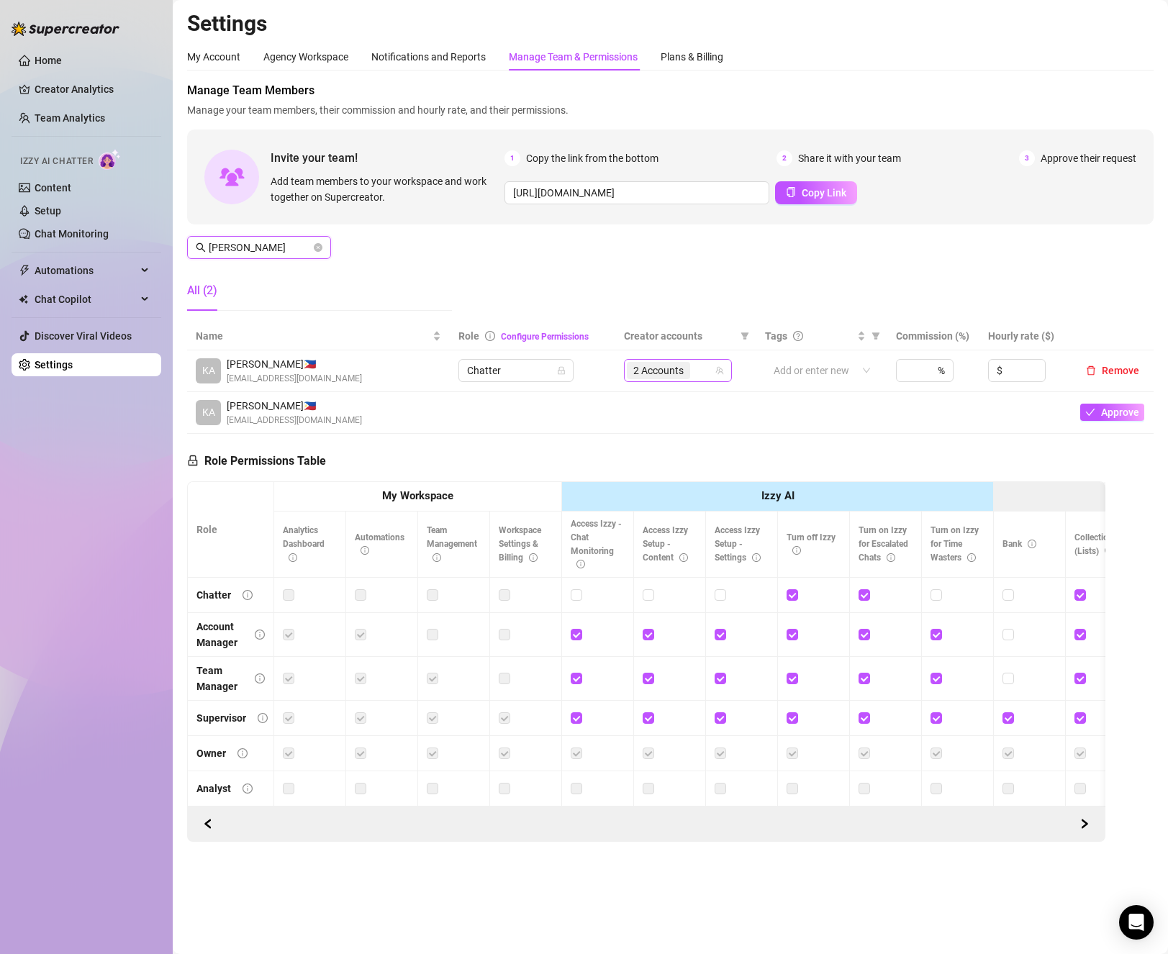
click at [709, 372] on div "2 Accounts" at bounding box center [670, 370] width 87 height 20
type input "[PERSON_NAME]"
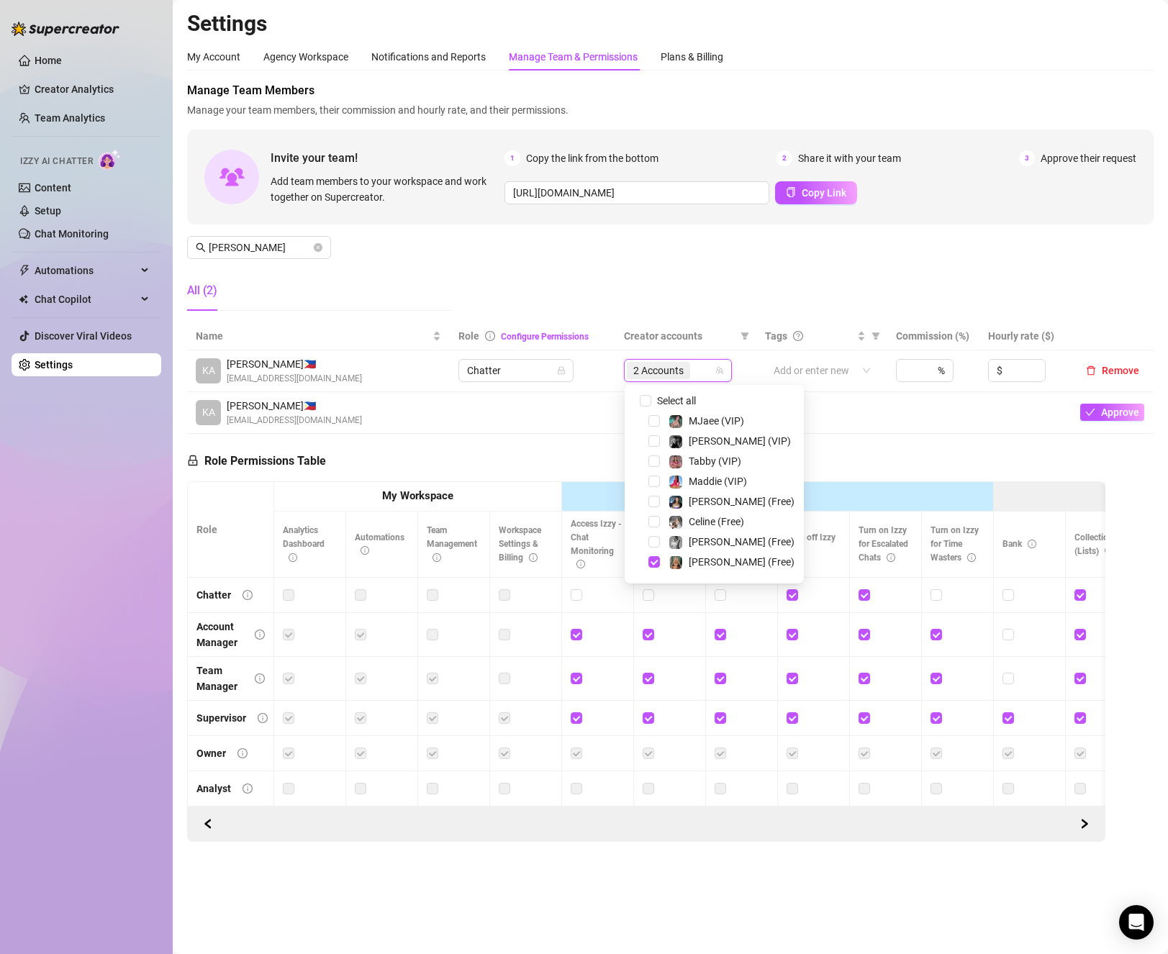
scroll to position [216, 0]
click at [664, 510] on span "[PERSON_NAME] (VIP)" at bounding box center [731, 507] width 137 height 17
click at [664, 546] on span "[PERSON_NAME] (Free)" at bounding box center [731, 547] width 137 height 17
click at [843, 404] on td at bounding box center [821, 413] width 131 height 42
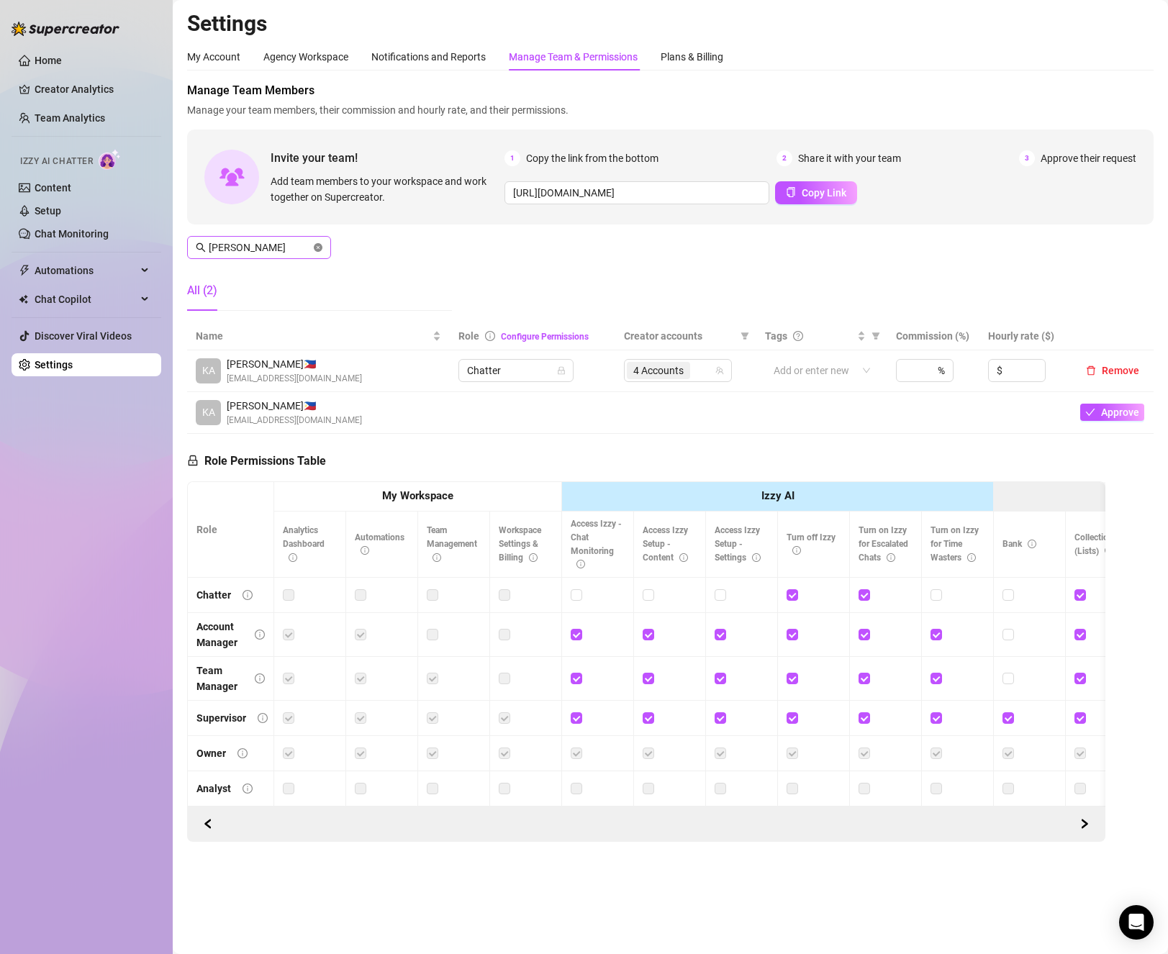
click at [317, 247] on icon "close-circle" at bounding box center [318, 247] width 9 height 9
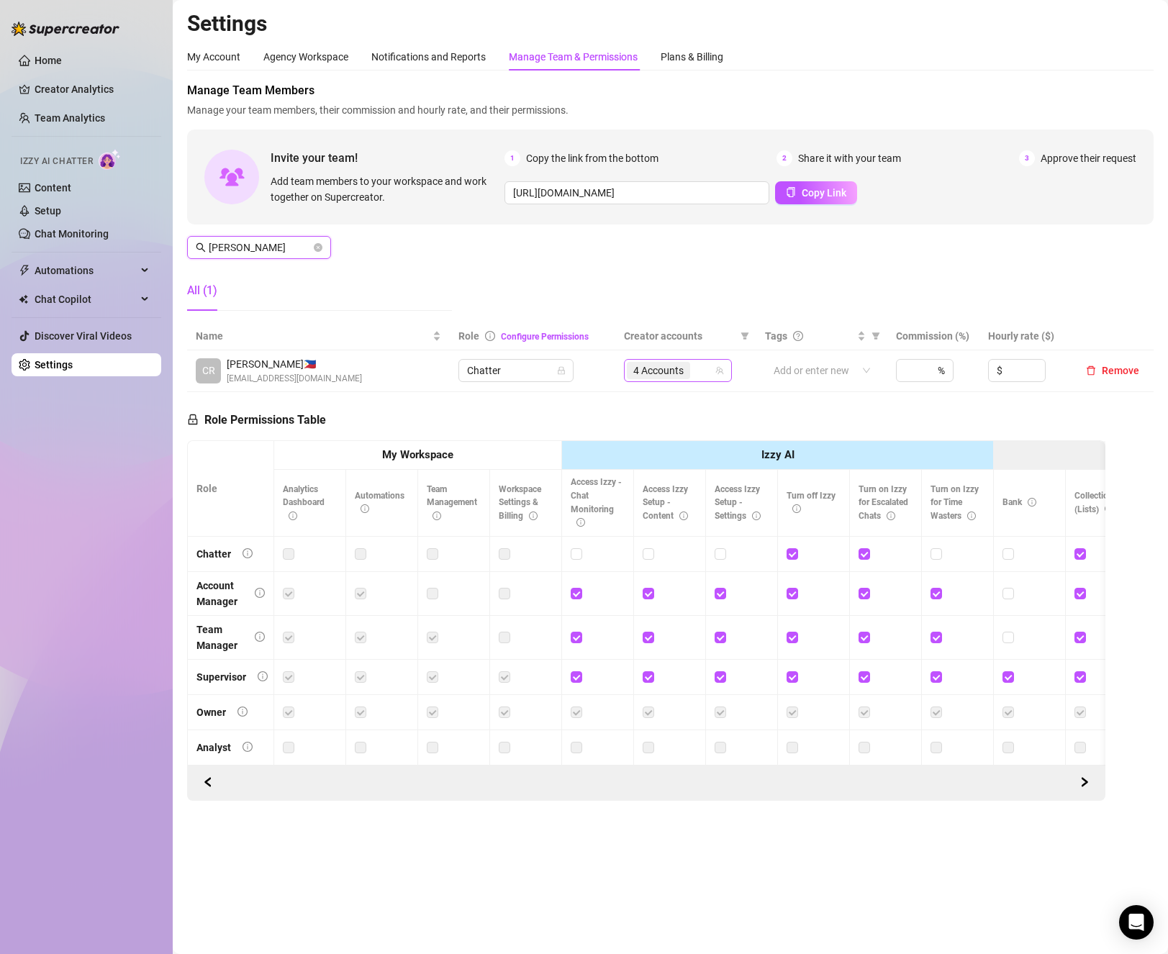
click at [727, 367] on div "4 Accounts" at bounding box center [678, 370] width 108 height 23
type input "[PERSON_NAME]"
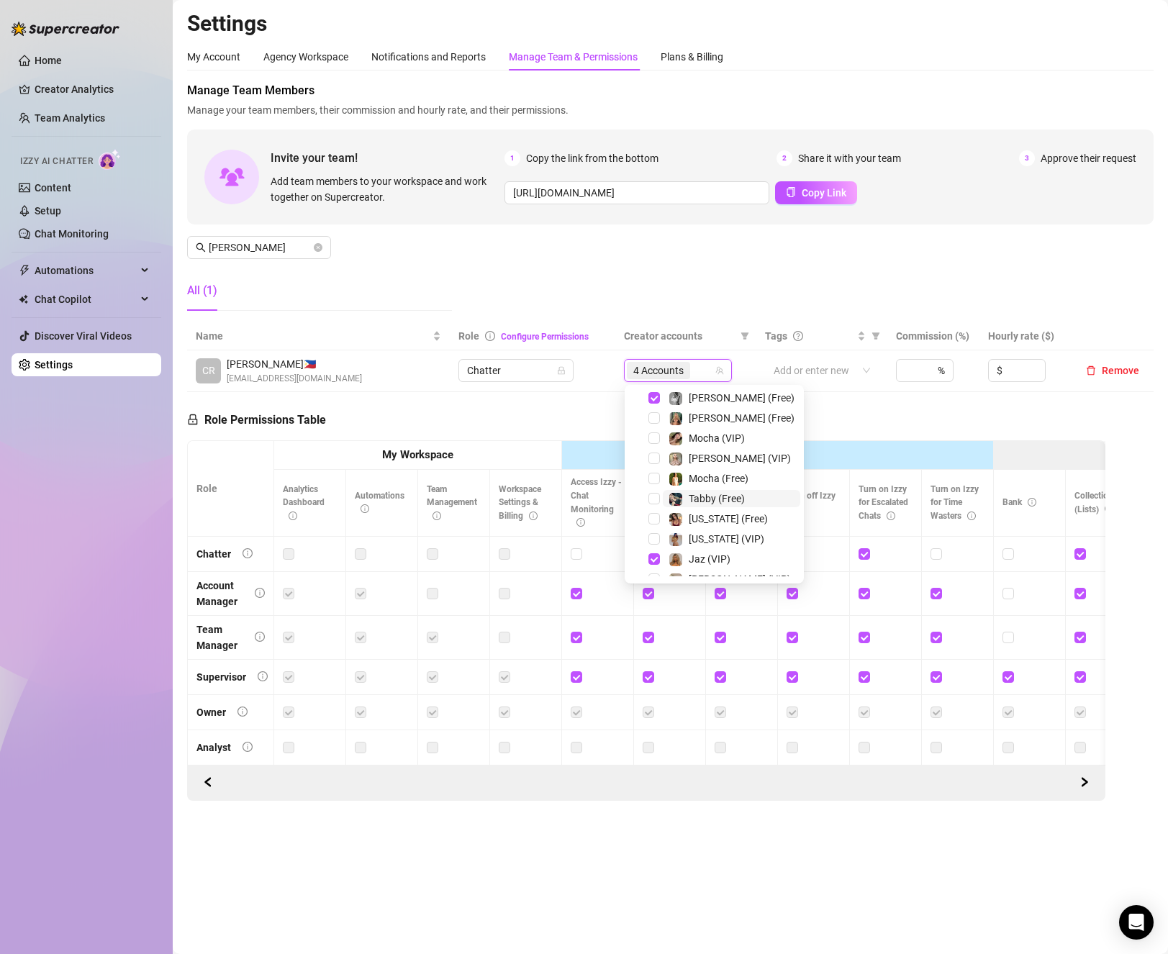
scroll to position [0, 0]
click at [640, 397] on input "Select all" at bounding box center [646, 401] width 12 height 12
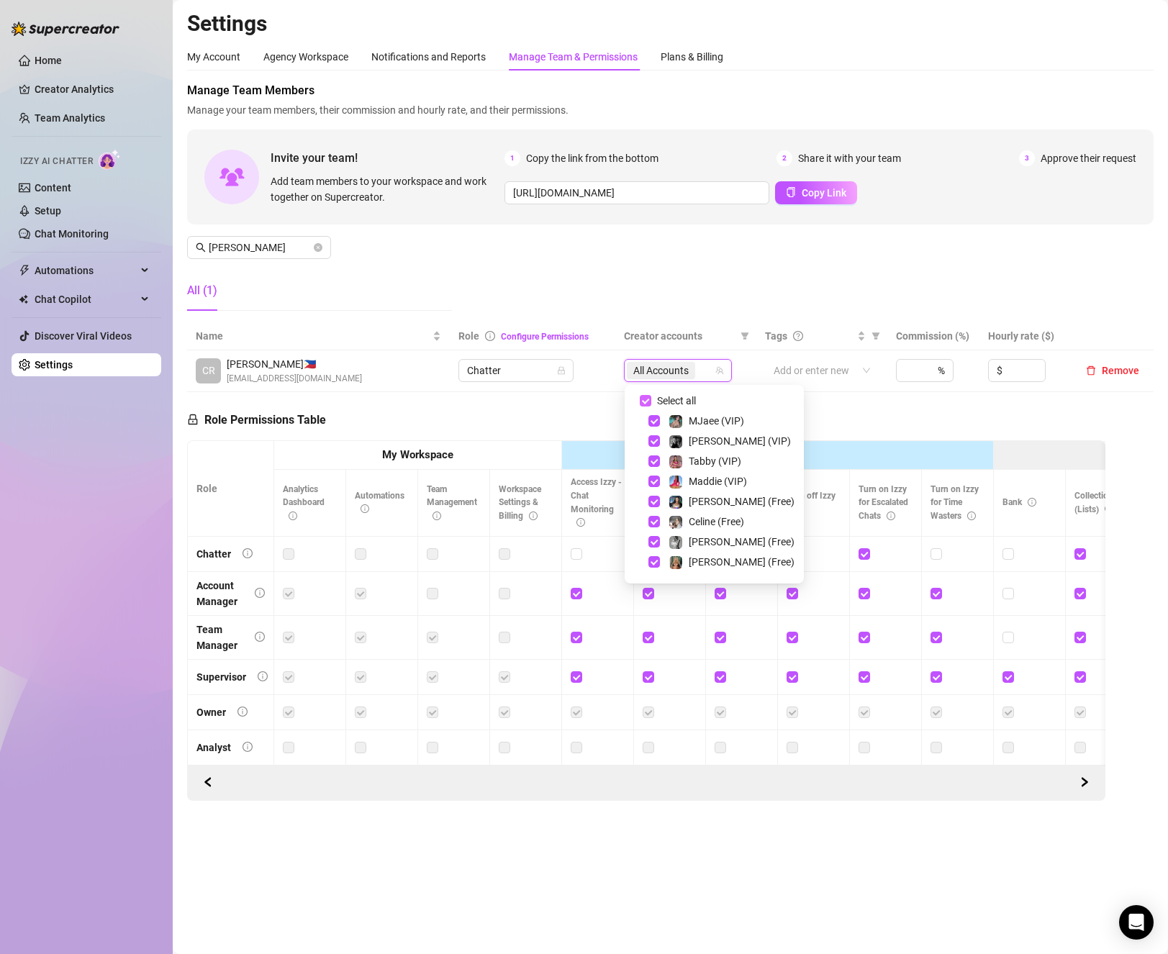
click at [640, 397] on input "Select all" at bounding box center [646, 401] width 12 height 12
checkbox input "false"
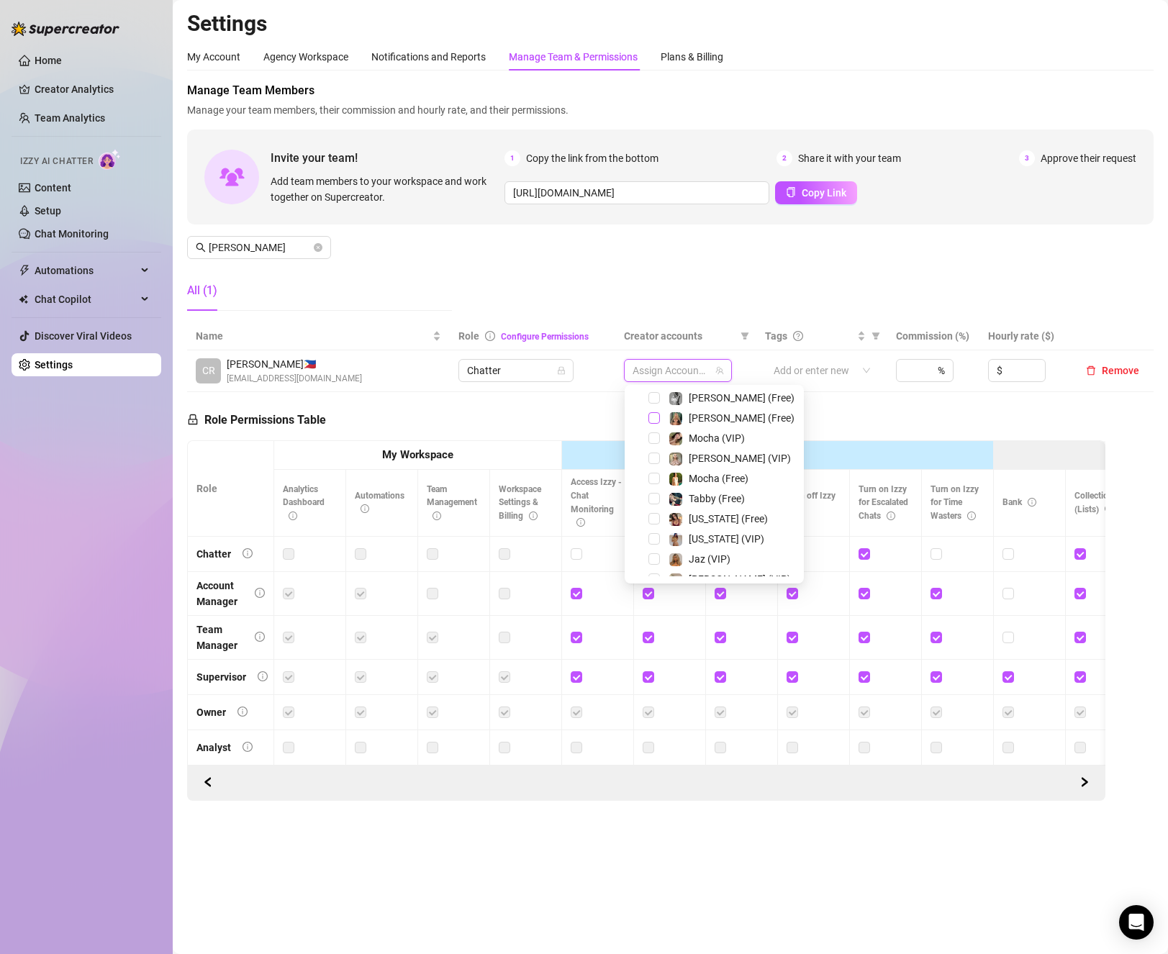
scroll to position [216, 0]
click at [655, 489] on span "Select tree node" at bounding box center [654, 487] width 12 height 12
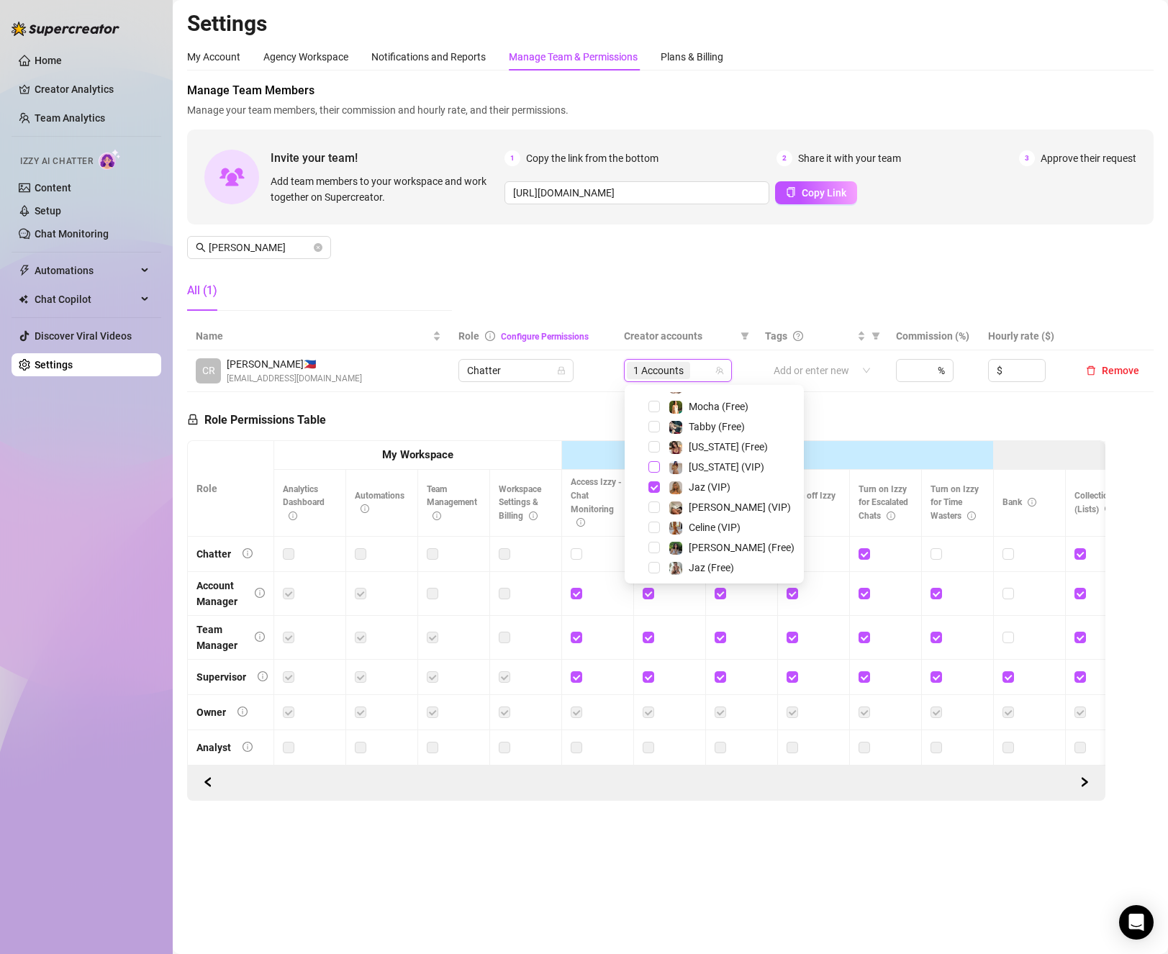
click at [652, 466] on span "Select tree node" at bounding box center [654, 467] width 12 height 12
click at [652, 450] on span "Select tree node" at bounding box center [654, 447] width 12 height 12
click at [654, 563] on span "Select tree node" at bounding box center [654, 565] width 12 height 12
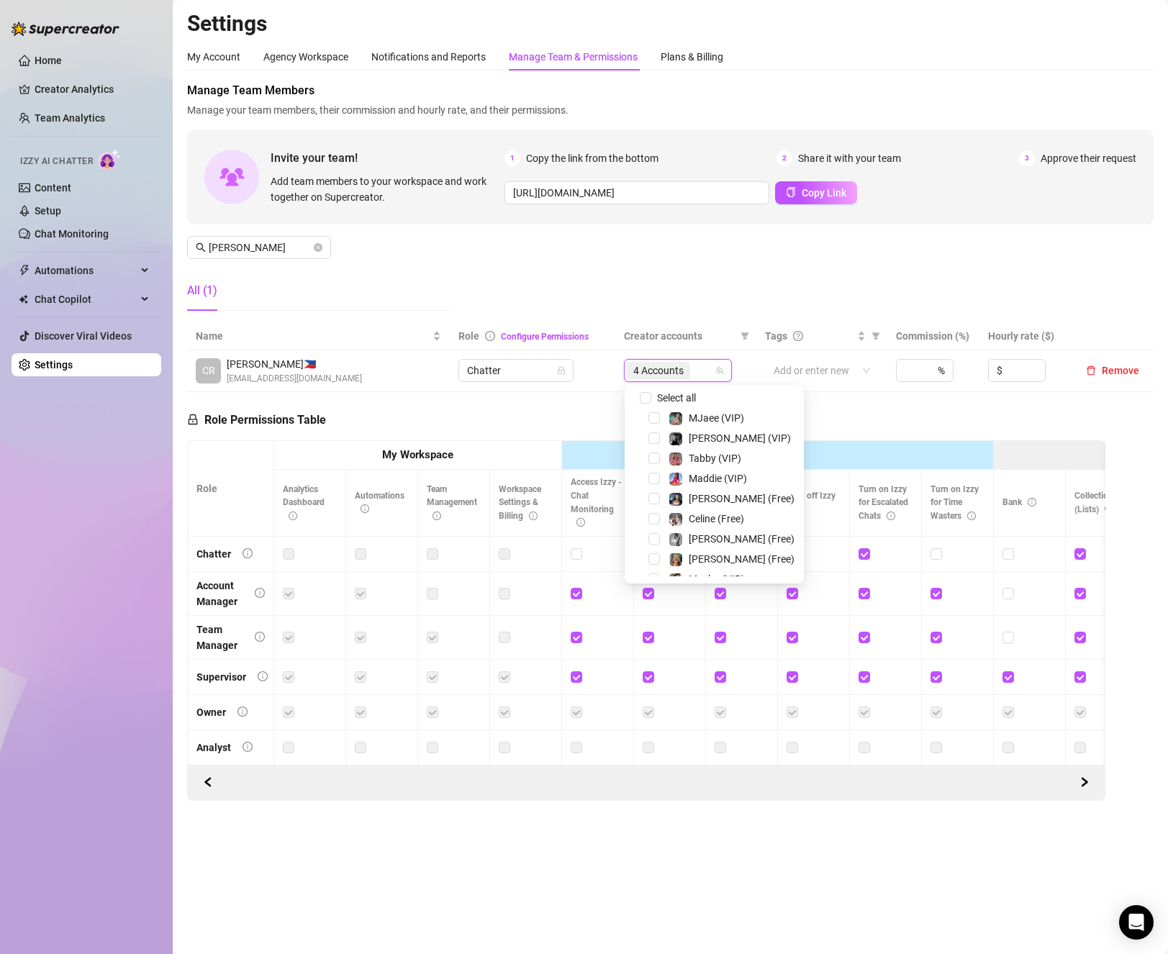
click at [902, 410] on div "Role Permissions Table Role My Workspace Izzy AI OnlyFans Side Menu OnlyFans Ch…" at bounding box center [646, 596] width 918 height 409
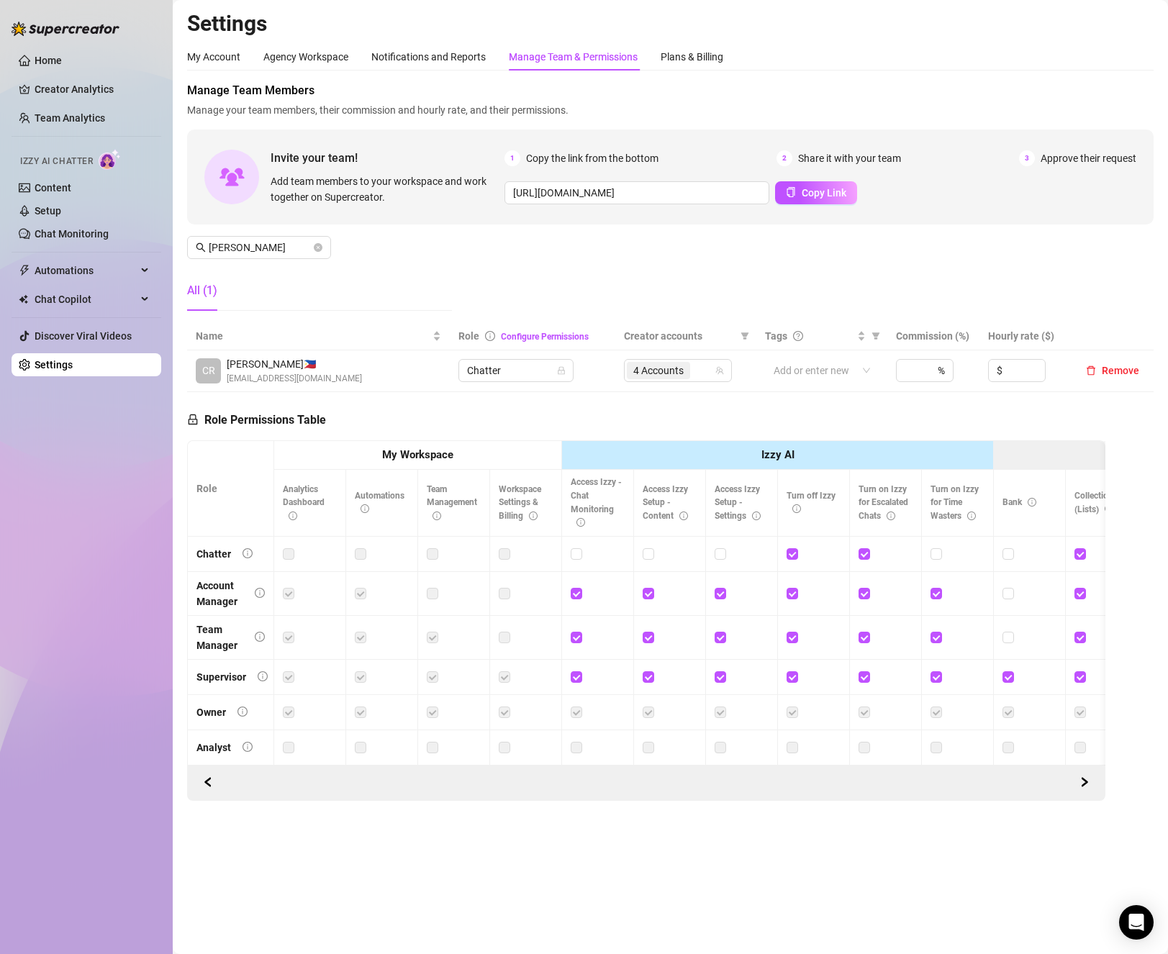
click at [86, 540] on div "Home Creator Analytics Team Analytics Izzy AI Chatter Content Setup Chat Monito…" at bounding box center [87, 470] width 150 height 941
click at [318, 246] on icon "close-circle" at bounding box center [318, 247] width 9 height 9
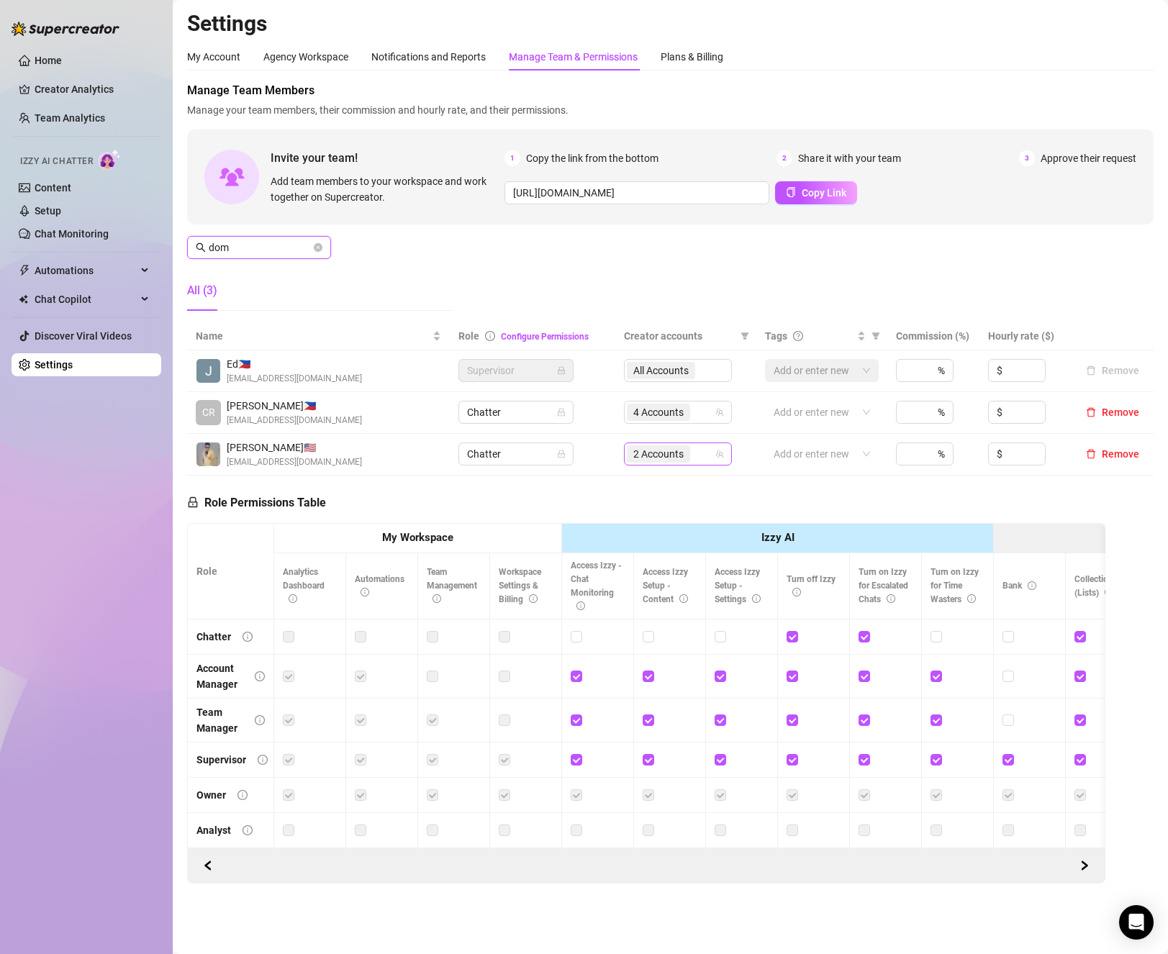
click at [703, 464] on div "2 Accounts" at bounding box center [670, 454] width 87 height 20
type input "dom"
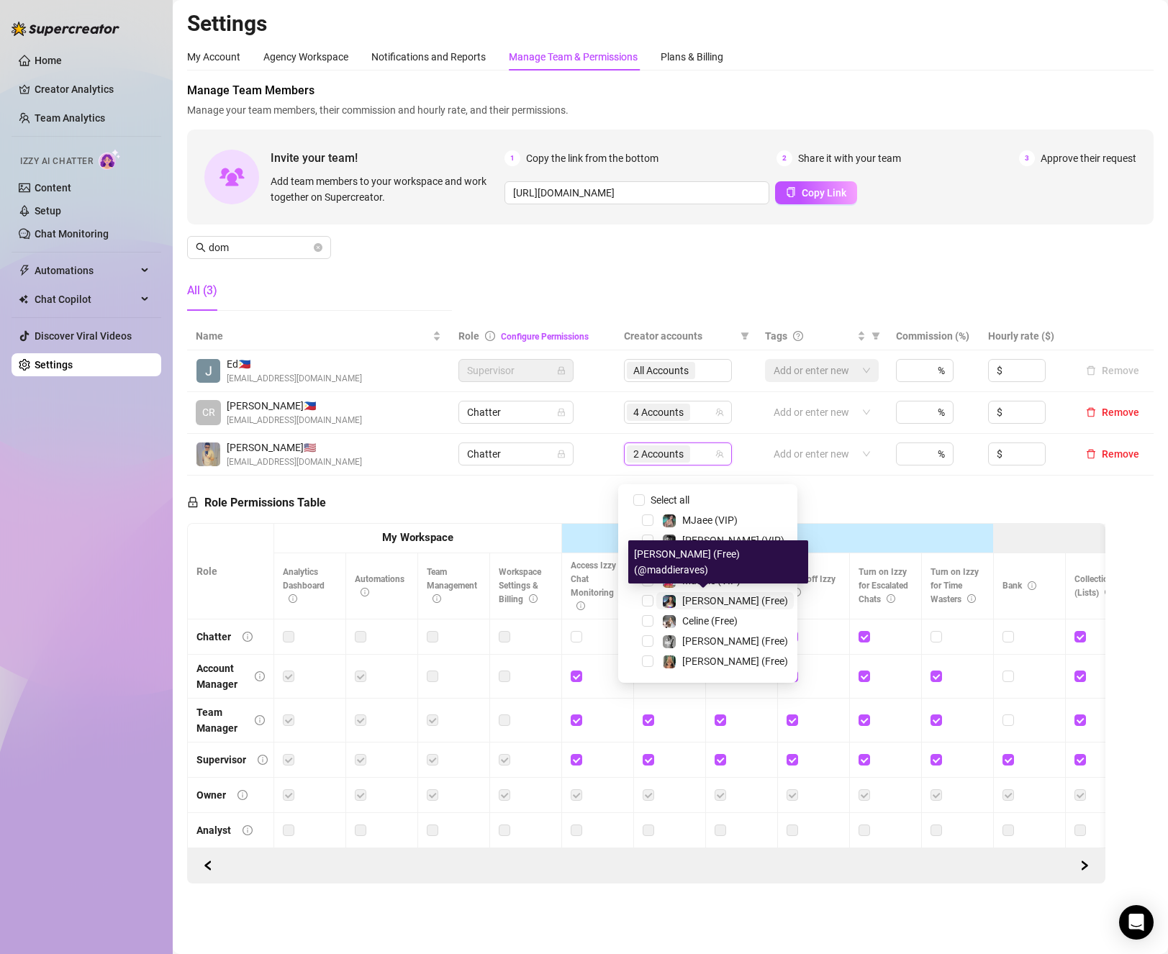
click at [678, 602] on div "[PERSON_NAME] (Free)" at bounding box center [725, 600] width 126 height 17
click at [645, 577] on span "Select tree node" at bounding box center [648, 581] width 12 height 12
click at [813, 535] on div "Role Permissions Table Role My Workspace Izzy AI OnlyFans Side Menu OnlyFans Ch…" at bounding box center [646, 680] width 918 height 409
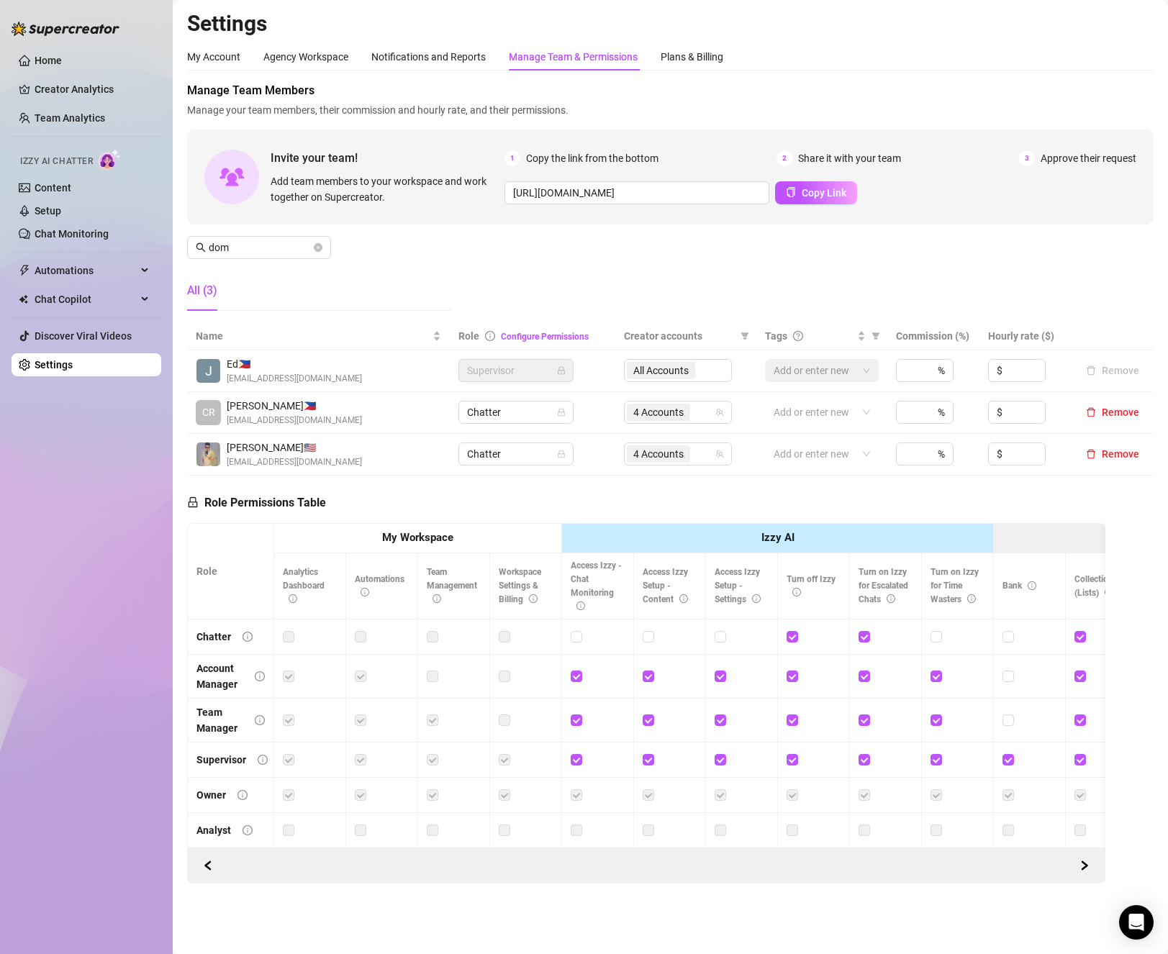
click at [1121, 320] on div "Manage Team Members Manage your team members, their commission and hourly rate,…" at bounding box center [670, 202] width 966 height 240
click at [324, 239] on span "dom" at bounding box center [259, 247] width 144 height 23
click at [320, 244] on icon "close-circle" at bounding box center [318, 247] width 9 height 9
